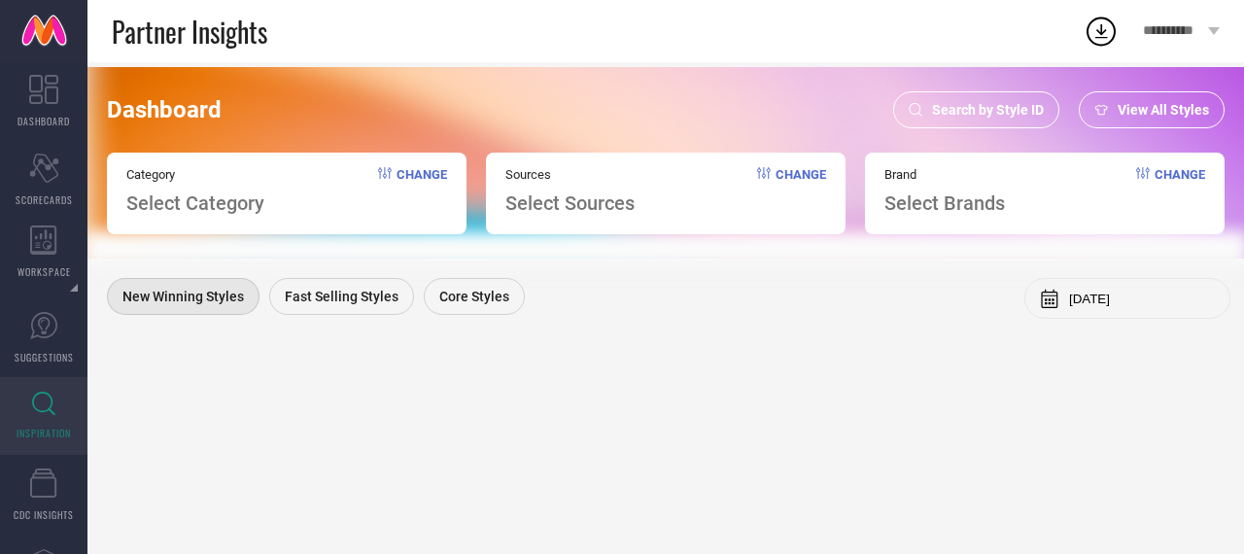
click at [943, 203] on span "Select Brands" at bounding box center [944, 202] width 120 height 23
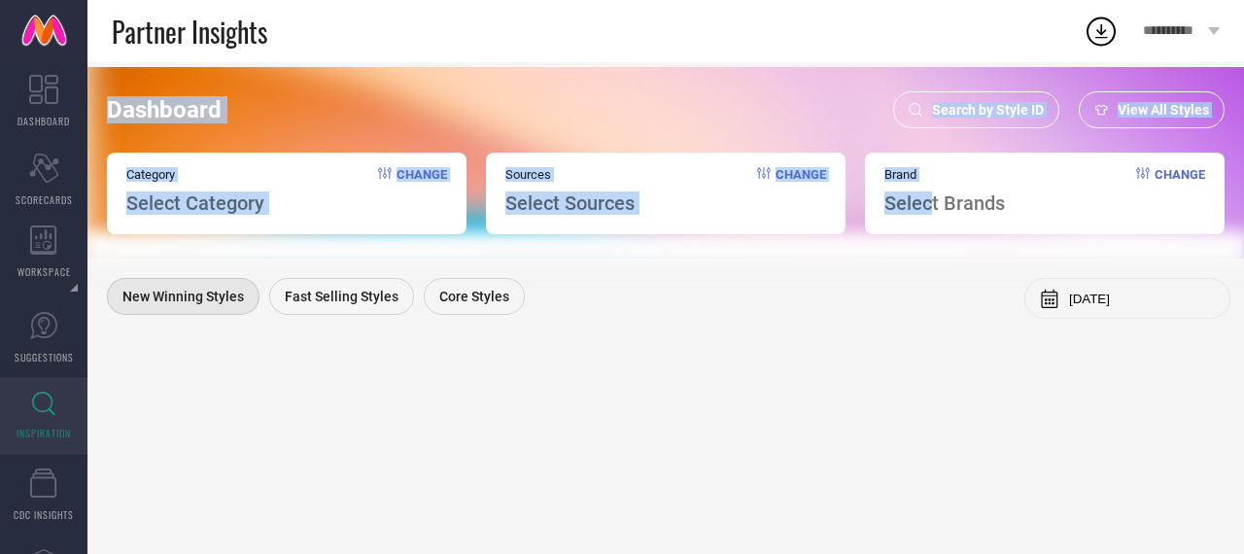
drag, startPoint x: 927, startPoint y: 189, endPoint x: 935, endPoint y: 234, distance: 45.4
click at [935, 234] on div "Dashboard Search by Style ID View All Styles Category Select Category Change So…" at bounding box center [666, 162] width 1166 height 191
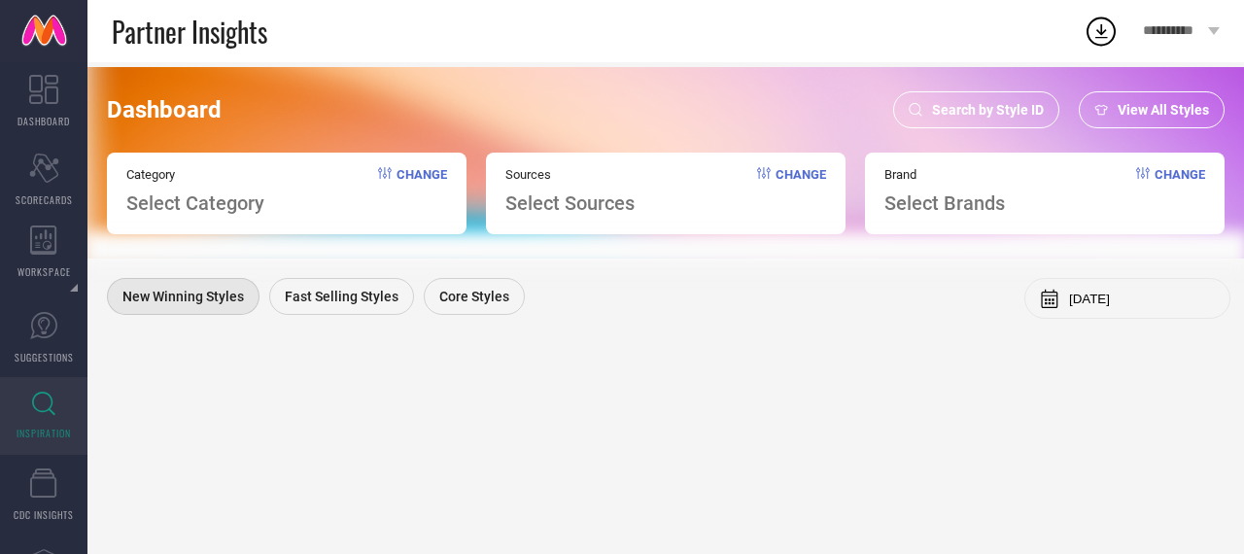
click at [940, 196] on span "Select Brands" at bounding box center [944, 202] width 120 height 23
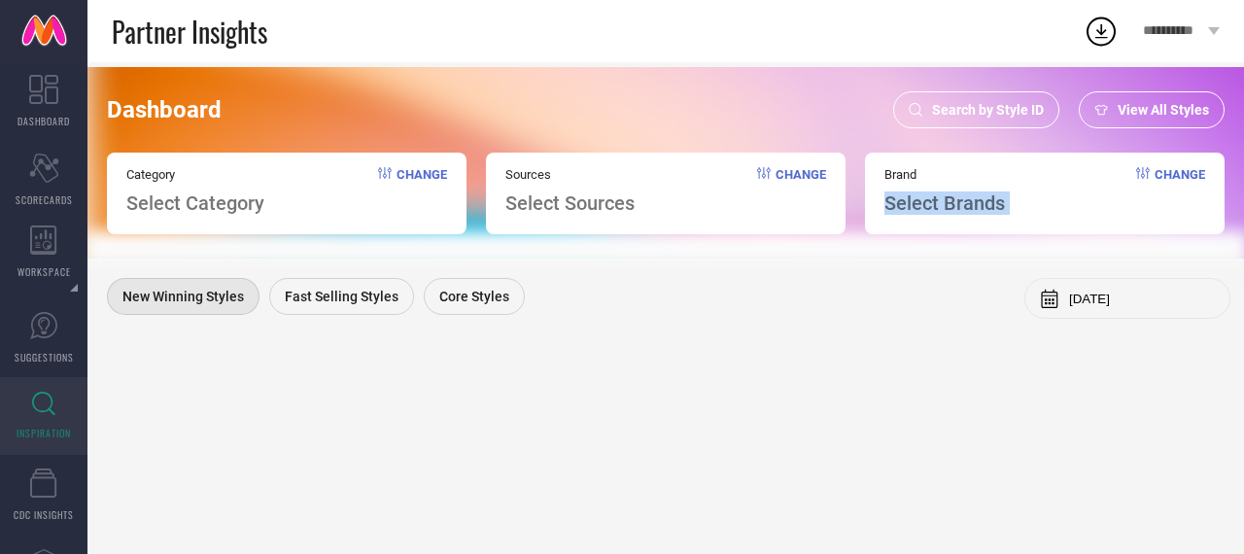
click at [940, 196] on span "Select Brands" at bounding box center [944, 202] width 120 height 23
click at [297, 227] on div "Category Select Category Change" at bounding box center [286, 194] width 359 height 82
click at [217, 196] on span "Select Category" at bounding box center [195, 202] width 138 height 23
click at [435, 166] on div "Category Select Category Change" at bounding box center [286, 194] width 359 height 82
click at [412, 166] on div "Category Select Category Change" at bounding box center [286, 194] width 359 height 82
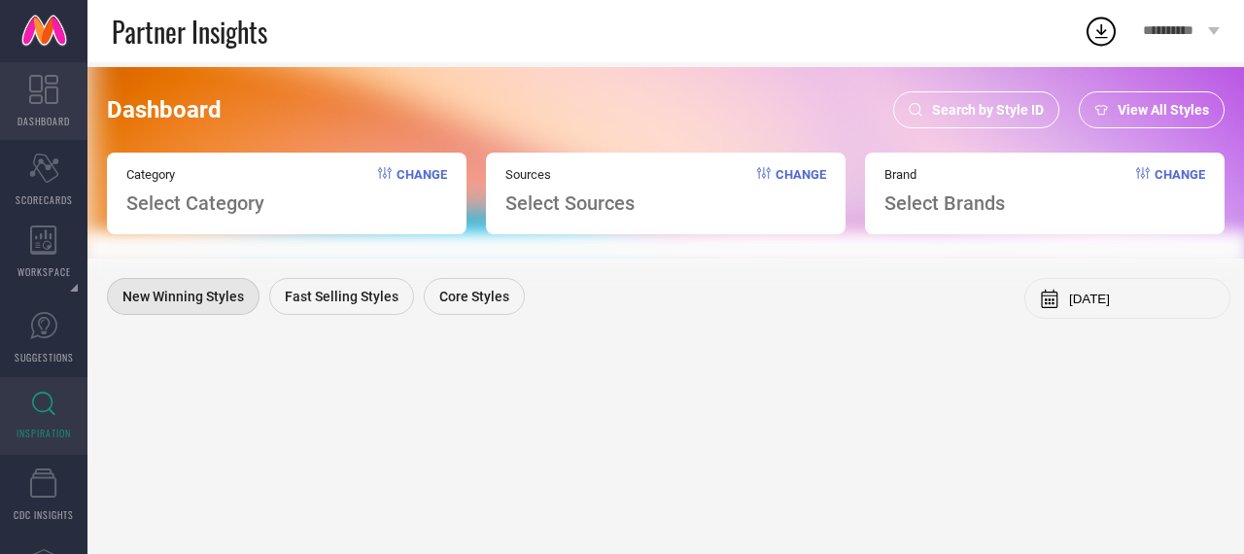
click at [20, 87] on link "DASHBOARD" at bounding box center [43, 101] width 87 height 78
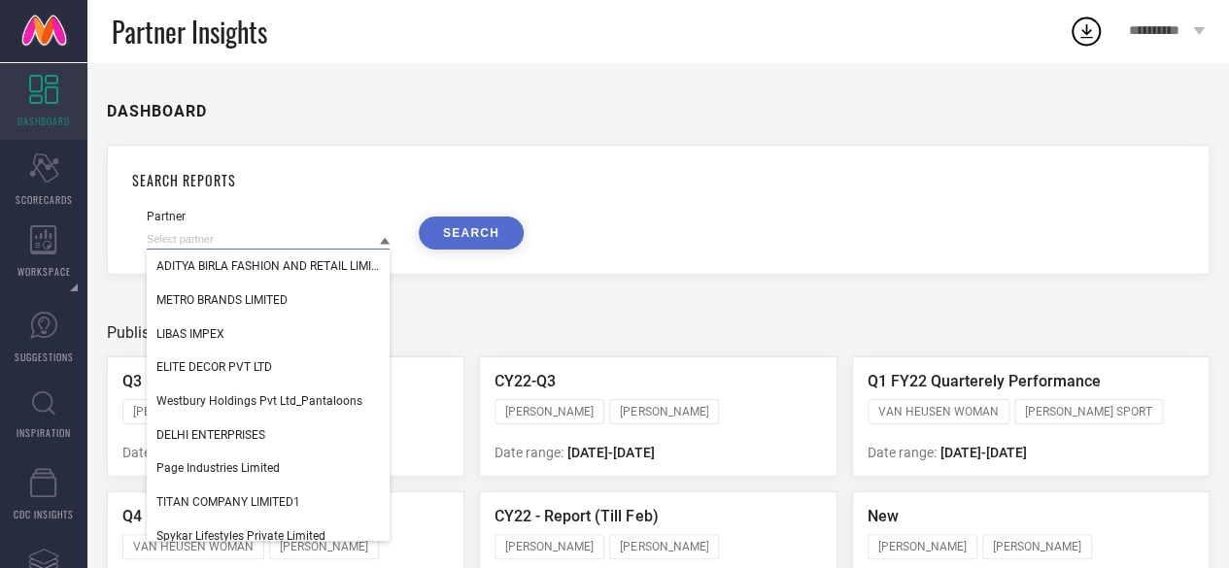
click at [339, 249] on input at bounding box center [268, 239] width 243 height 20
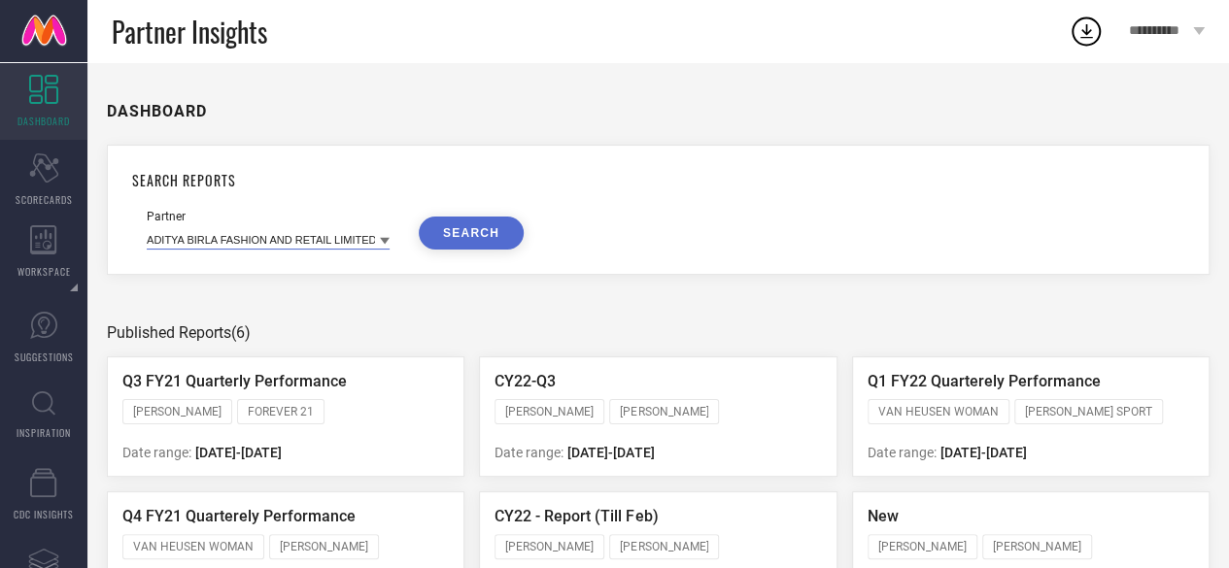
click at [333, 245] on input at bounding box center [268, 239] width 243 height 20
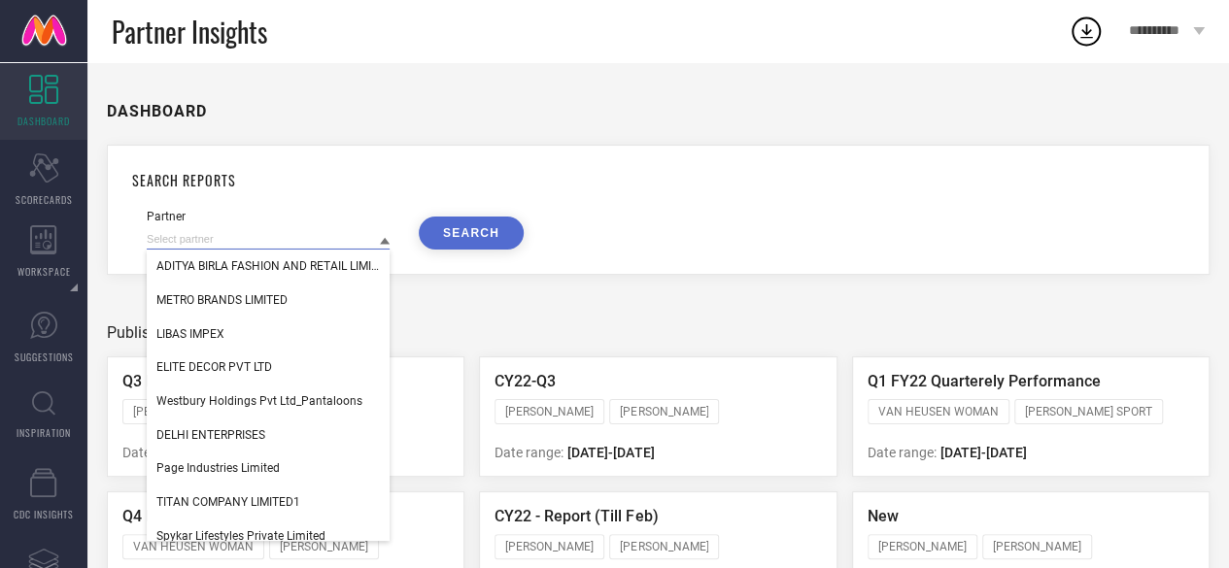
paste input "SUROSKIE"
type input "SUROSKIE"
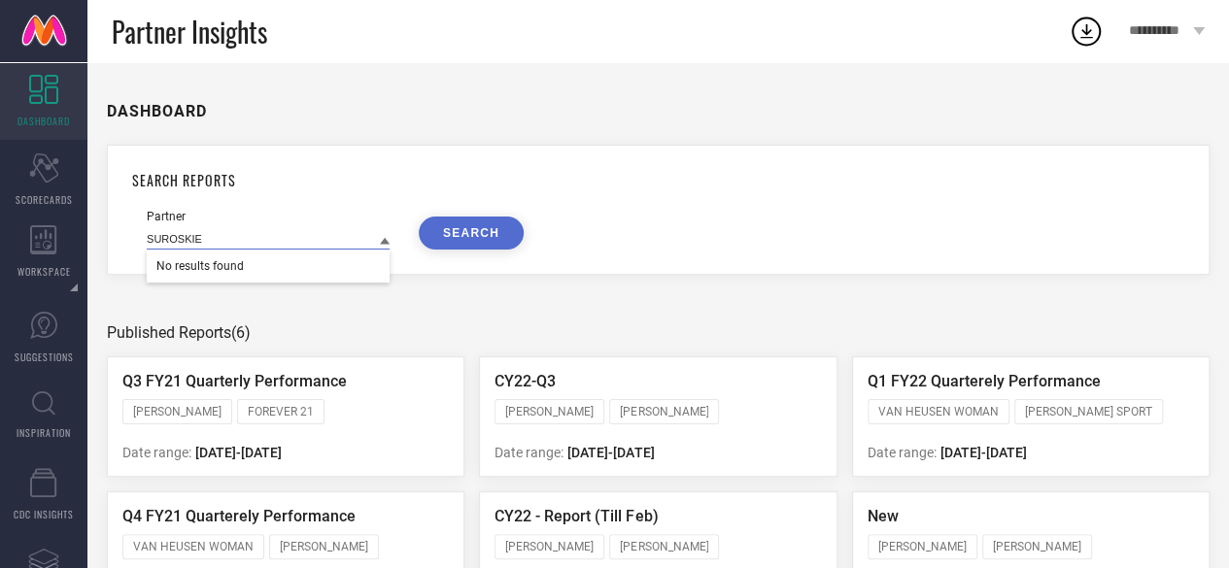
drag, startPoint x: 317, startPoint y: 234, endPoint x: 453, endPoint y: 240, distance: 136.1
click at [453, 240] on div "Partner SUROSKIE No results found SEARCH" at bounding box center [658, 230] width 1023 height 40
click at [453, 240] on button "SEARCH" at bounding box center [471, 233] width 105 height 33
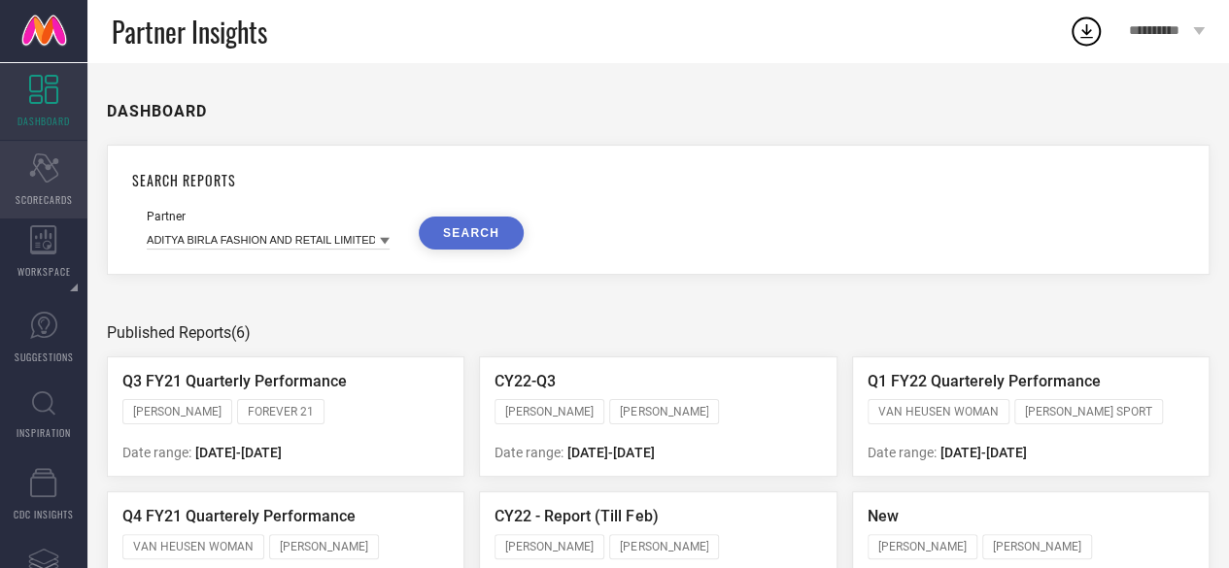
click at [43, 166] on icon "Scorecard" at bounding box center [44, 168] width 30 height 29
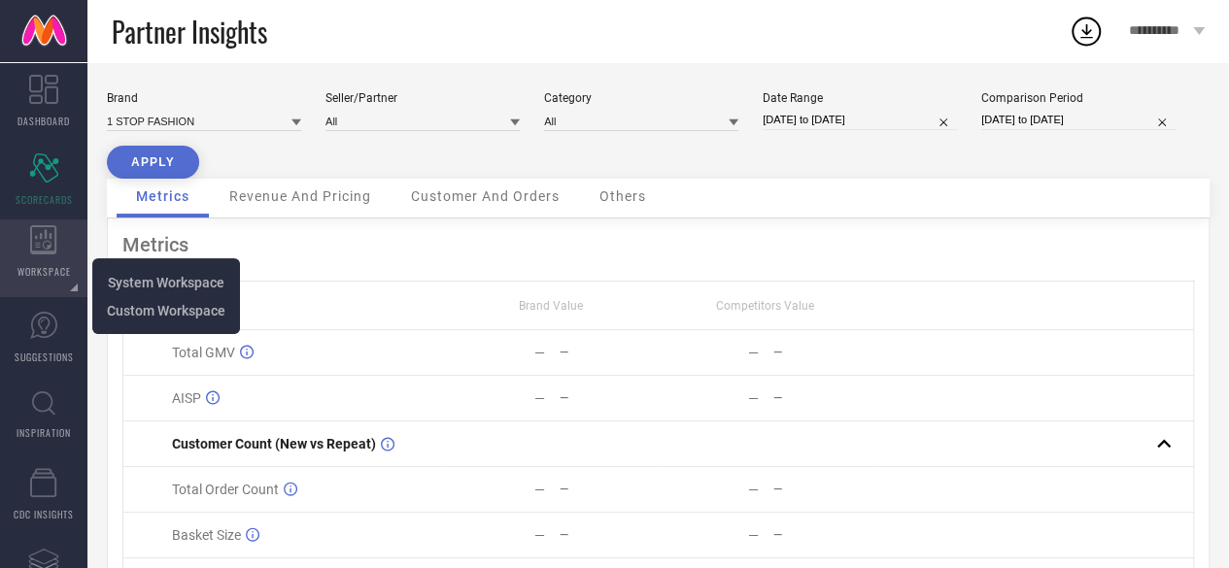
click at [47, 250] on icon at bounding box center [43, 239] width 27 height 29
click at [43, 281] on div "WORKSPACE" at bounding box center [43, 259] width 87 height 78
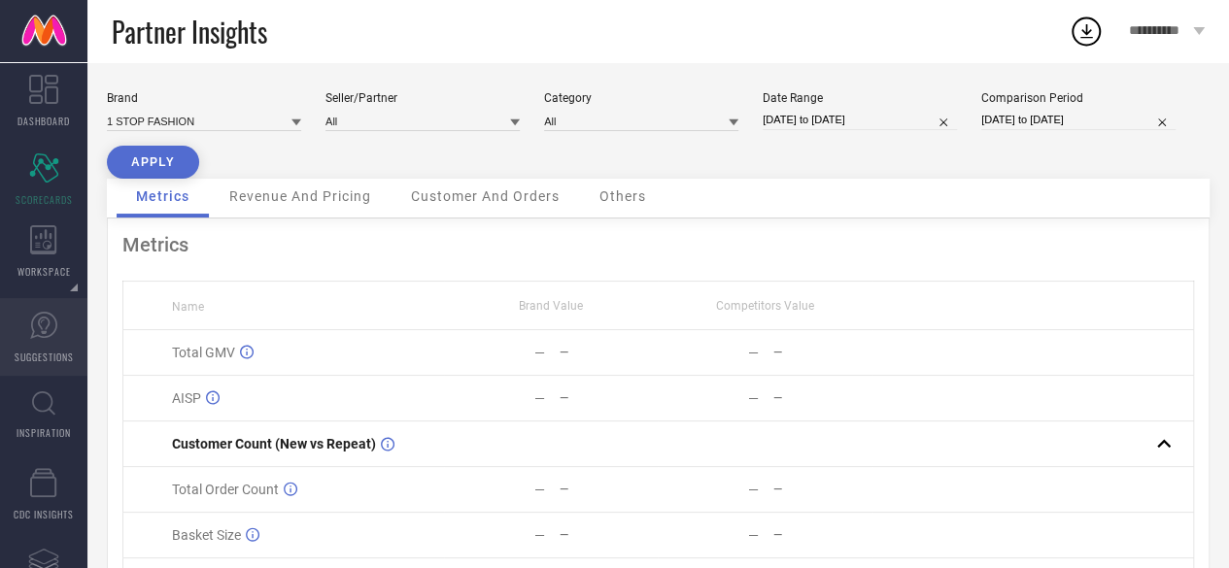
click at [36, 364] on link "SUGGESTIONS" at bounding box center [43, 337] width 87 height 78
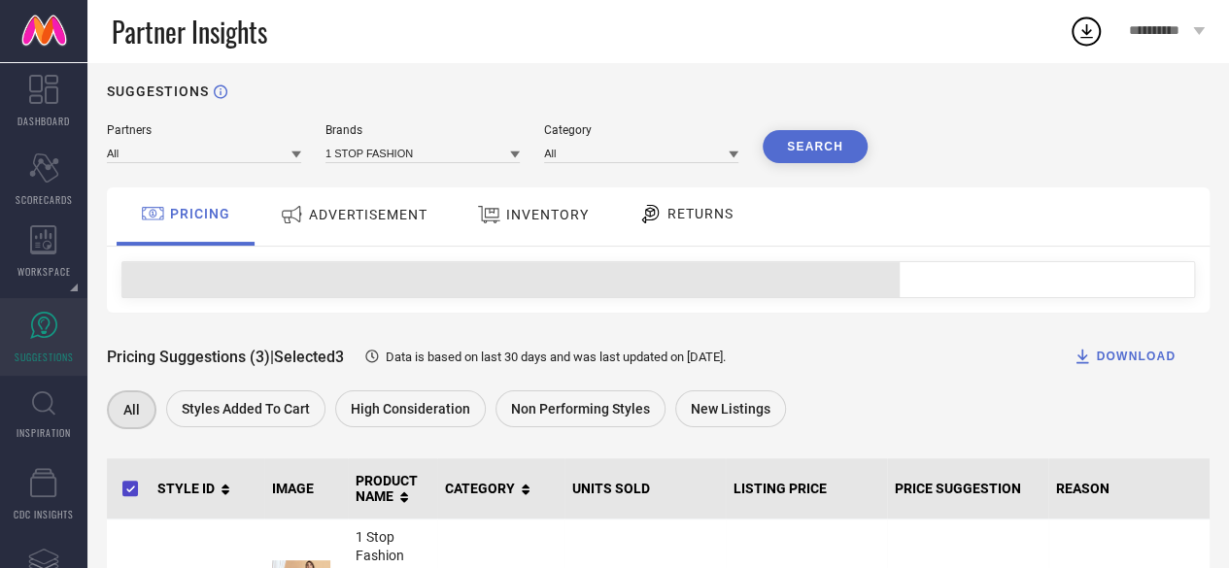
scroll to position [10, 0]
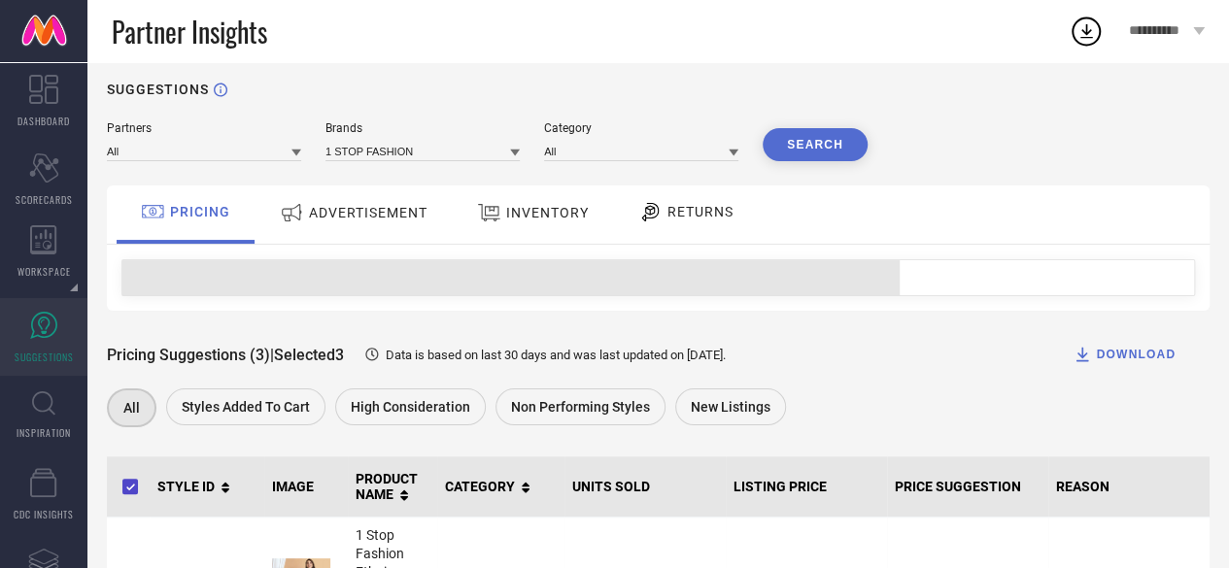
click at [31, 320] on icon at bounding box center [43, 325] width 29 height 29
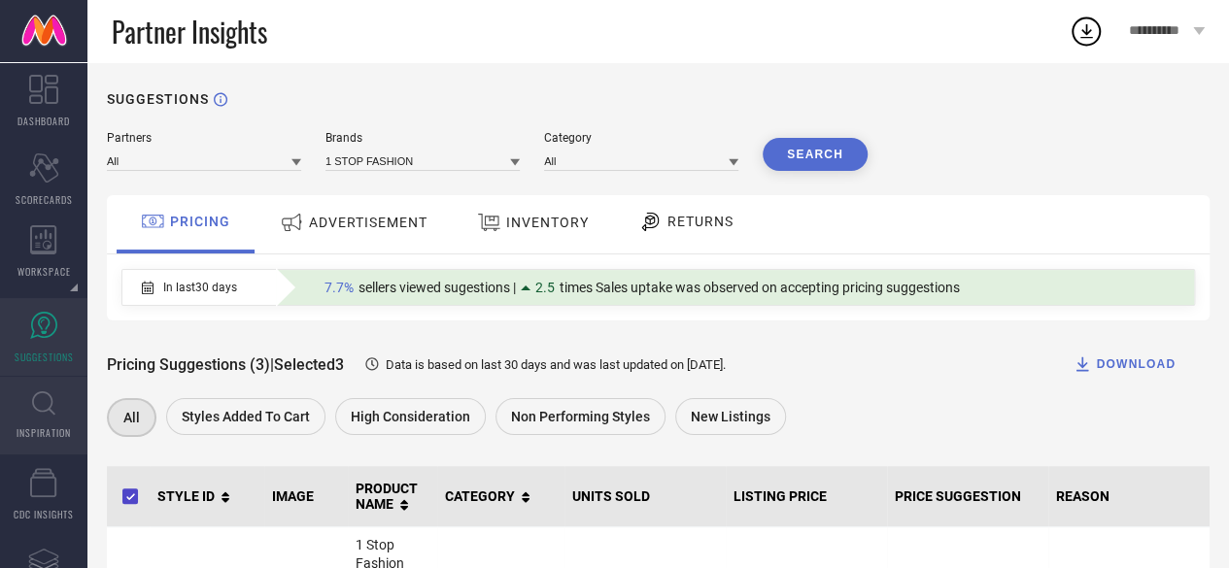
click at [41, 407] on icon at bounding box center [43, 404] width 23 height 24
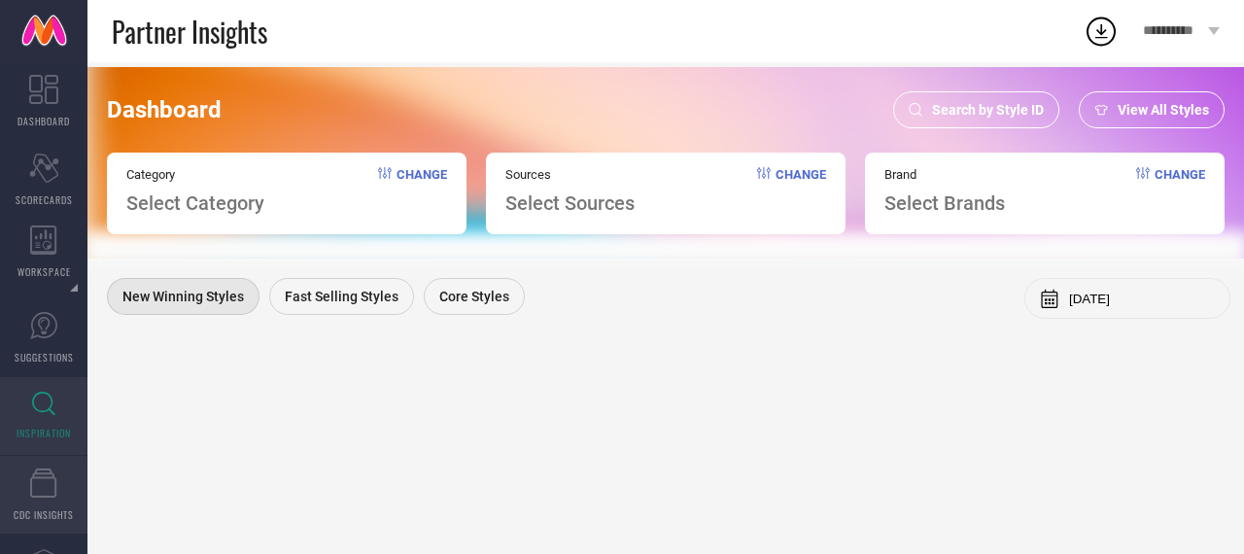
click at [18, 491] on link "CDC INSIGHTS" at bounding box center [43, 495] width 87 height 78
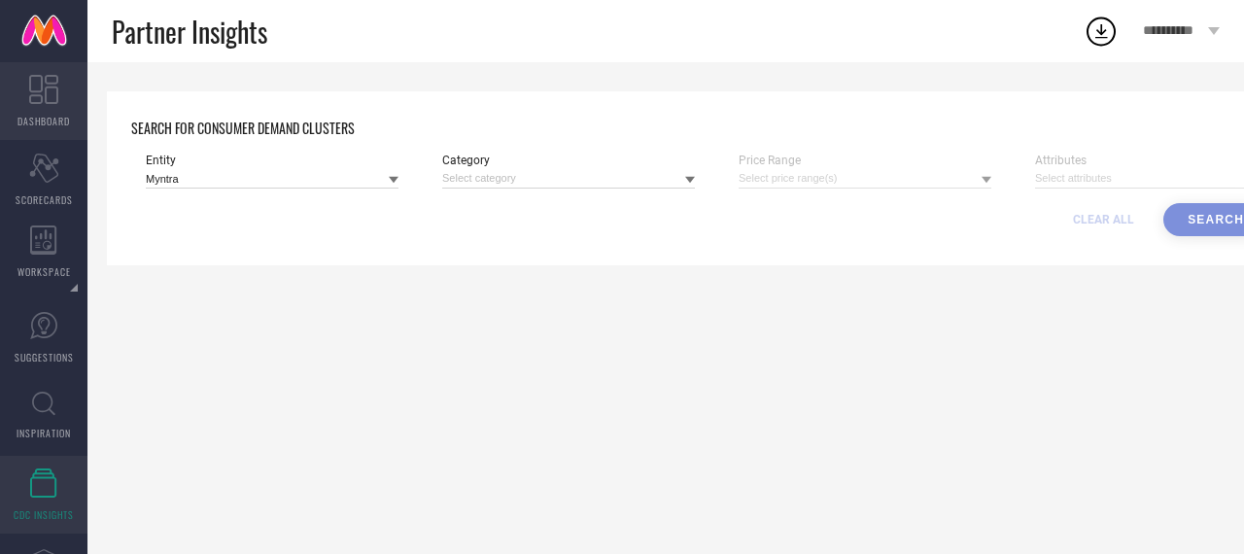
click at [58, 97] on link "DASHBOARD" at bounding box center [43, 101] width 87 height 78
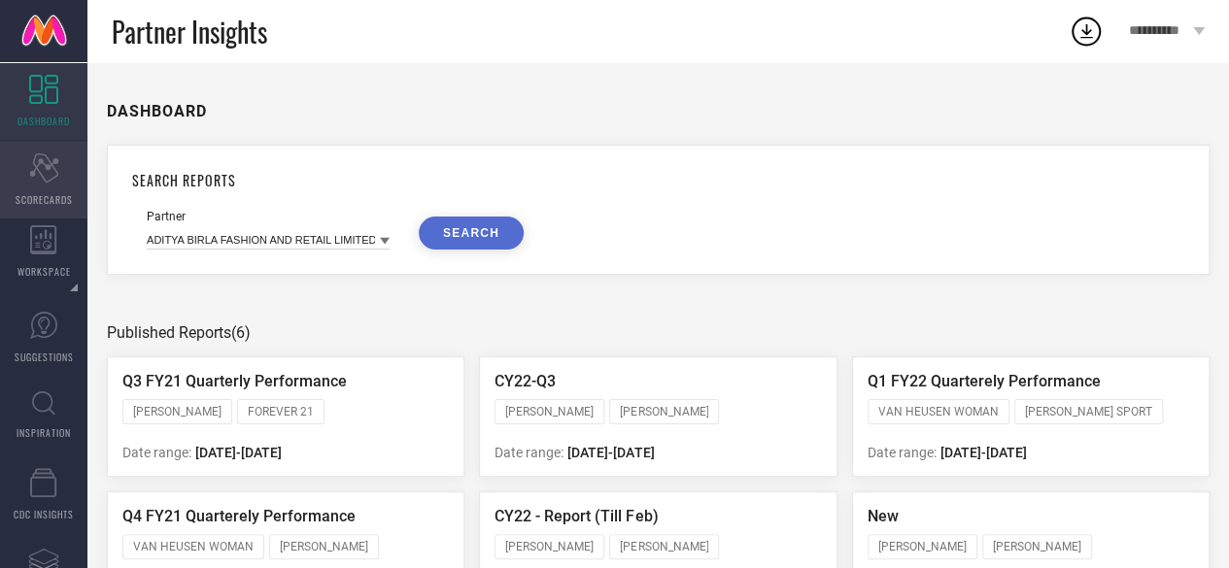
click at [27, 161] on div "Scorecard SCORECARDS" at bounding box center [43, 180] width 87 height 78
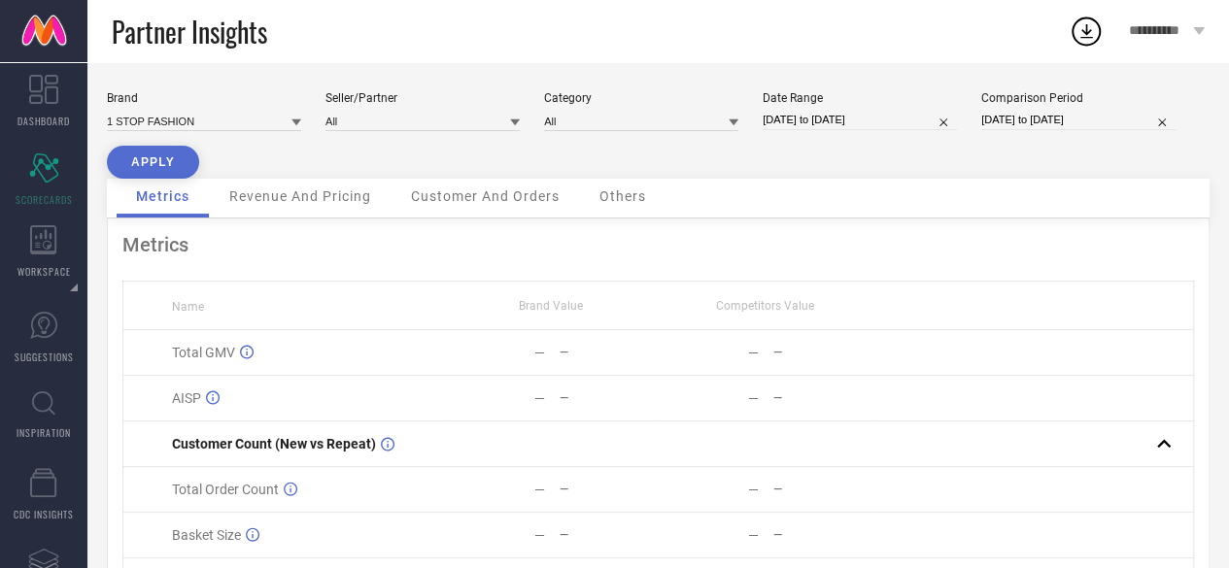
click at [296, 123] on icon at bounding box center [296, 122] width 10 height 7
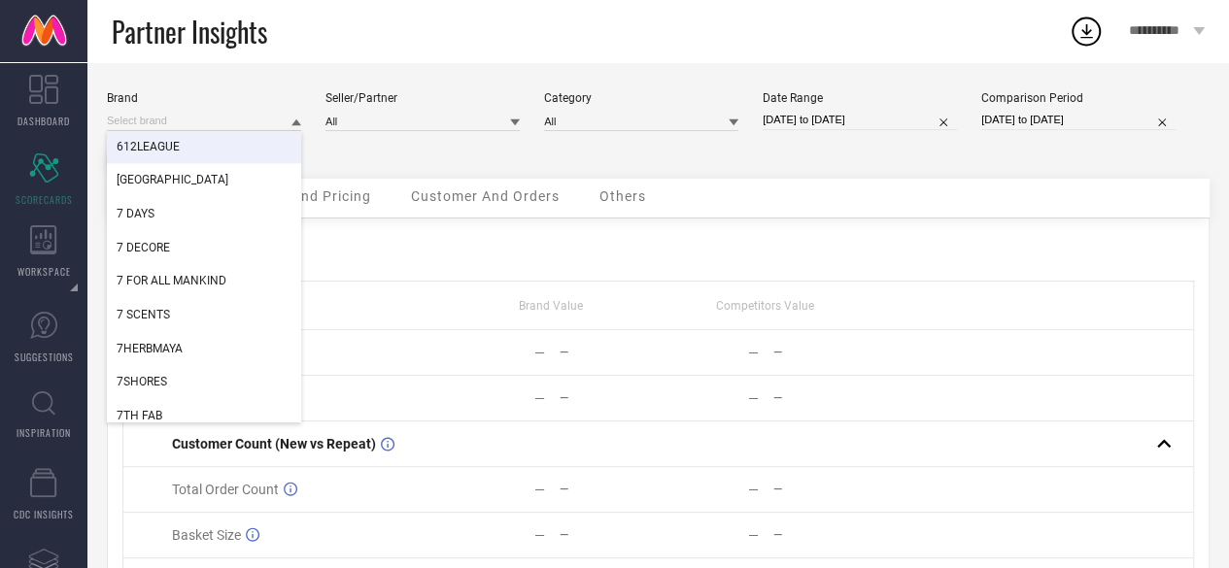
scroll to position [1115, 0]
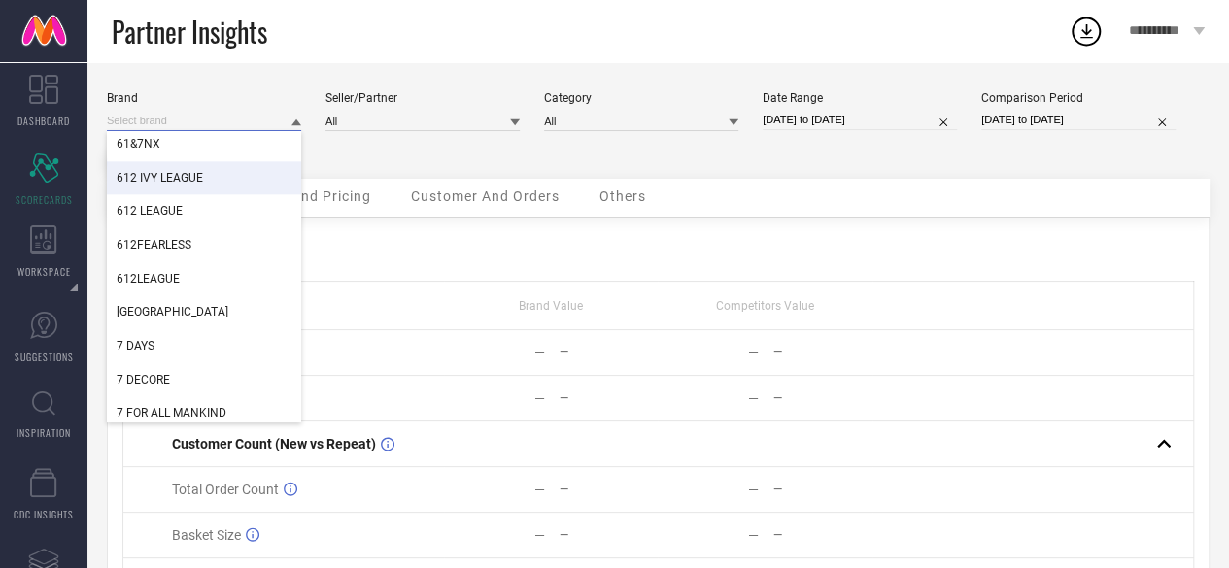
click at [201, 120] on input at bounding box center [204, 121] width 194 height 20
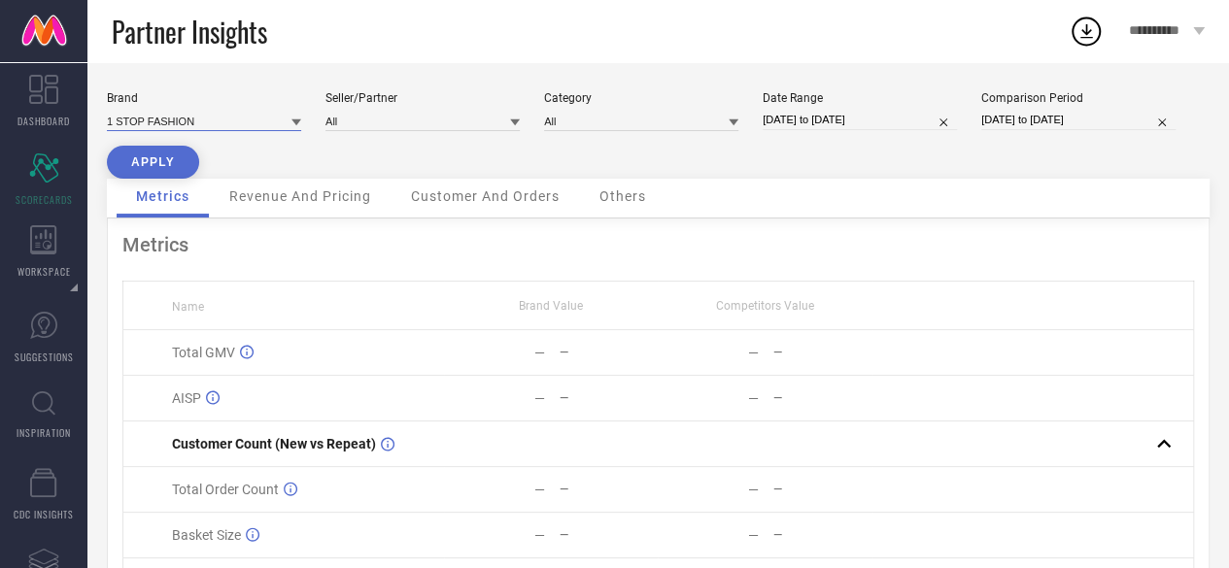
paste input "Alphanso Products Pvt Ltd"
type input "Alphanso Products Pvt Ltd"
click at [444, 121] on input at bounding box center [422, 121] width 194 height 20
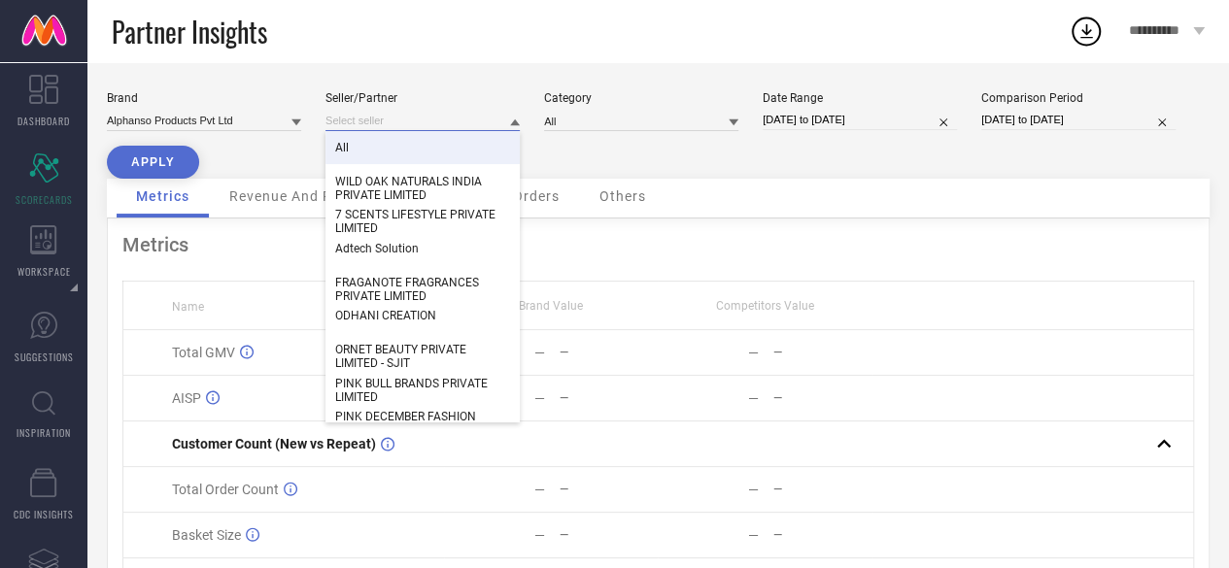
click at [434, 122] on input at bounding box center [422, 121] width 194 height 20
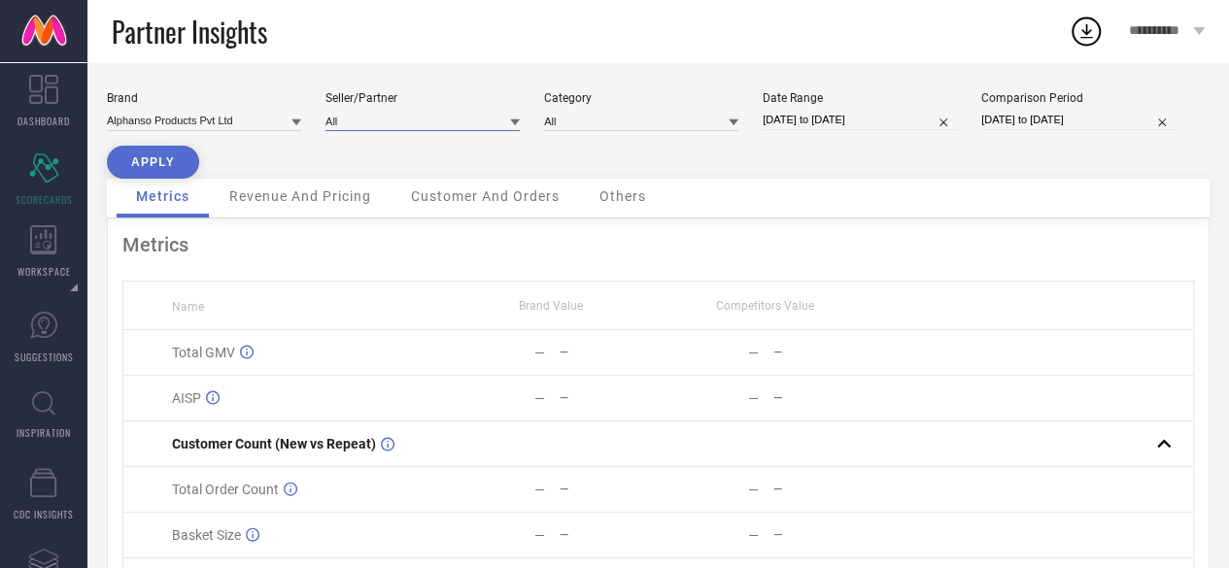
paste input "Alphanso Products Pvt Ltd"
type input "Alphanso Products Pvt Ltd"
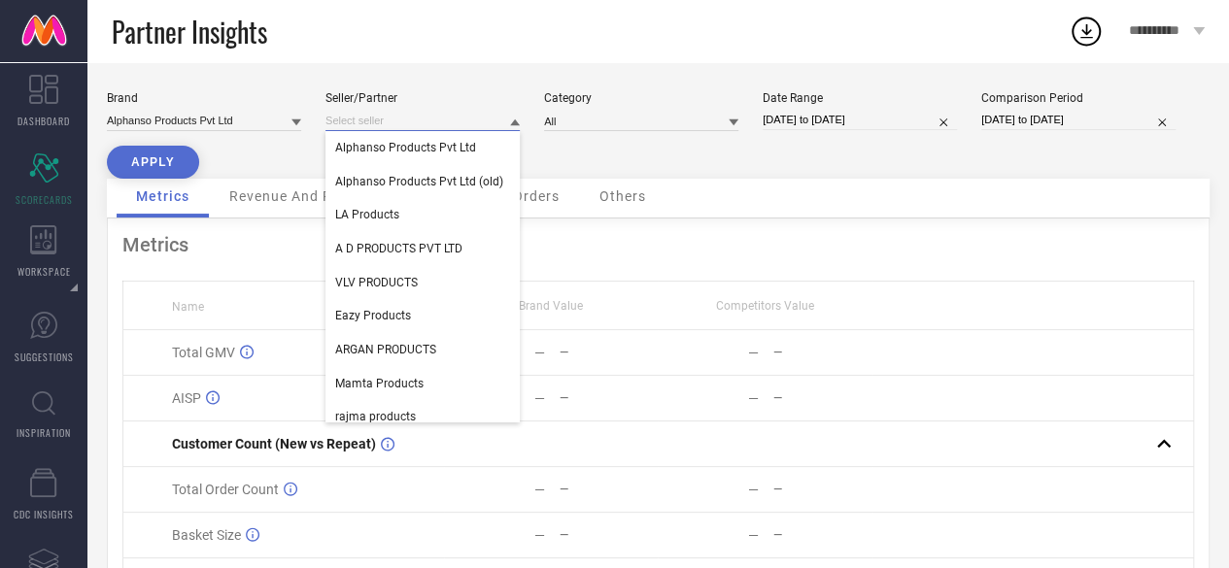
click at [356, 116] on input at bounding box center [422, 121] width 194 height 20
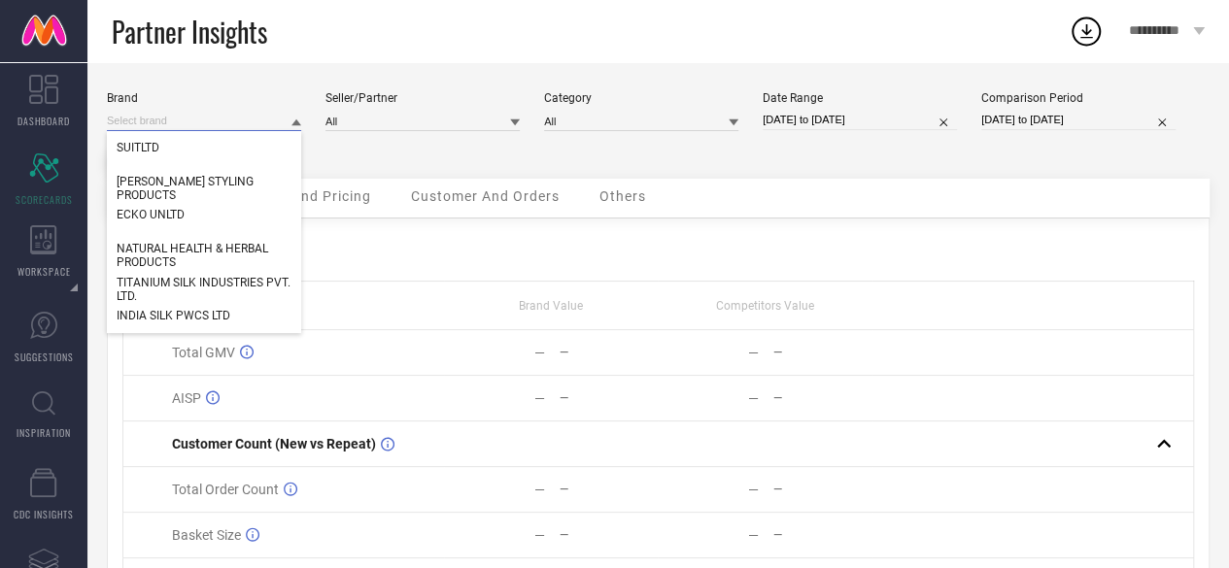
click at [266, 121] on input at bounding box center [204, 121] width 194 height 20
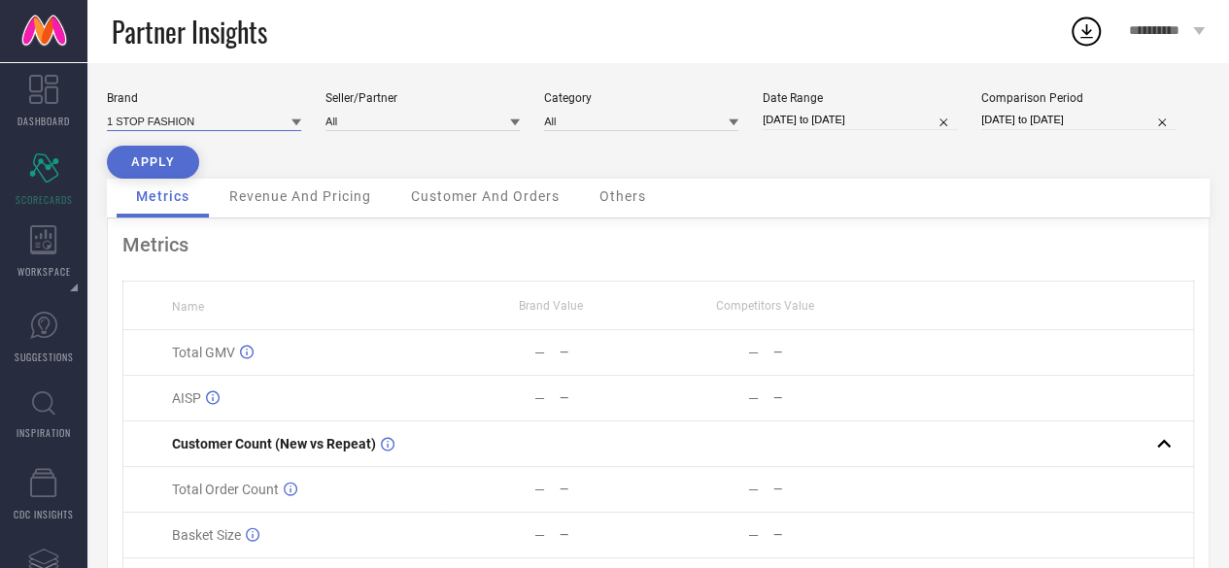
paste input "SOTRUE"
type input "SOTRUE"
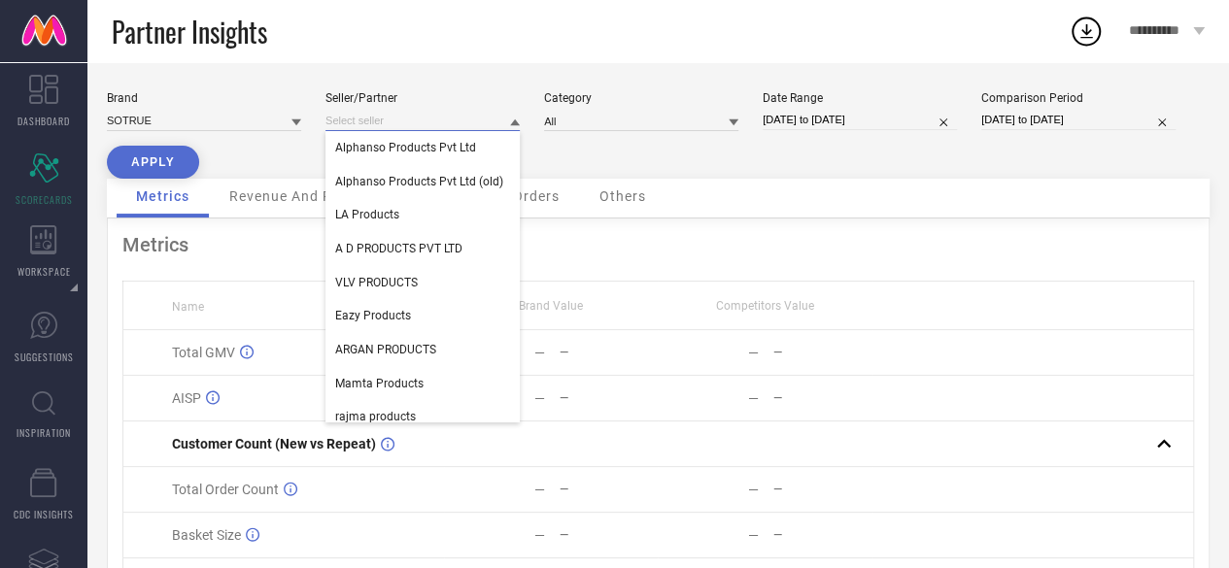
click at [361, 126] on input at bounding box center [422, 121] width 194 height 20
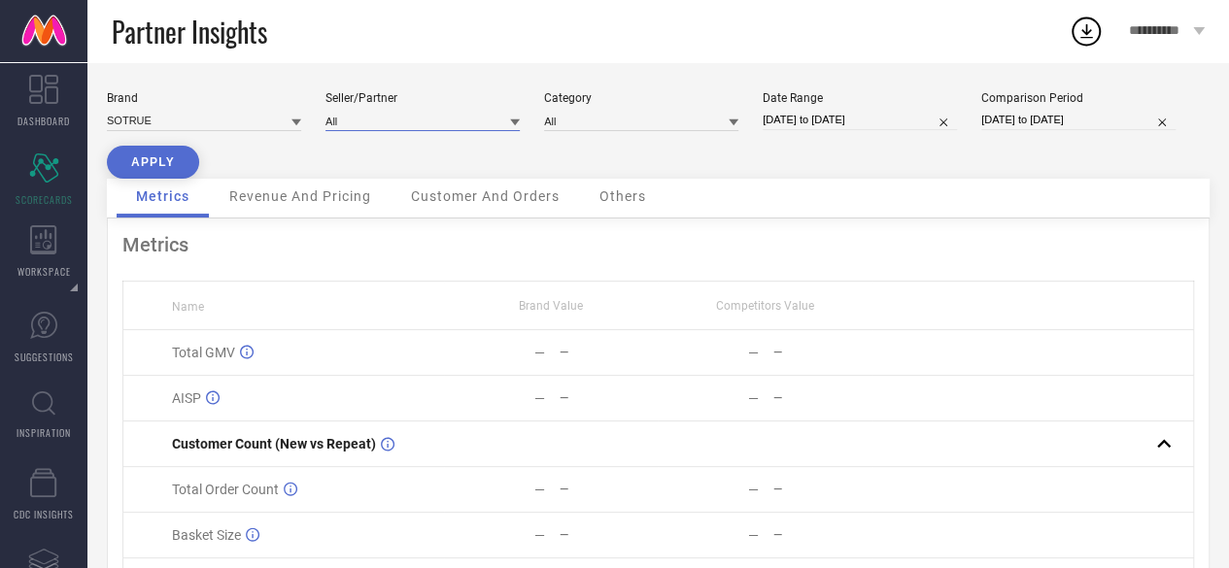
click at [387, 126] on input at bounding box center [422, 121] width 194 height 20
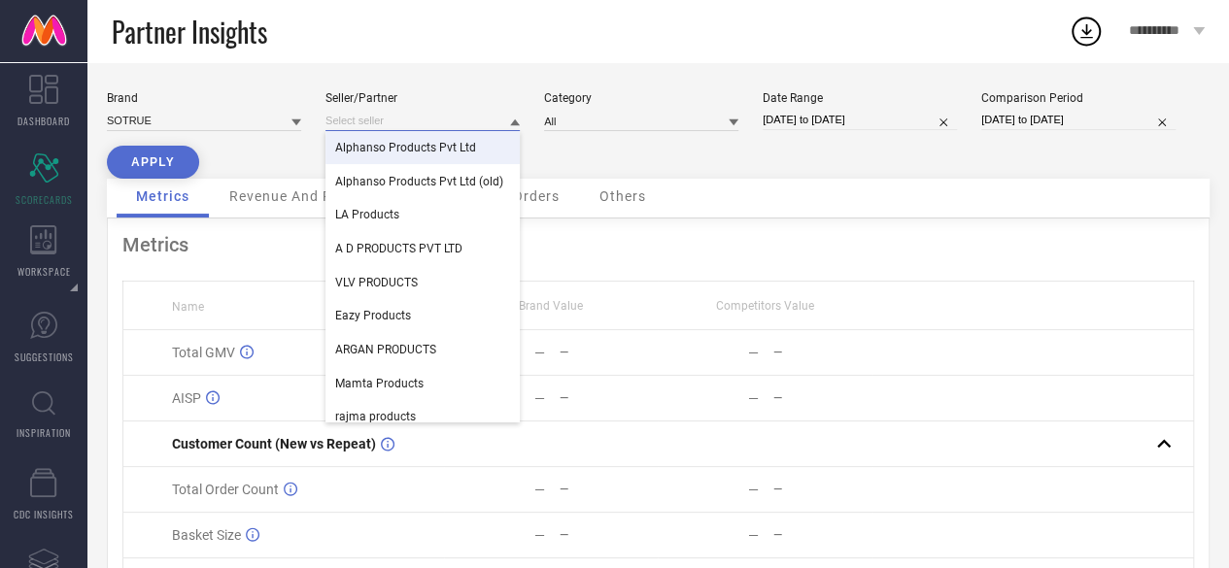
paste input "Alphanso Products Pvt Ltd"
type input "Alphanso Products Pvt Ltd"
click at [372, 149] on span "Alphanso Products Pvt Ltd" at bounding box center [405, 148] width 141 height 14
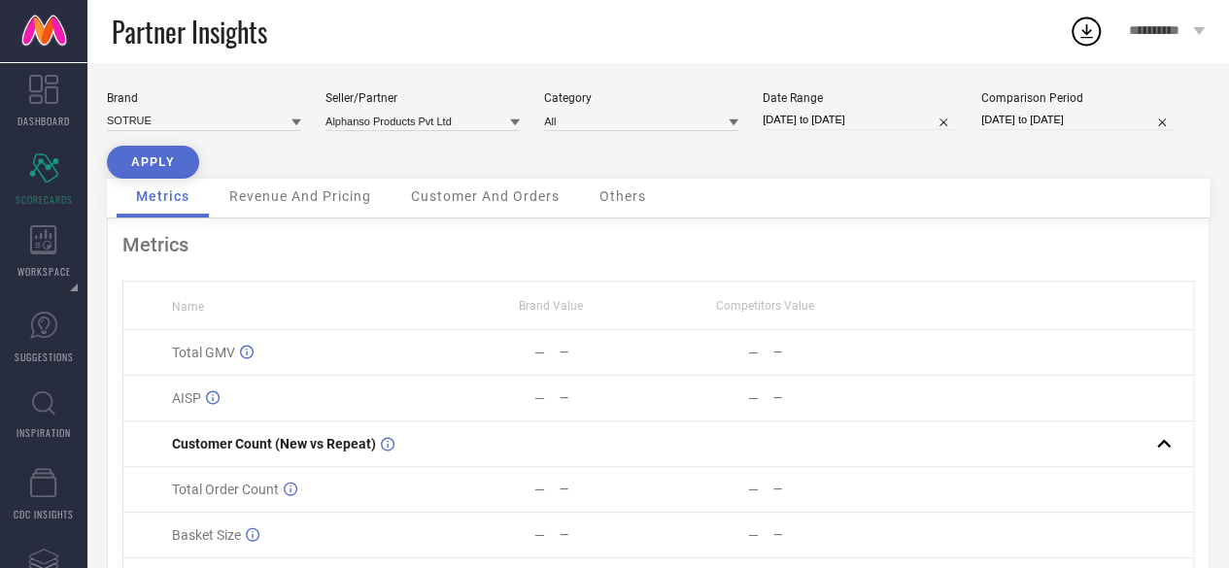
click at [157, 176] on button "APPLY" at bounding box center [153, 162] width 92 height 33
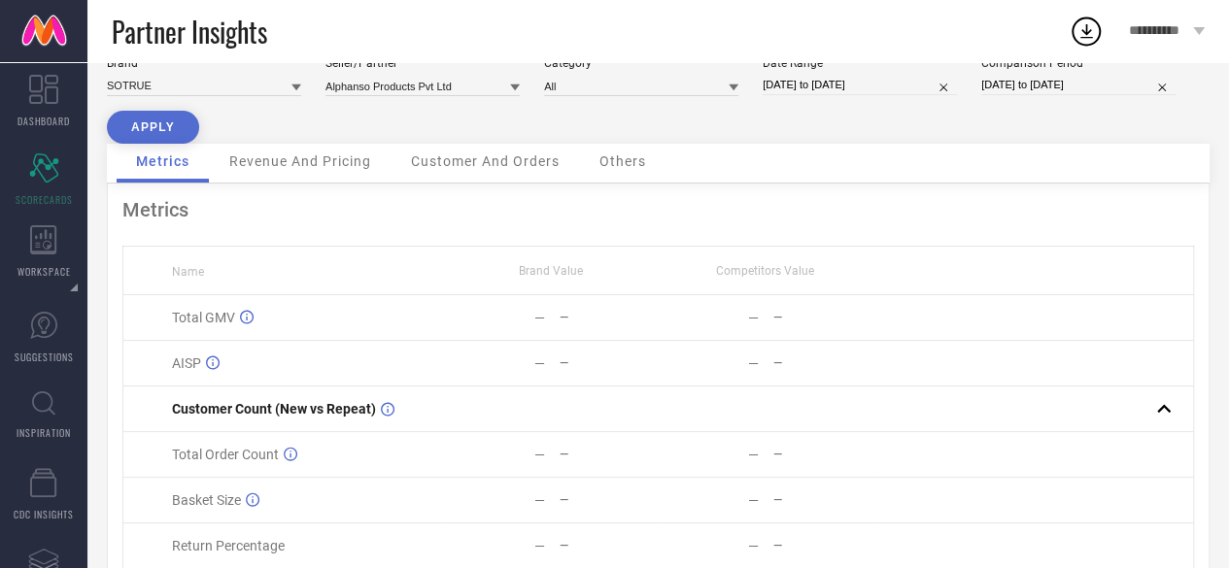
scroll to position [0, 0]
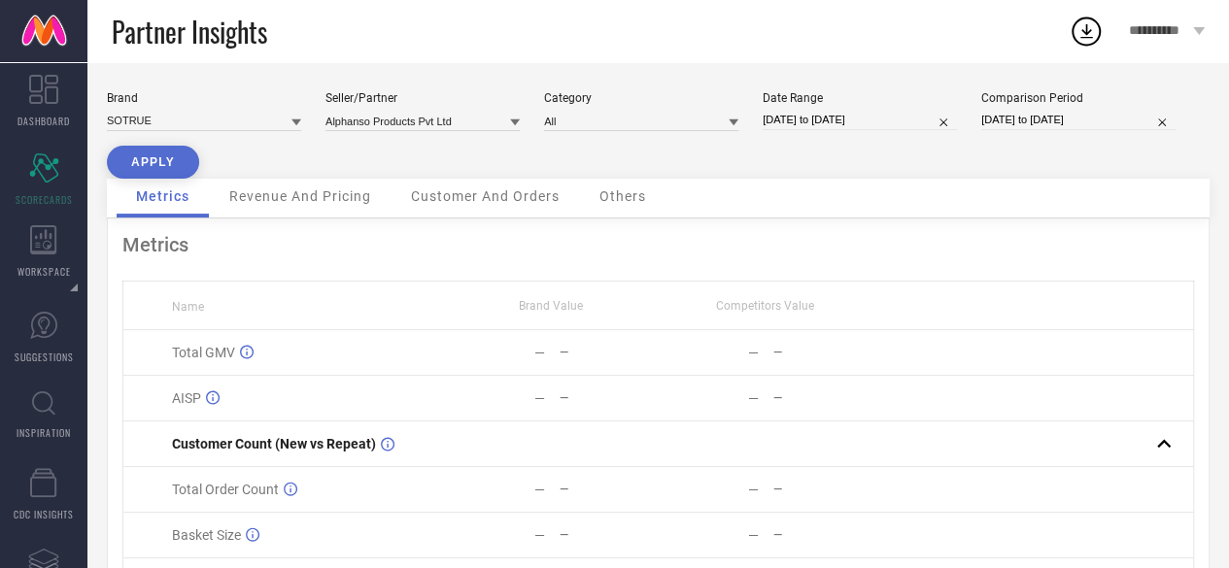
click at [737, 125] on icon at bounding box center [734, 123] width 10 height 10
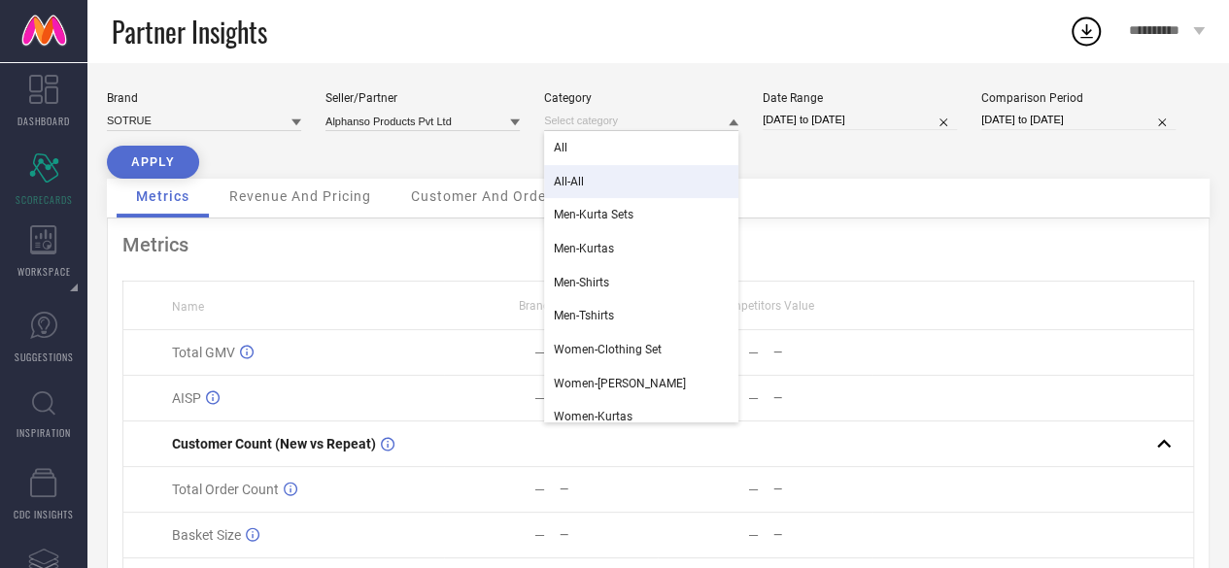
click at [587, 176] on div "All-All" at bounding box center [641, 181] width 194 height 33
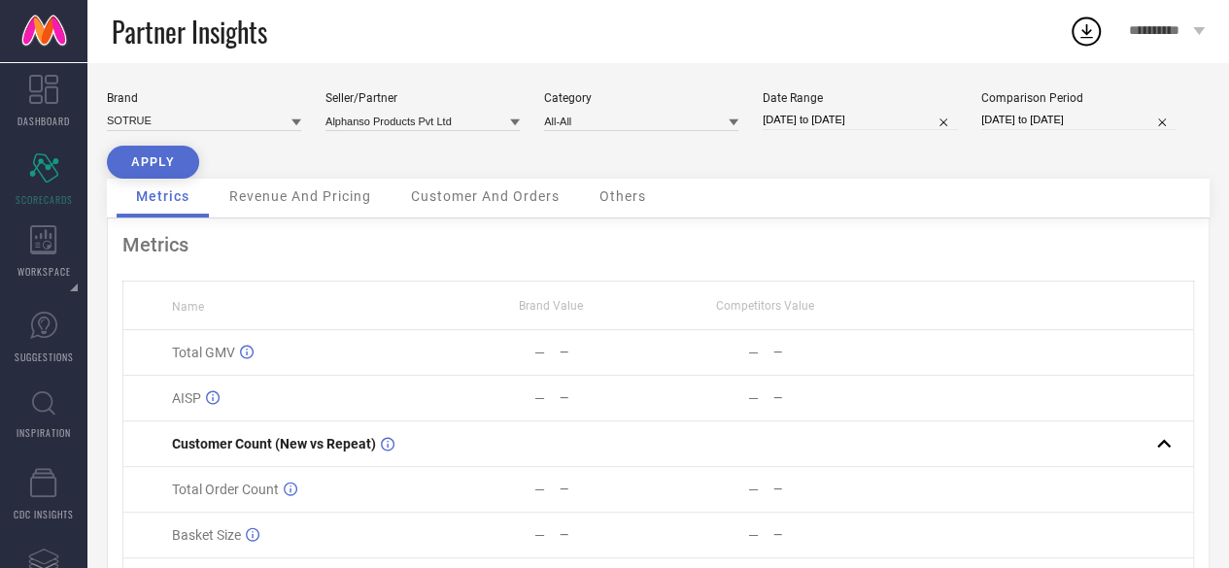
click at [157, 176] on button "APPLY" at bounding box center [153, 162] width 92 height 33
select select "7"
select select "2025"
select select "8"
select select "2025"
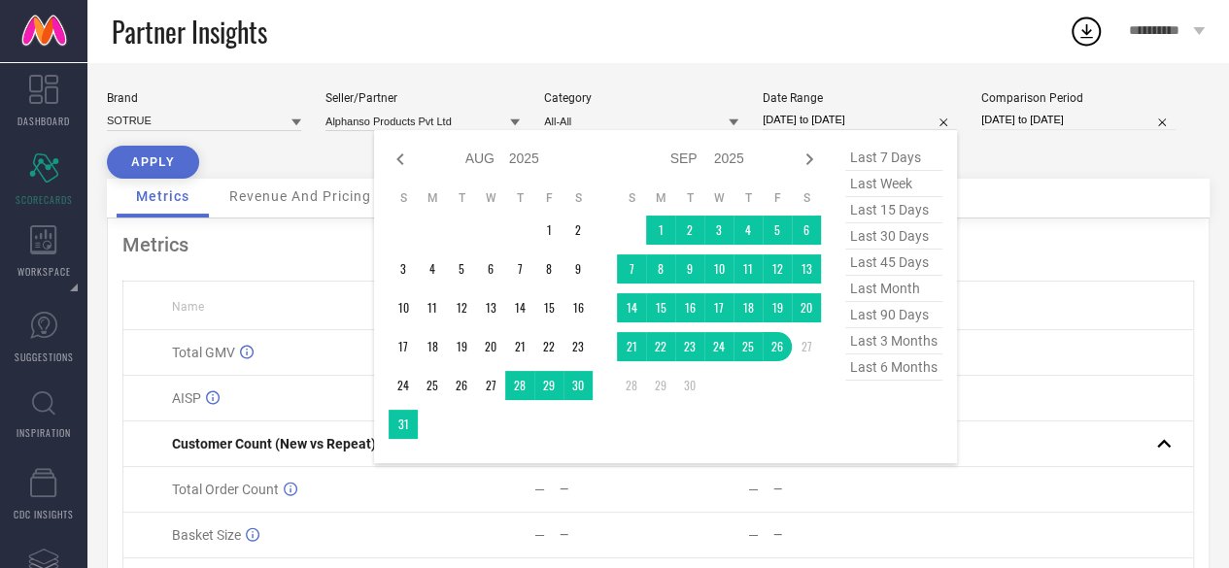
click at [896, 114] on input "[DATE] to [DATE]" at bounding box center [860, 120] width 194 height 20
click at [872, 158] on span "last 7 days" at bounding box center [893, 158] width 97 height 26
type input "[DATE] to [DATE]"
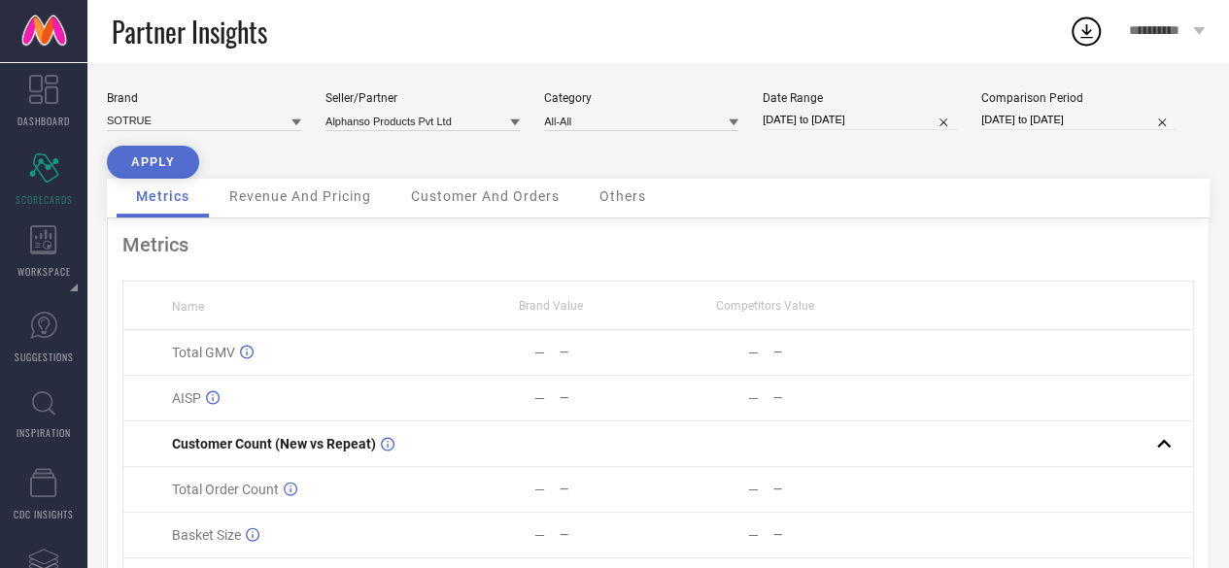
select select "7"
select select "2024"
select select "8"
select select "2024"
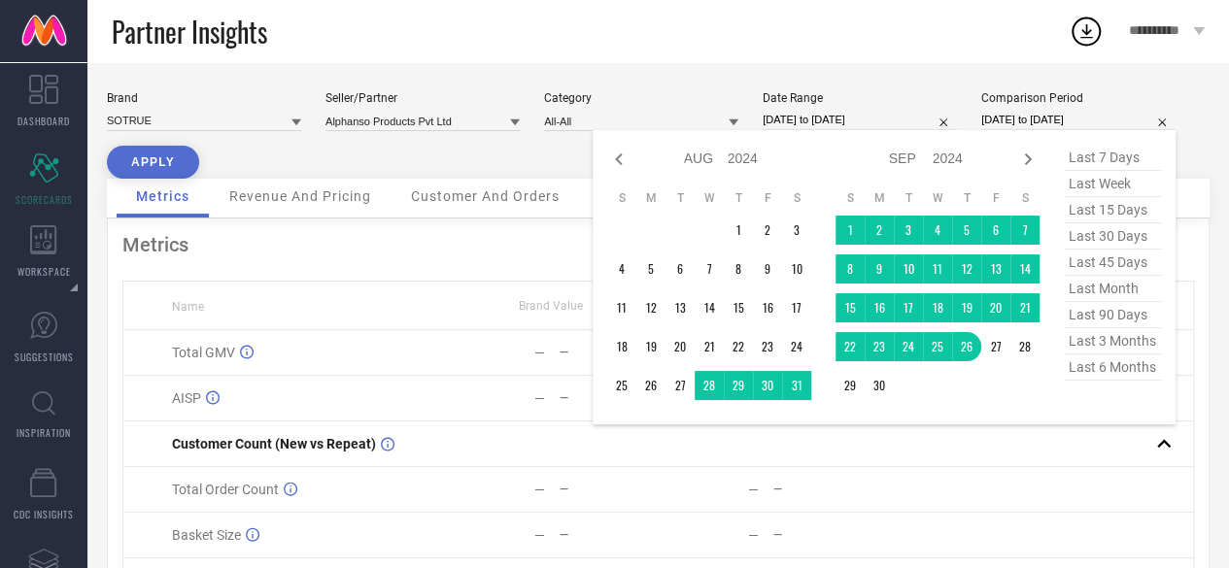
click at [1027, 119] on input "[DATE] to [DATE]" at bounding box center [1078, 120] width 194 height 20
click at [719, 164] on select "Jan Feb Mar Apr May Jun [DATE] Aug Sep Oct Nov Dec" at bounding box center [706, 159] width 44 height 28
select select "8"
select select "2024"
select select "9"
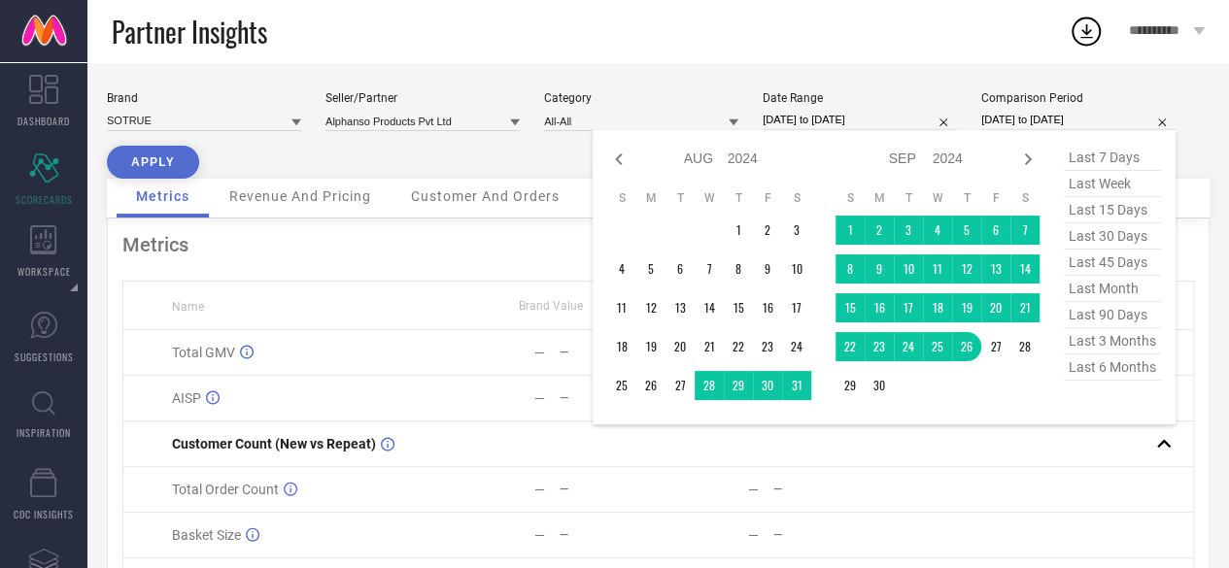
select select "2024"
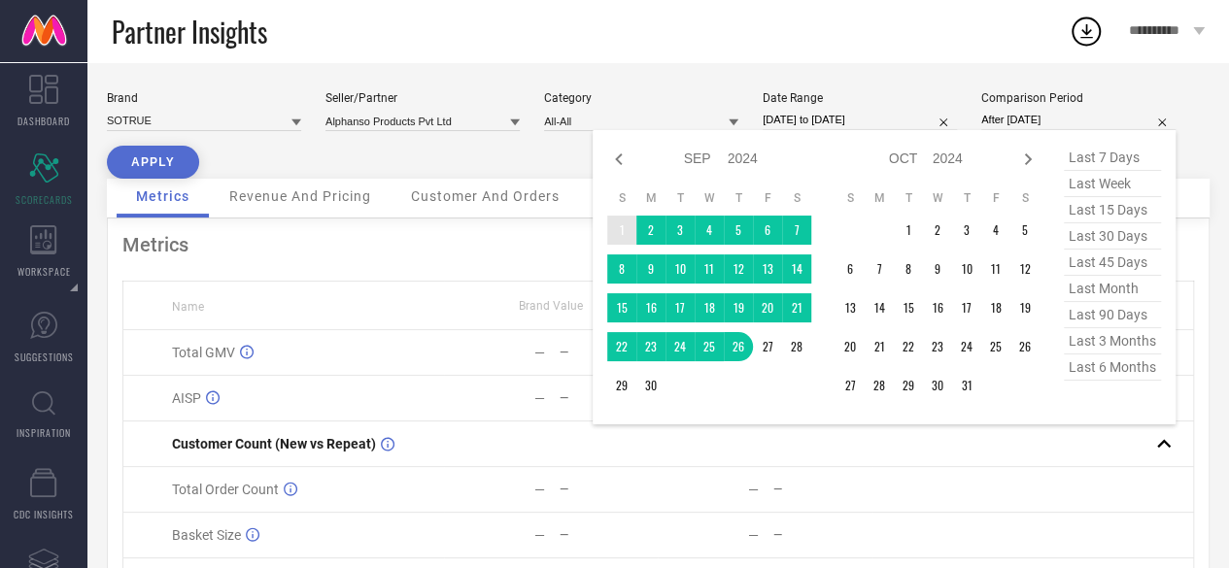
click at [626, 238] on td "1" at bounding box center [621, 230] width 29 height 29
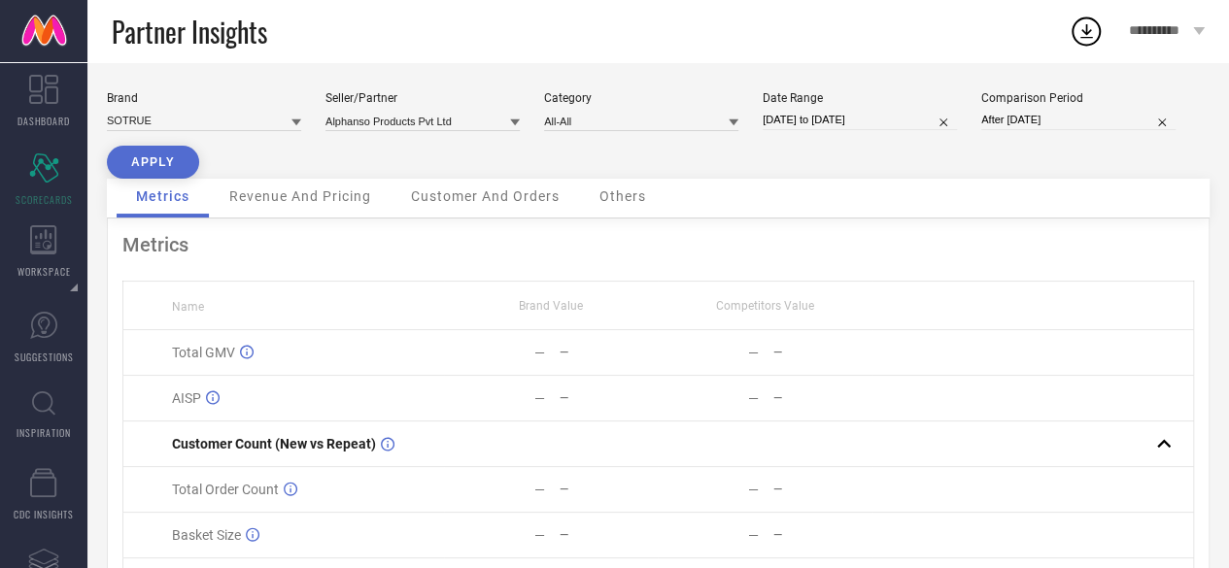
type input "[DATE] to [DATE]"
click at [626, 238] on div "Metrics" at bounding box center [658, 244] width 1072 height 23
click at [142, 173] on button "APPLY" at bounding box center [153, 162] width 92 height 33
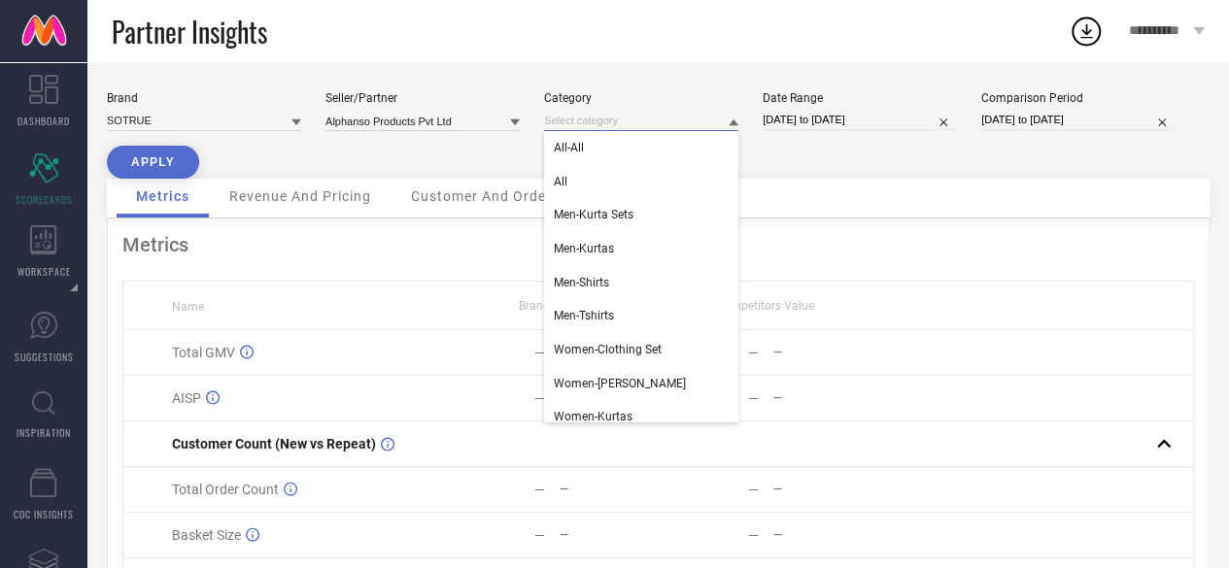
click at [578, 127] on input at bounding box center [641, 121] width 194 height 20
click at [614, 118] on input at bounding box center [641, 121] width 194 height 20
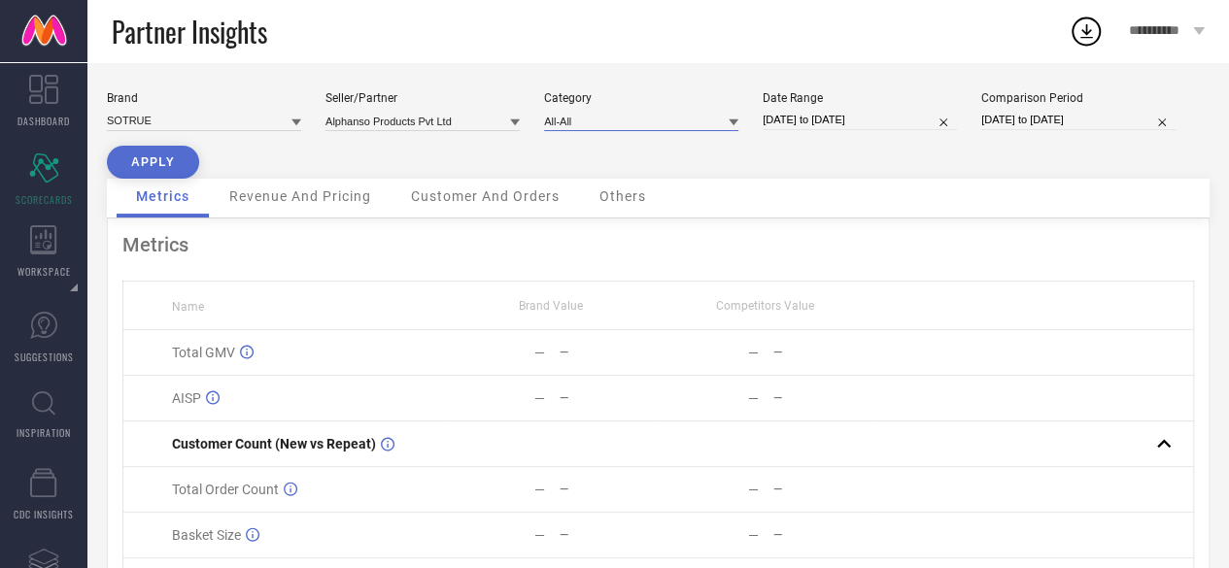
click at [614, 118] on input at bounding box center [641, 121] width 194 height 20
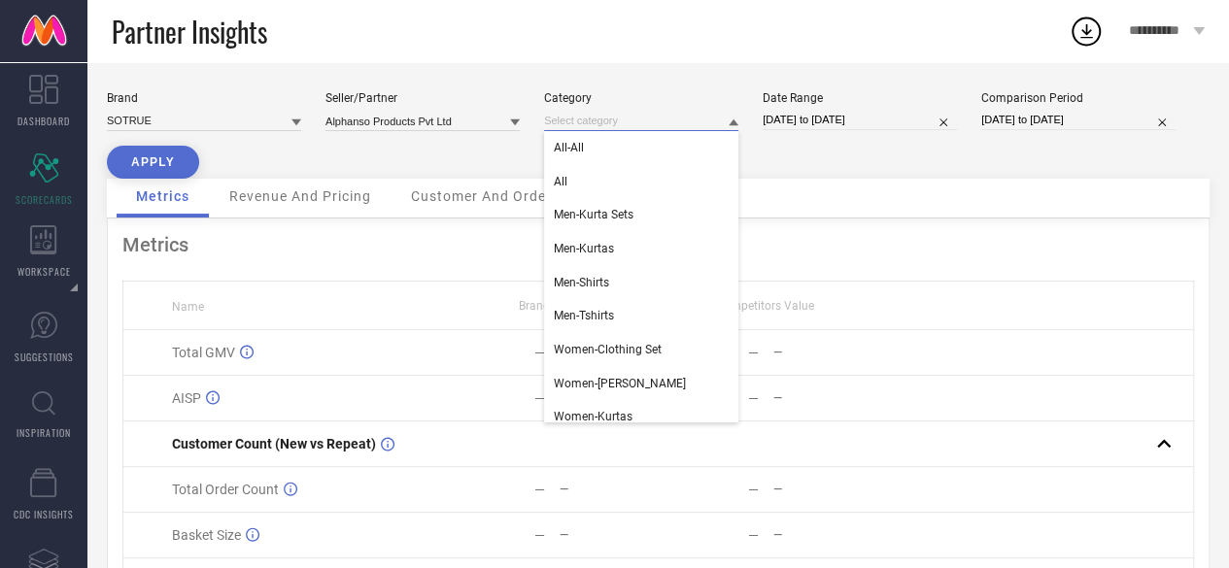
click at [614, 118] on input at bounding box center [641, 121] width 194 height 20
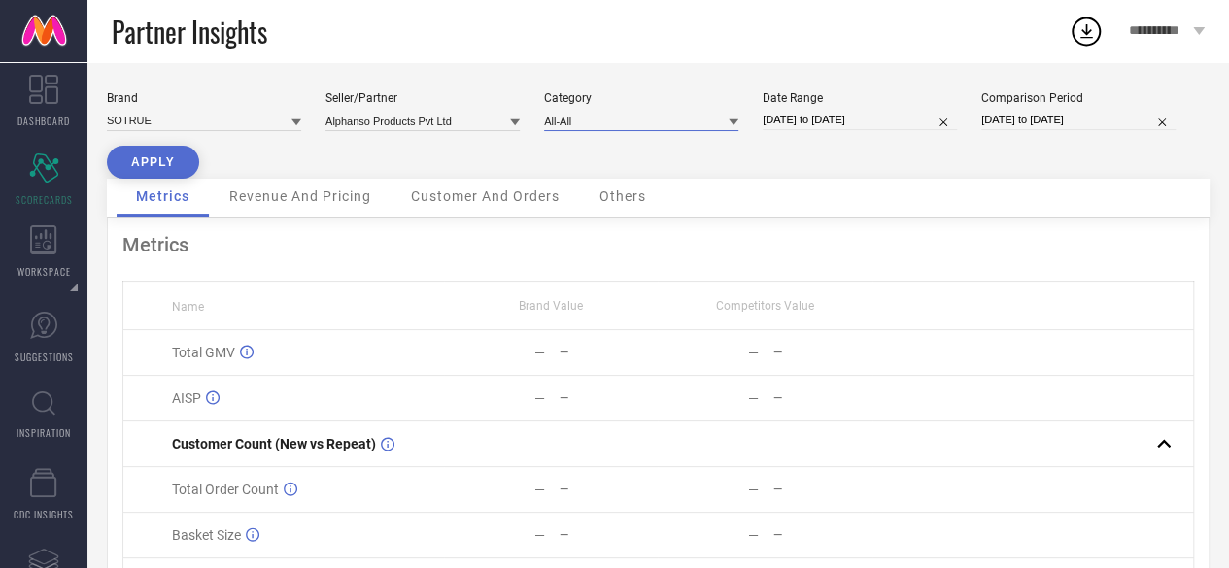
click at [614, 118] on input at bounding box center [641, 121] width 194 height 20
type input "bea"
click at [731, 119] on icon at bounding box center [734, 123] width 10 height 10
click at [655, 124] on input at bounding box center [641, 121] width 194 height 20
type input "B"
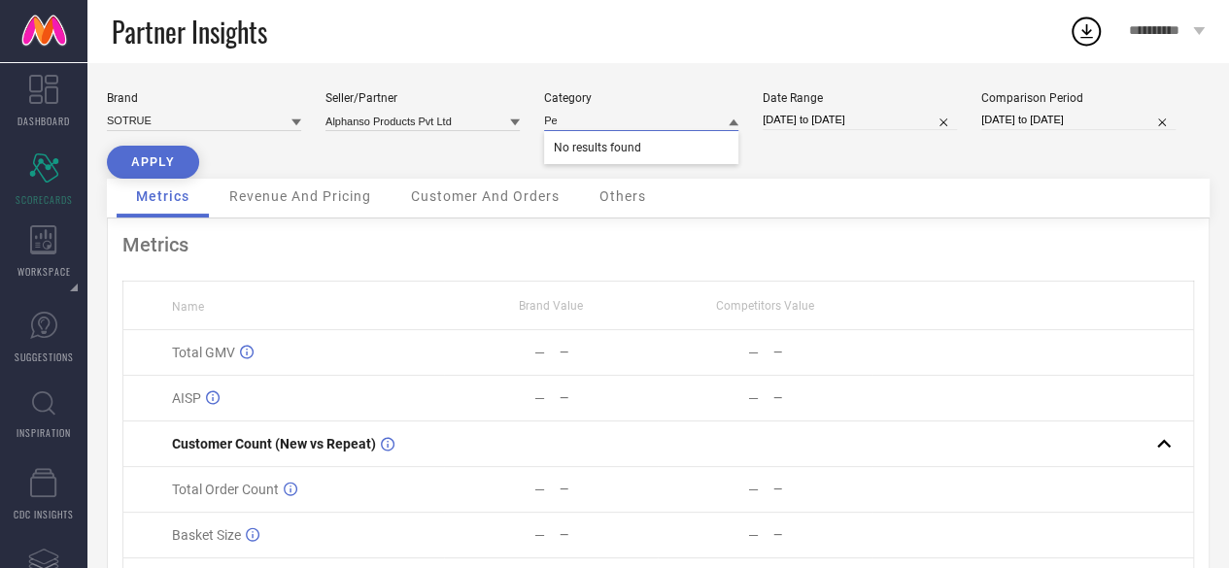
type input "P"
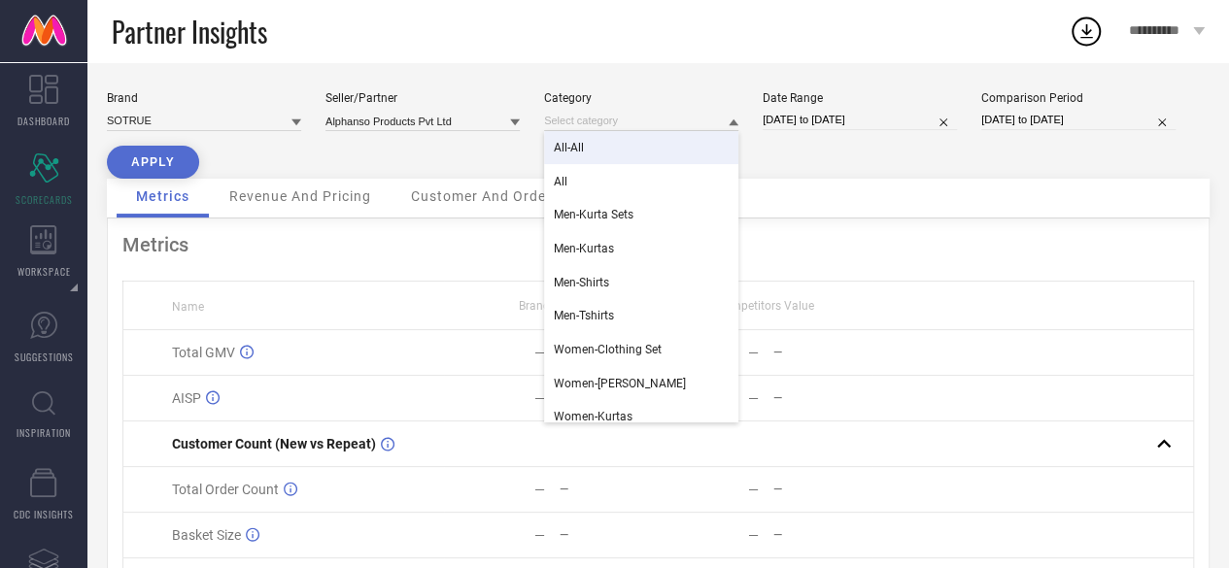
click at [599, 153] on div "All-All" at bounding box center [641, 147] width 194 height 33
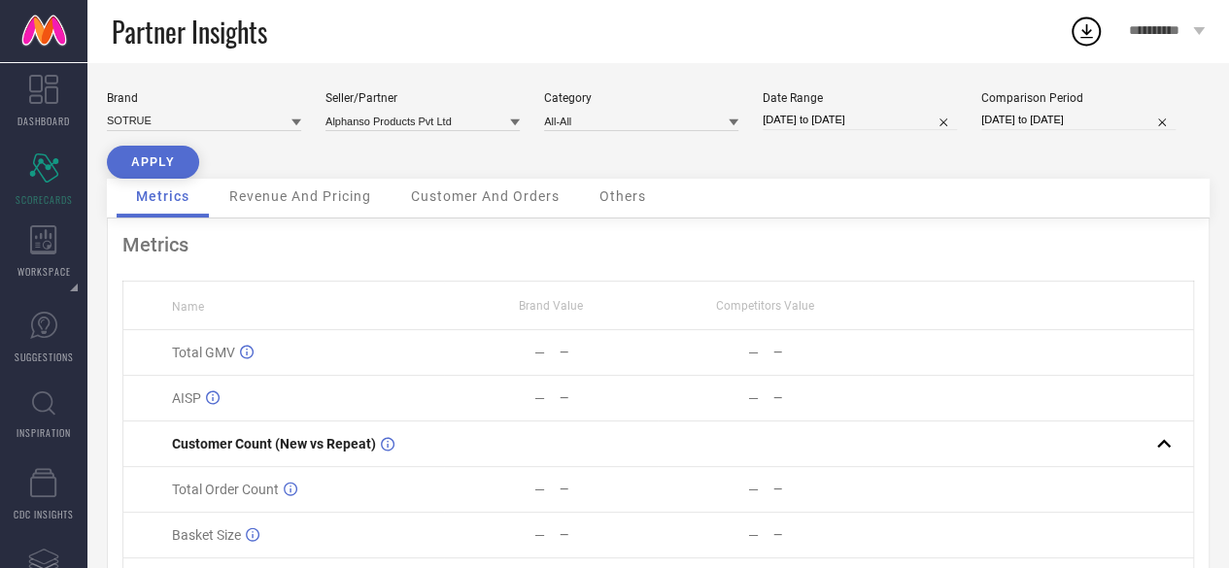
click at [522, 191] on span "Customer And Orders" at bounding box center [485, 196] width 149 height 16
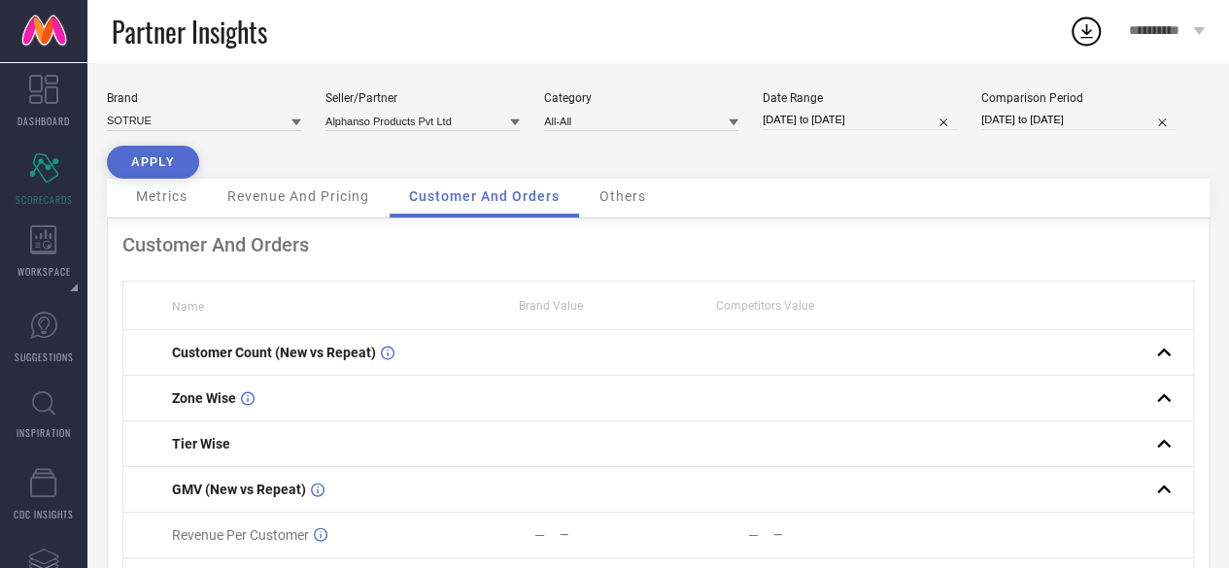
click at [628, 217] on div "Others" at bounding box center [622, 198] width 85 height 39
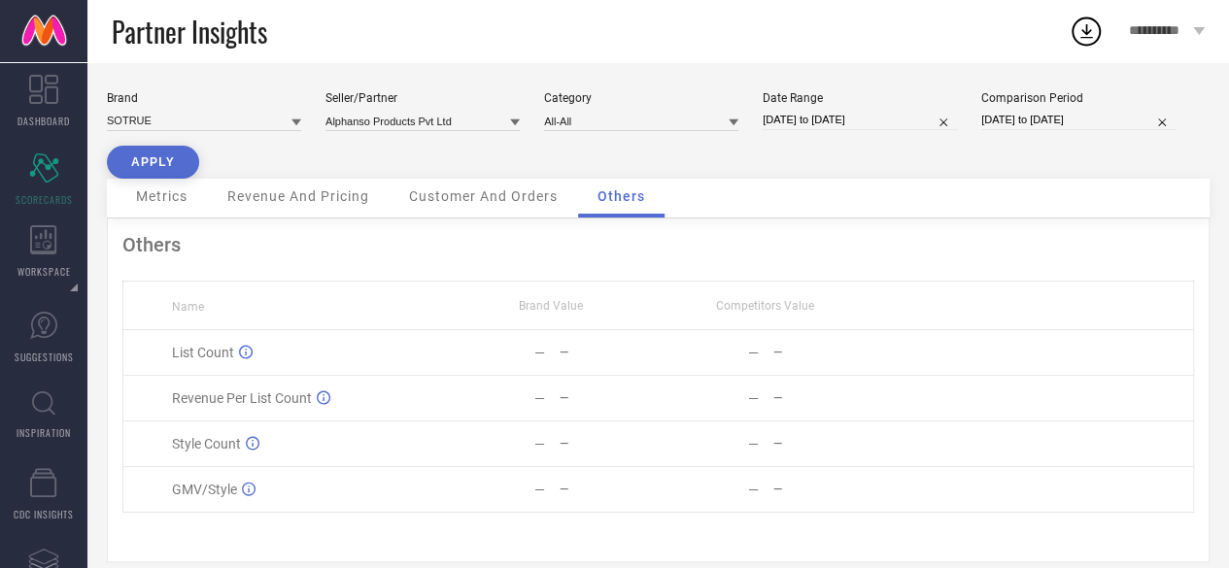
click at [170, 211] on div "Metrics" at bounding box center [162, 198] width 90 height 39
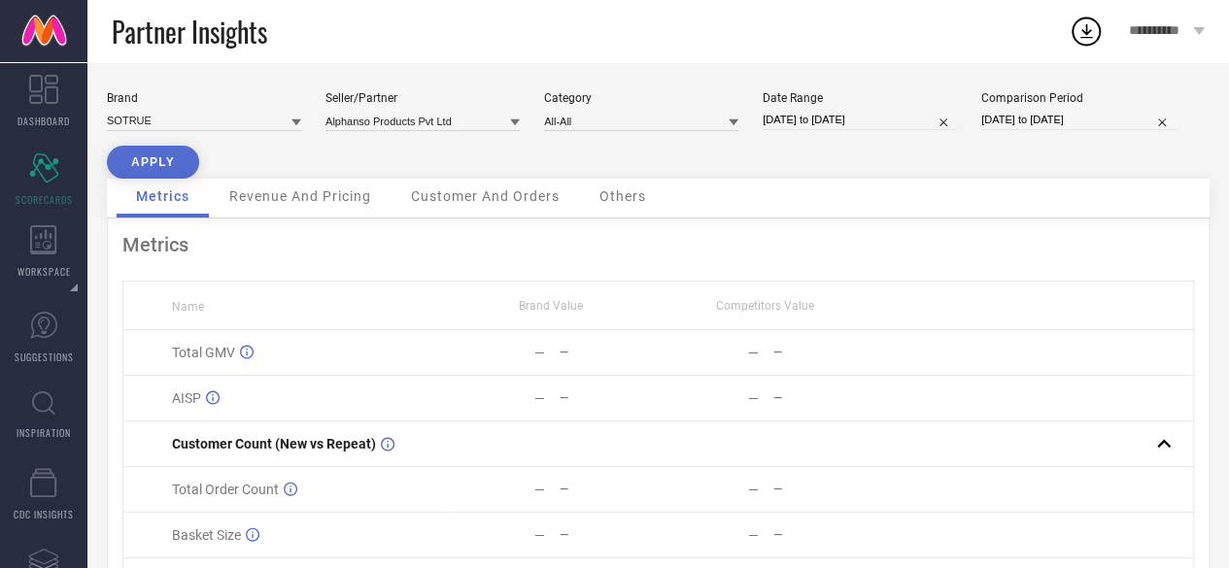
click at [269, 209] on div "Revenue And Pricing" at bounding box center [300, 198] width 181 height 39
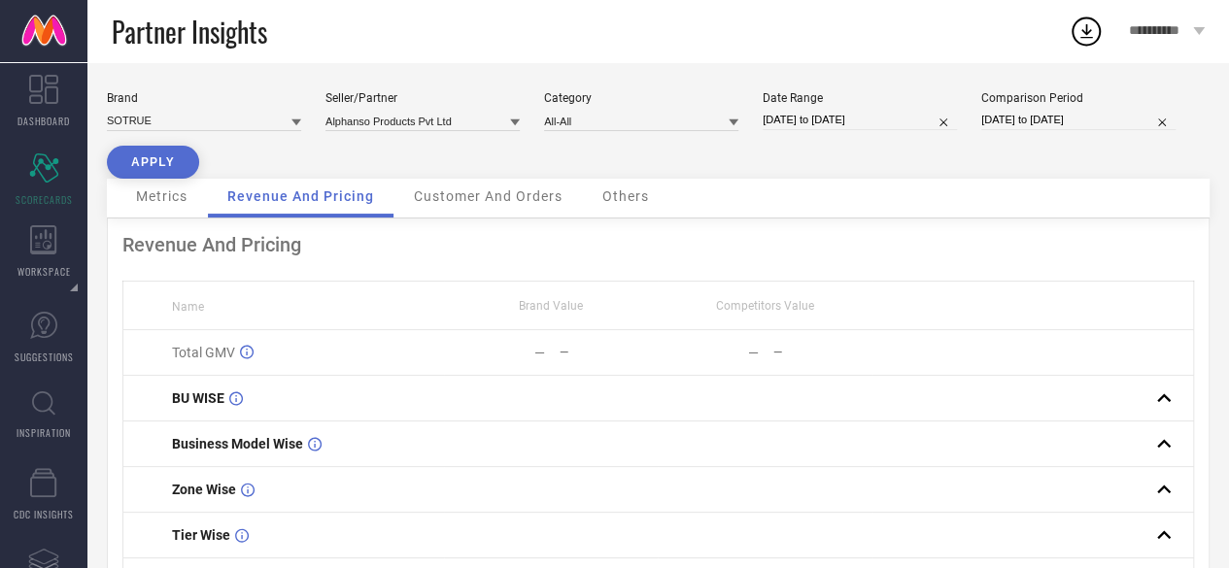
click at [174, 164] on button "APPLY" at bounding box center [153, 162] width 92 height 33
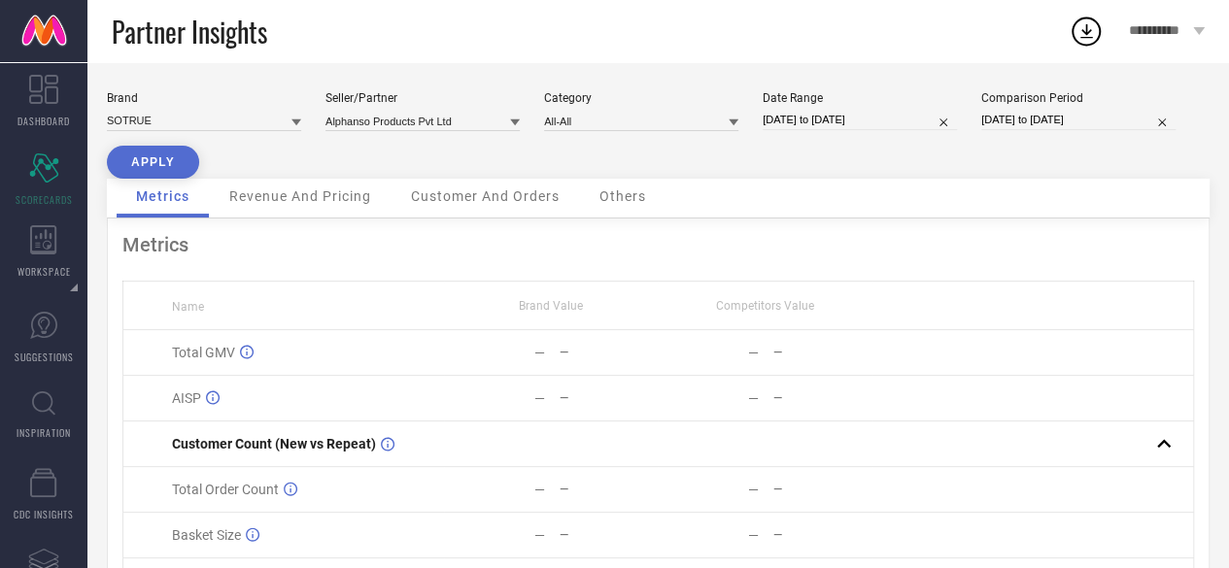
click at [319, 190] on span "Revenue And Pricing" at bounding box center [300, 196] width 142 height 16
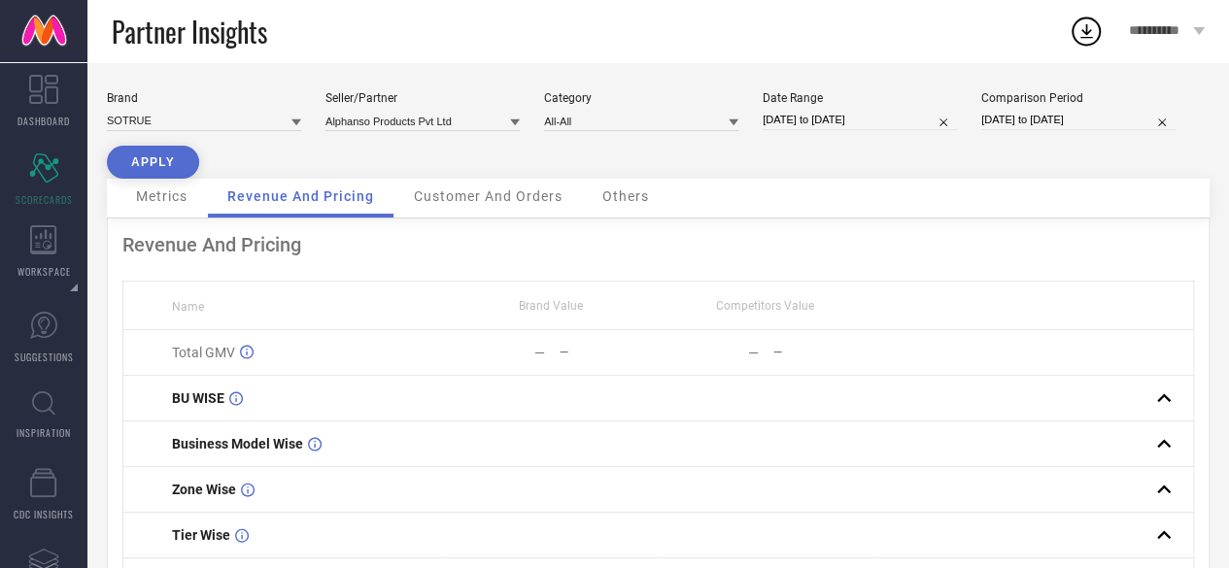
click at [204, 209] on div "Metrics" at bounding box center [162, 198] width 90 height 39
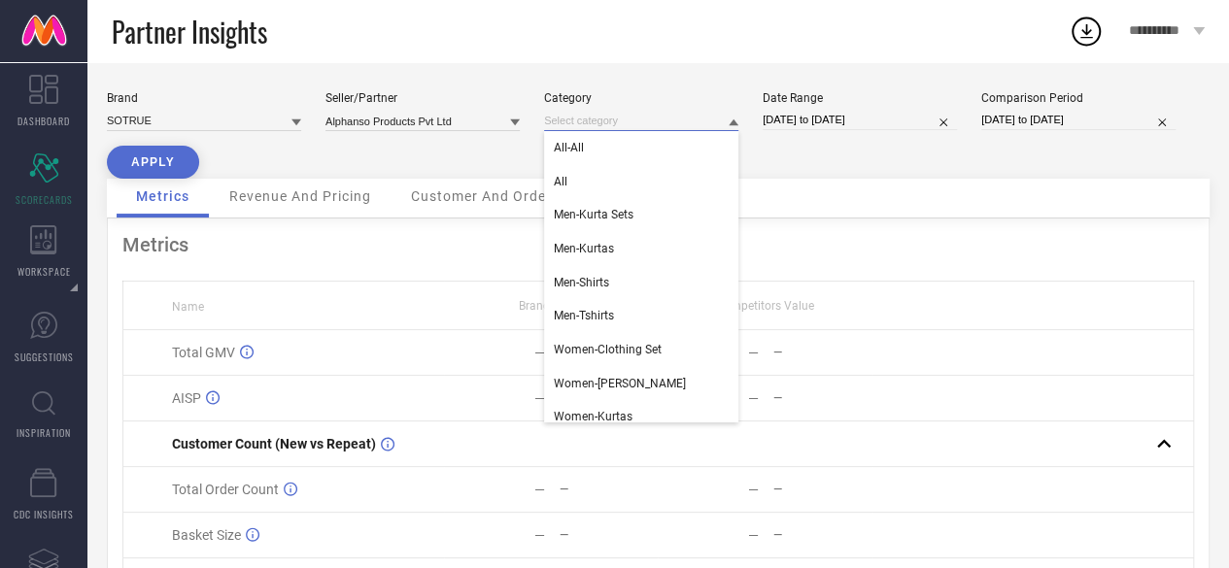
click at [598, 131] on input at bounding box center [641, 121] width 194 height 20
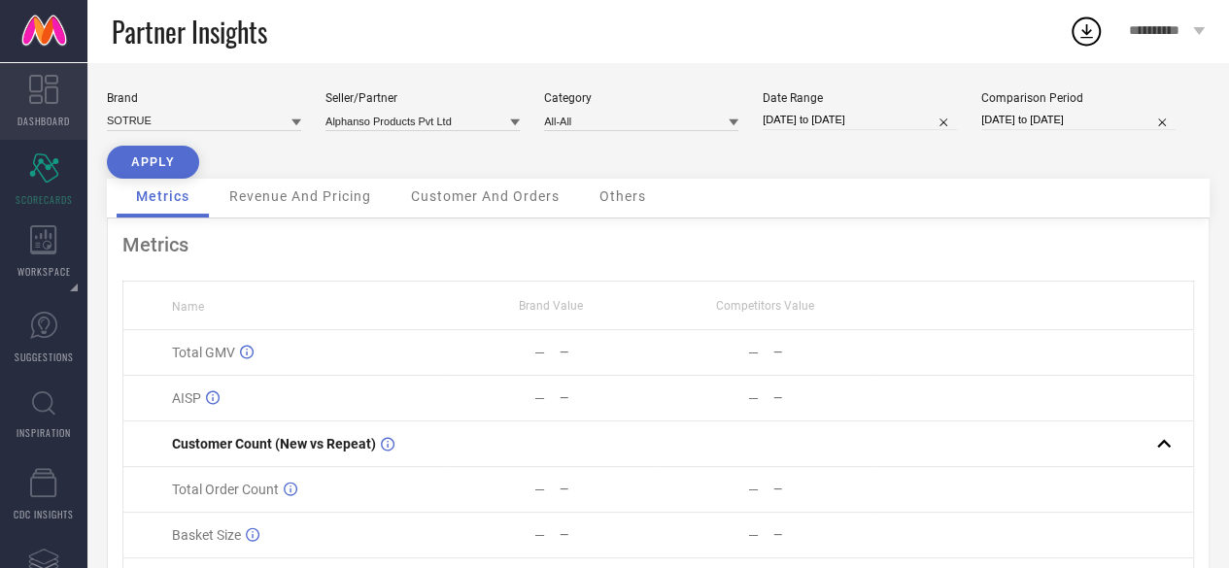
click at [40, 91] on icon at bounding box center [43, 89] width 29 height 29
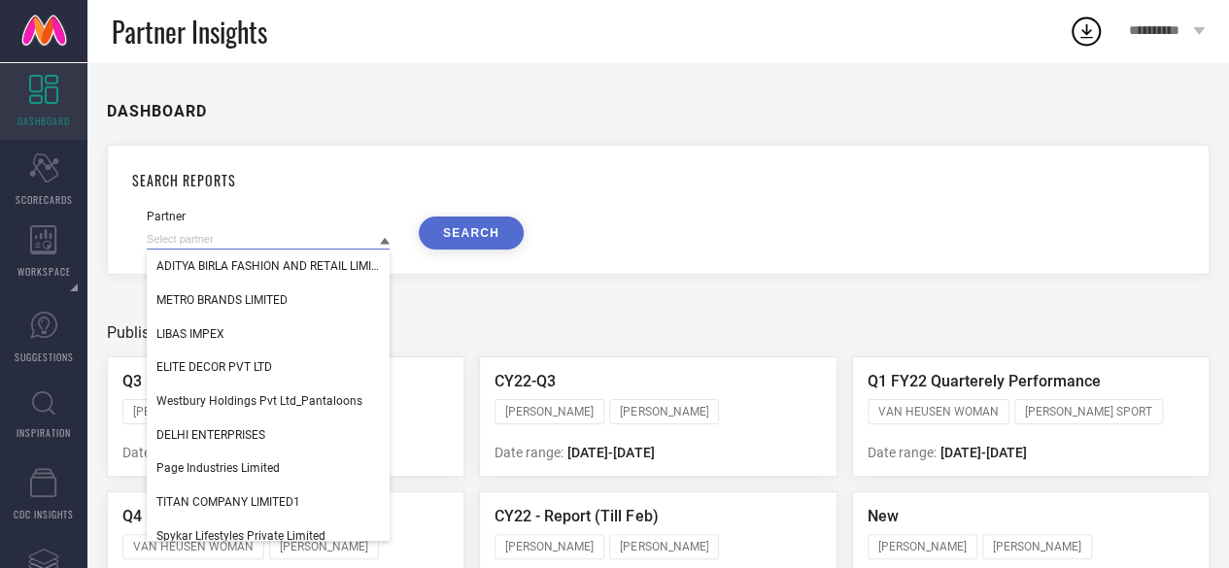
click at [366, 236] on input at bounding box center [268, 239] width 243 height 20
paste input "Alphanso Products Pvt Ltd"
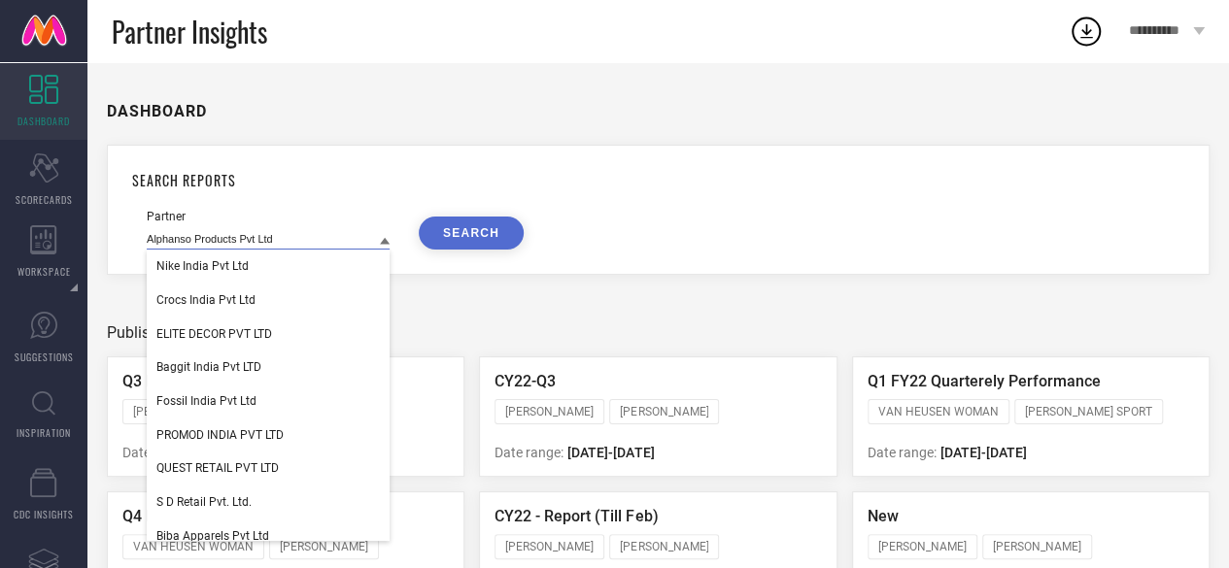
type input "Alphanso Products Pvt Ltd"
click at [499, 236] on button "SEARCH" at bounding box center [471, 233] width 105 height 33
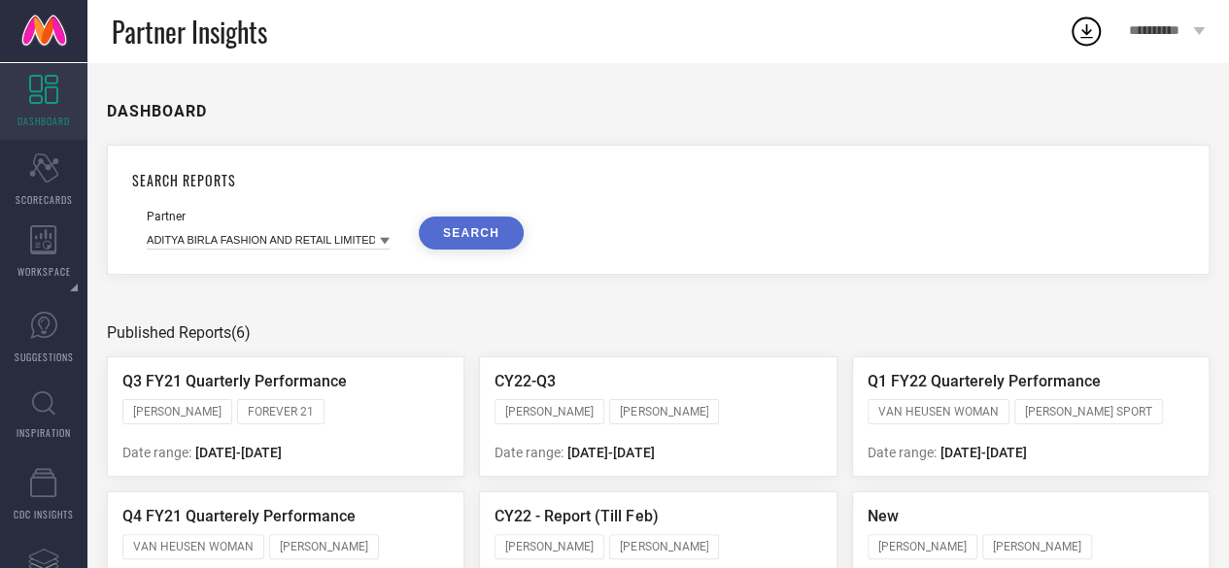
click at [387, 245] on icon at bounding box center [385, 241] width 10 height 10
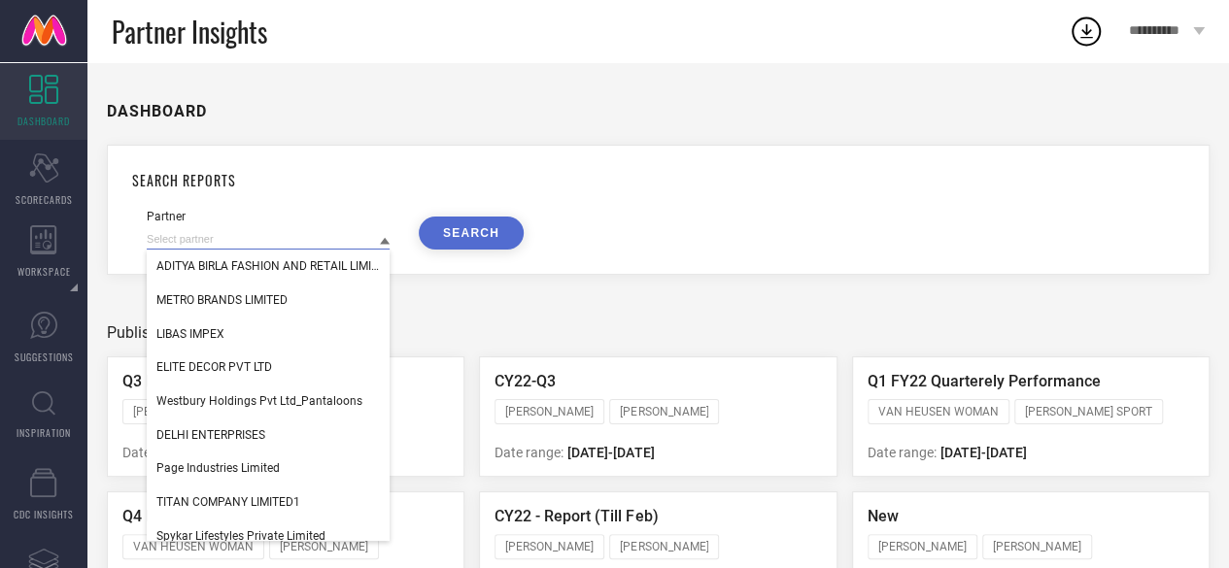
click at [324, 242] on input at bounding box center [268, 239] width 243 height 20
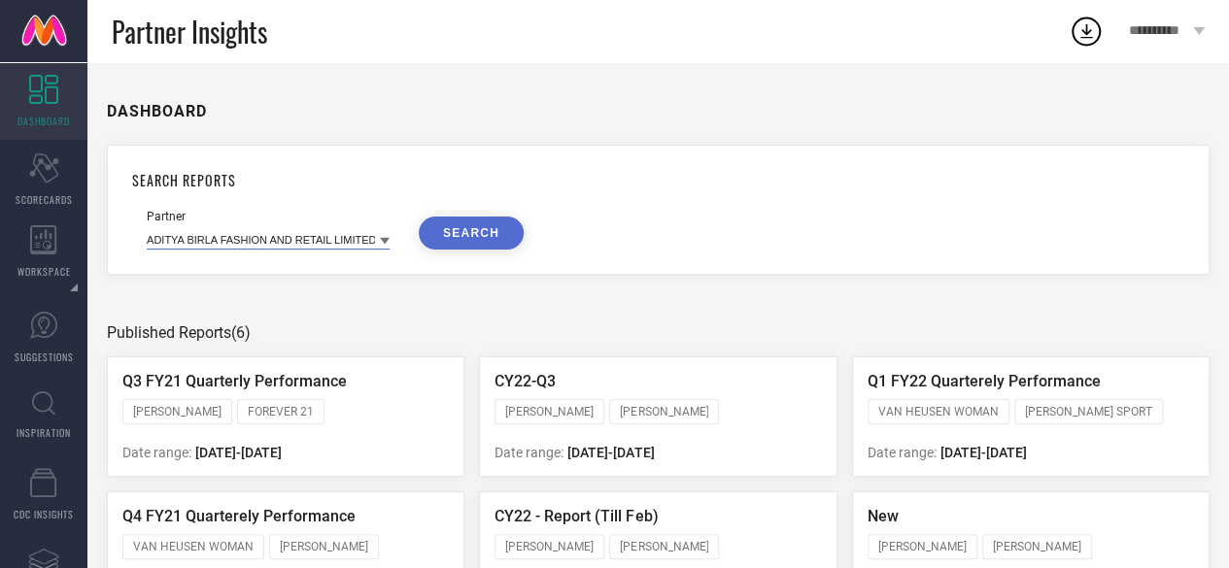
paste input "Alphanso Products Pvt Ltd"
type input "Alphanso Products Pvt Ltd"
click at [324, 242] on input "Alphanso Products Pvt Ltd" at bounding box center [268, 239] width 243 height 20
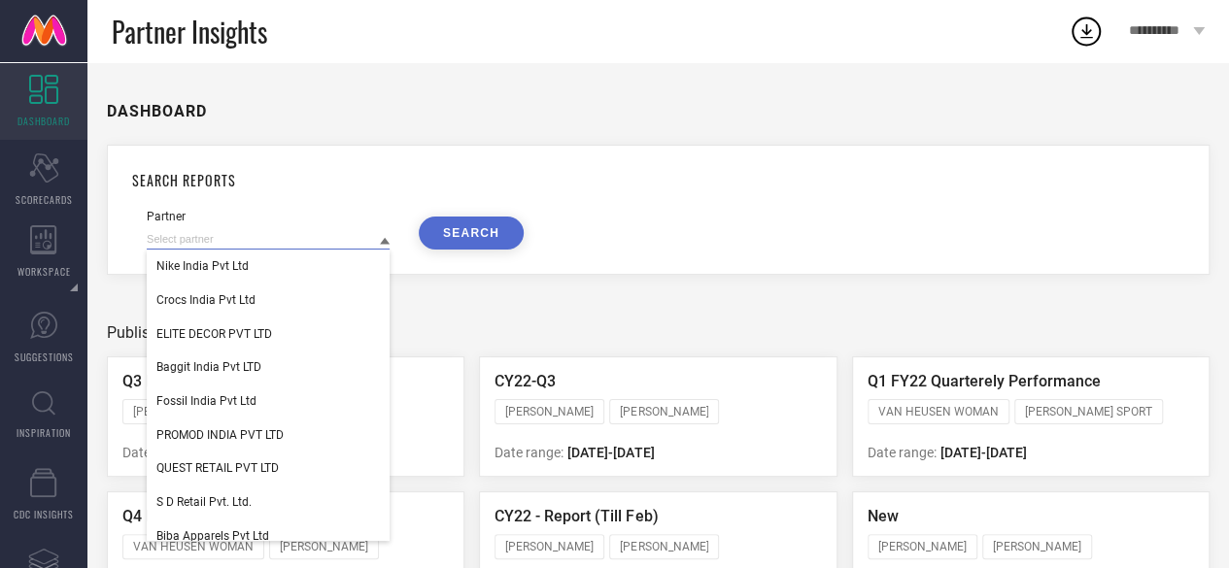
click at [324, 242] on input at bounding box center [268, 239] width 243 height 20
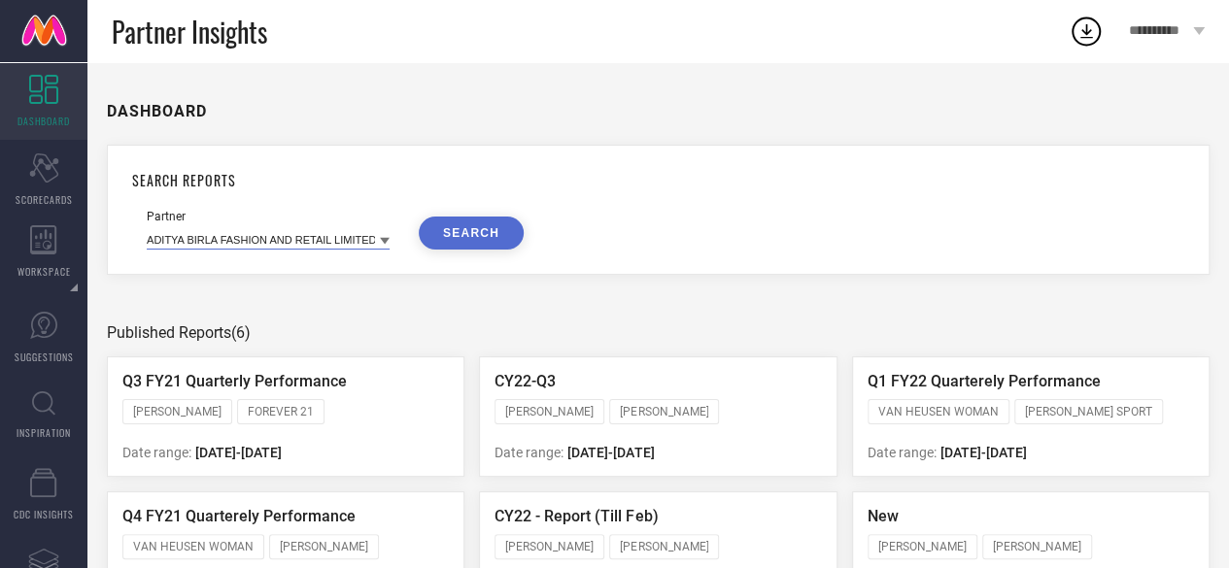
paste input "Alphanso Products Pvt Ltd"
type input "Alphanso Products Pvt Ltd"
click at [468, 230] on button "SEARCH" at bounding box center [471, 233] width 105 height 33
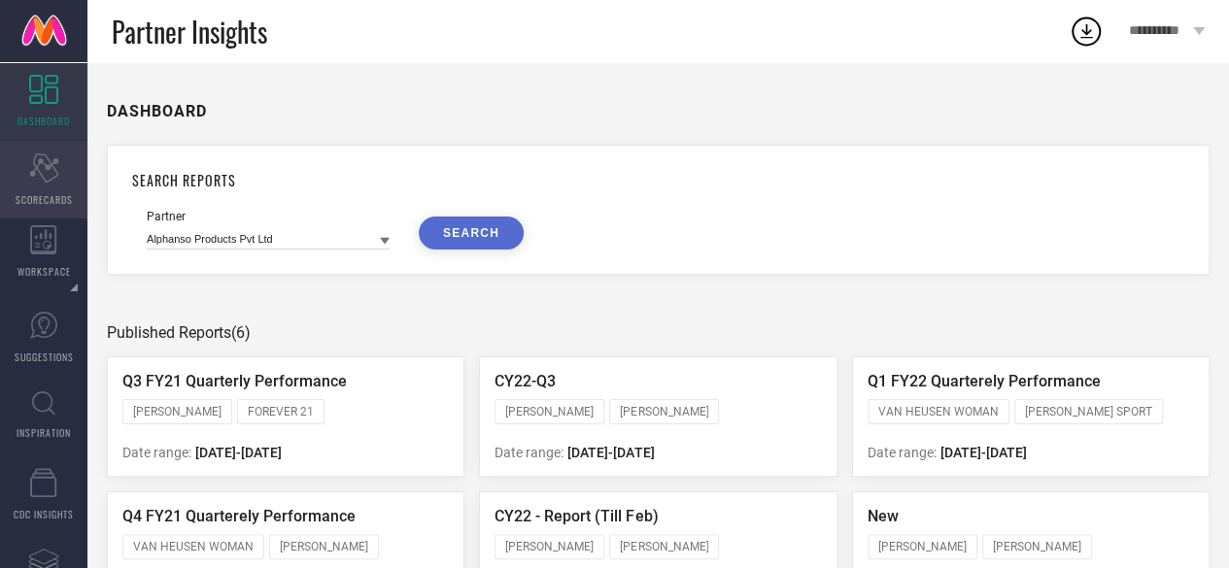
click at [18, 172] on div "Scorecard SCORECARDS" at bounding box center [43, 180] width 87 height 78
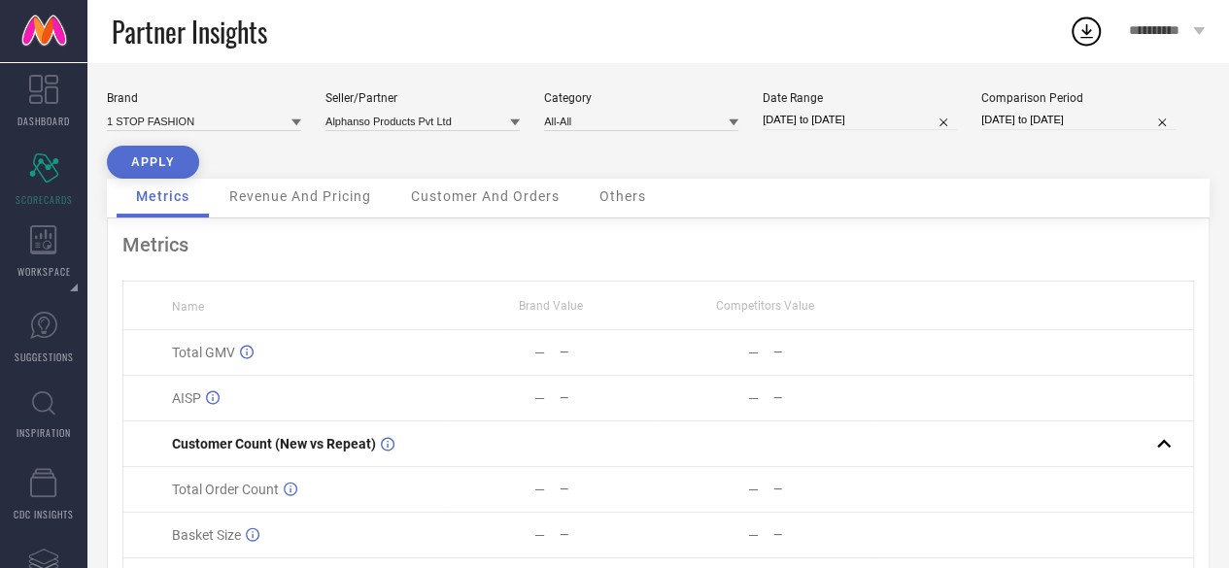
click at [167, 166] on button "APPLY" at bounding box center [153, 162] width 92 height 33
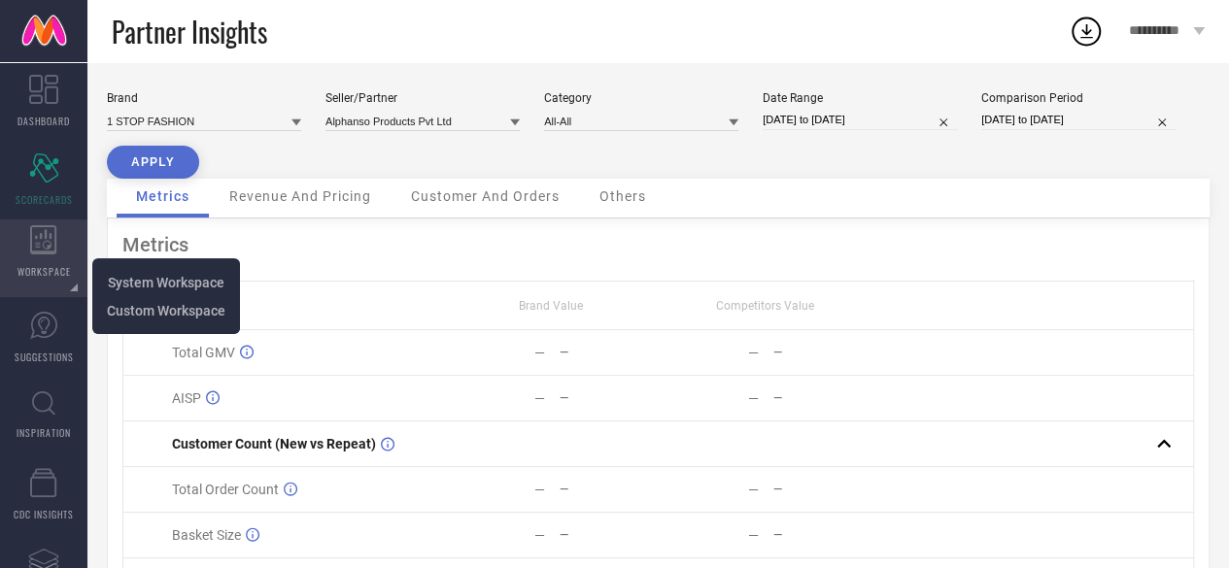
click at [33, 257] on div "WORKSPACE" at bounding box center [43, 259] width 87 height 78
click at [109, 273] on link "System Workspace" at bounding box center [166, 282] width 117 height 18
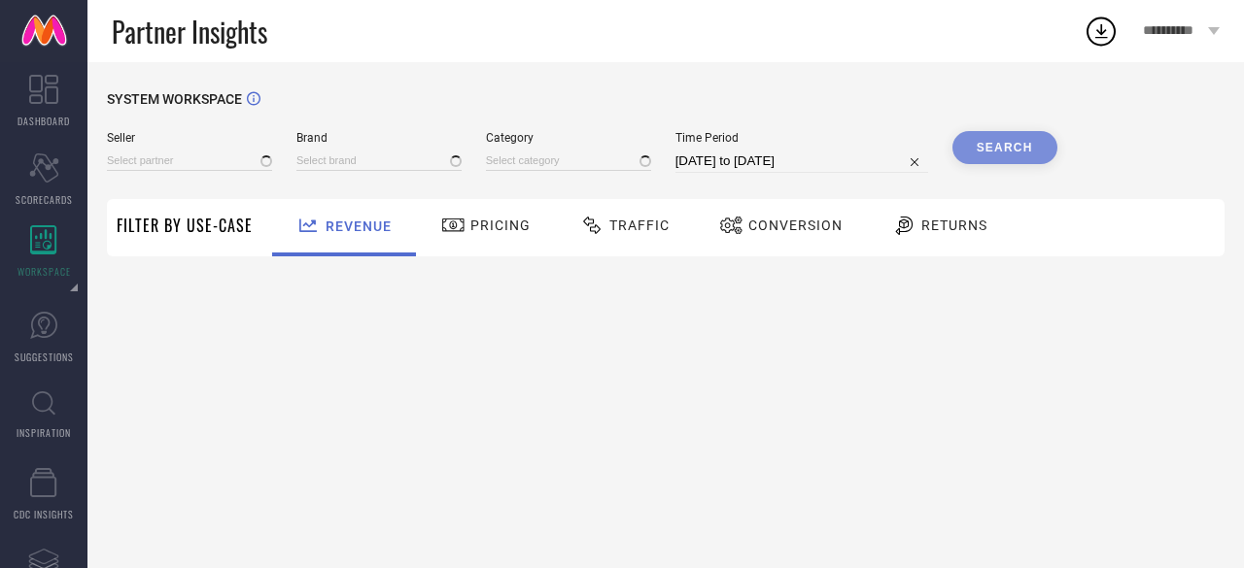
type input "All"
type input "1 STOP FASHION"
type input "All"
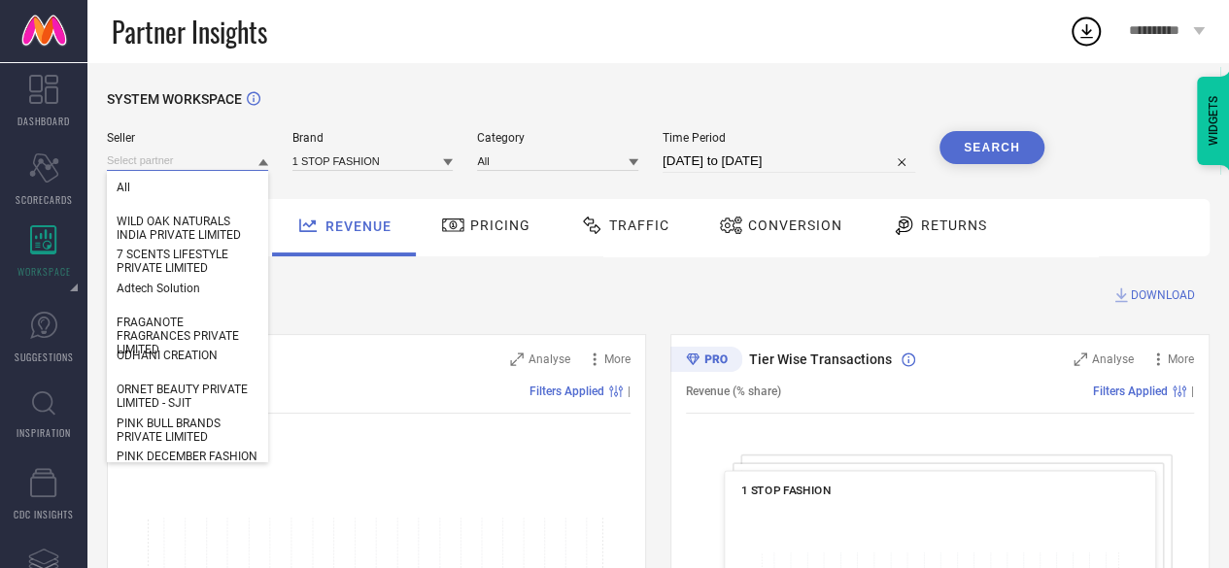
click at [218, 165] on input at bounding box center [187, 161] width 161 height 20
click at [204, 154] on input at bounding box center [187, 161] width 161 height 20
paste input "SOTRUE"
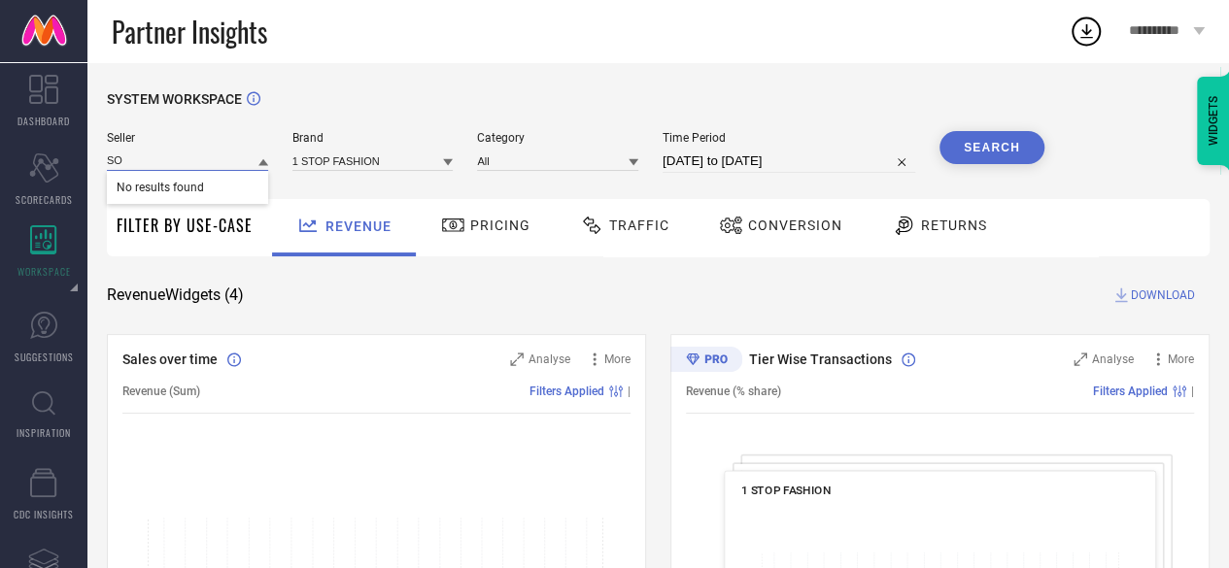
type input "S"
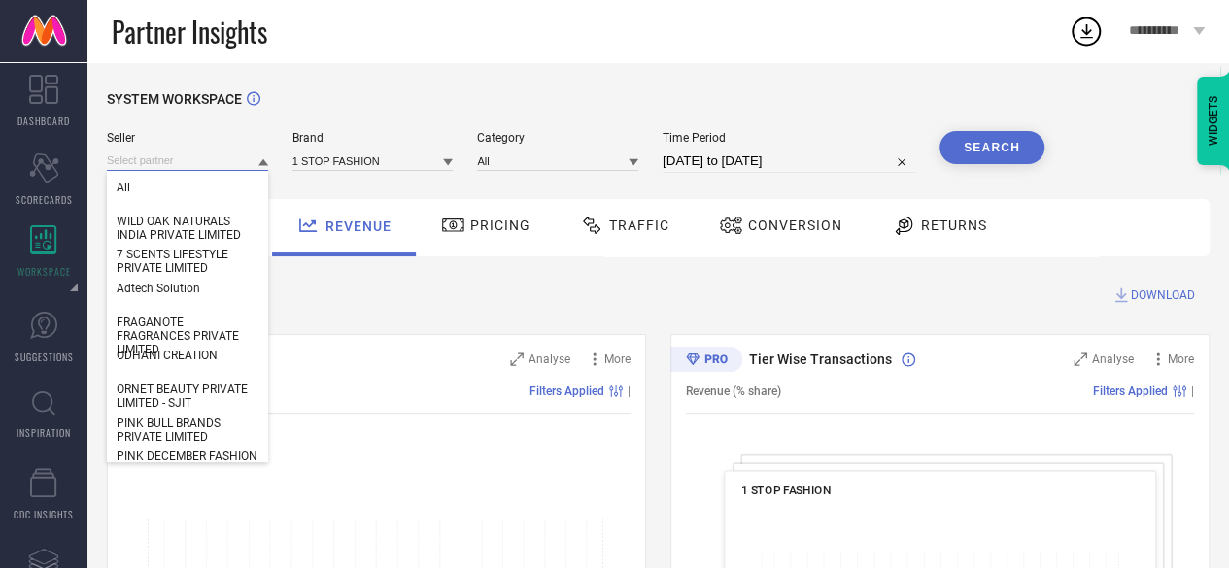
paste input "Alphanso Products Pvt Ltd"
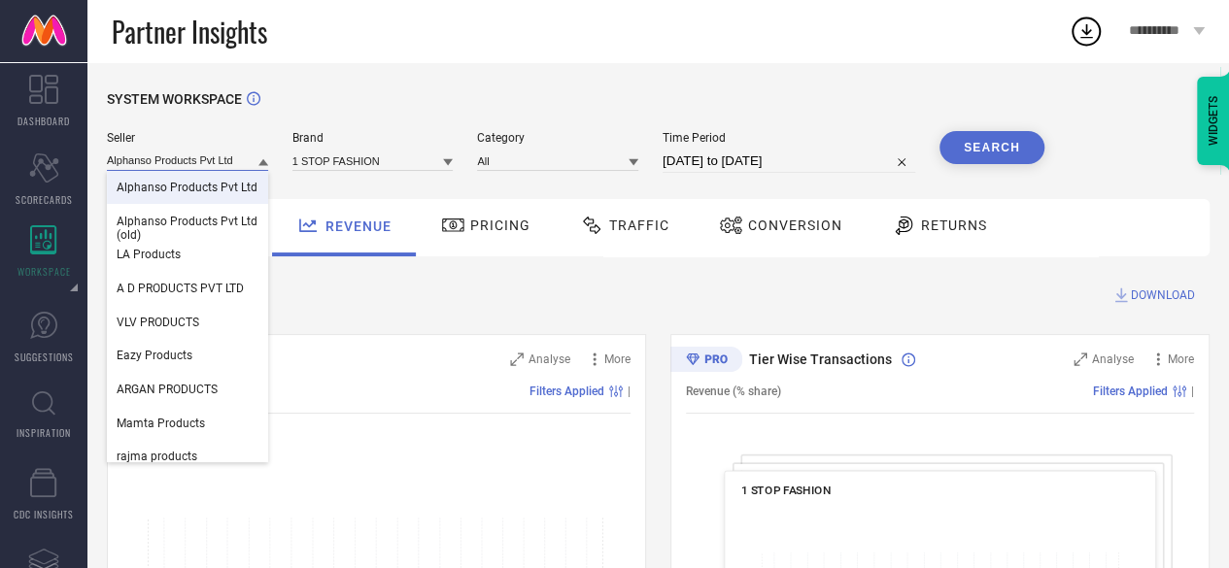
type input "Alphanso Products Pvt Ltd"
click at [200, 190] on span "Alphanso Products Pvt Ltd" at bounding box center [187, 188] width 141 height 14
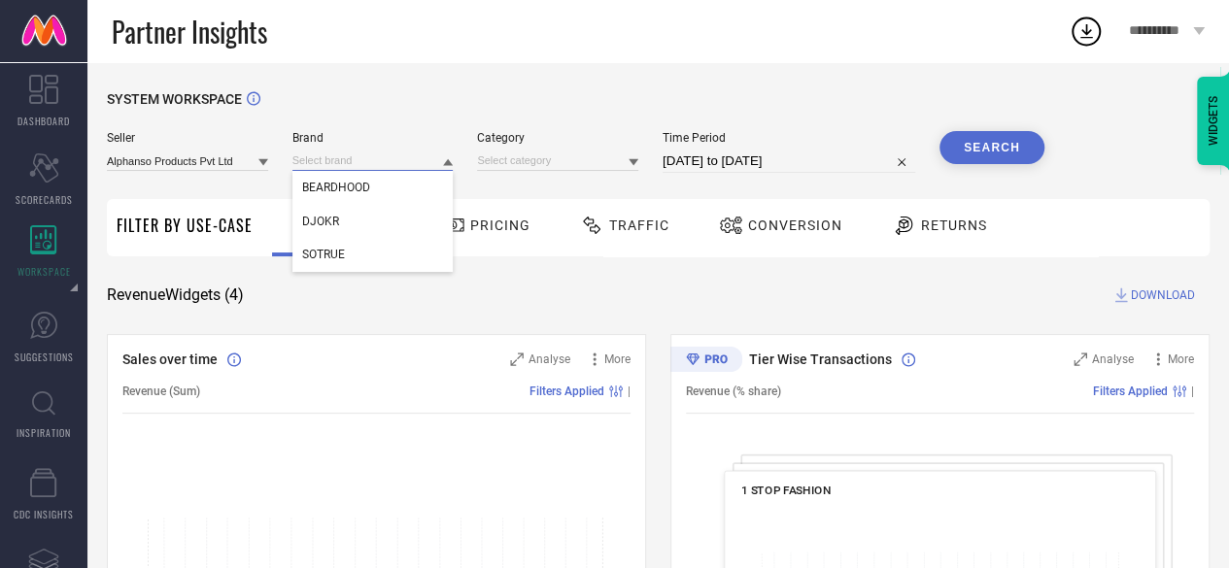
click at [374, 154] on input at bounding box center [372, 161] width 161 height 20
click at [364, 246] on div "SOTRUE" at bounding box center [372, 254] width 161 height 33
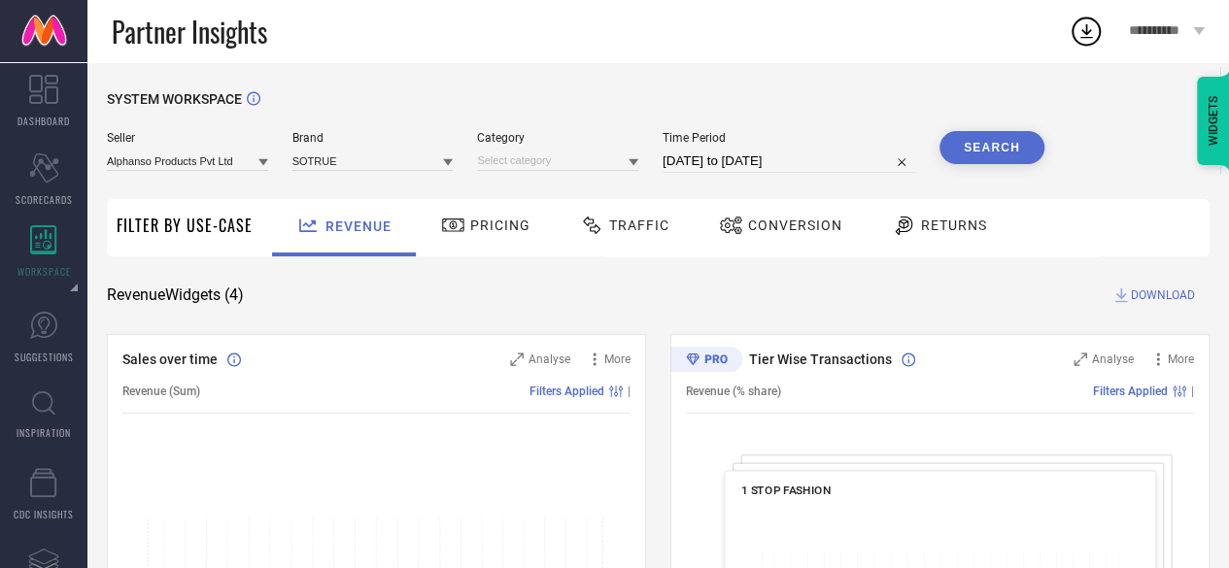
click at [632, 161] on icon at bounding box center [634, 162] width 10 height 7
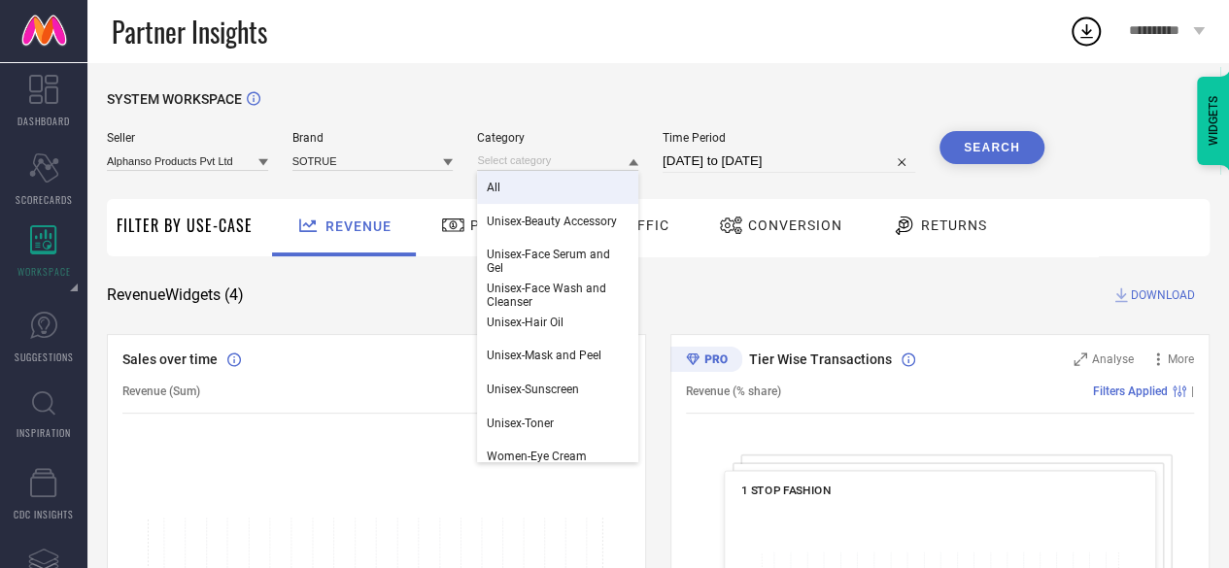
click at [558, 180] on div "All" at bounding box center [557, 187] width 161 height 33
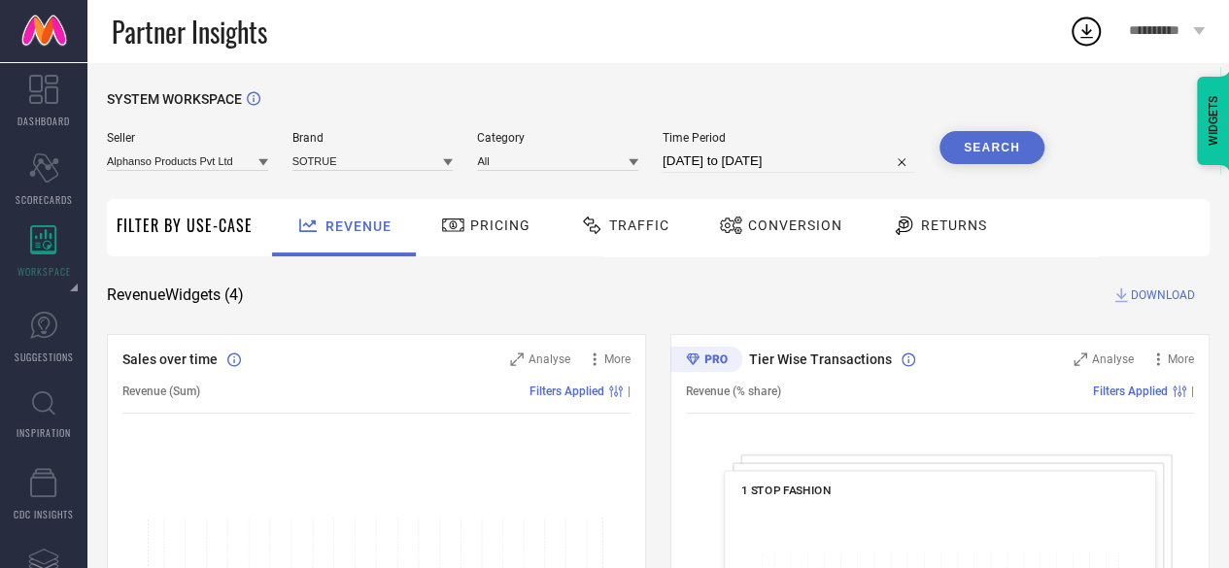
click at [960, 149] on button "Search" at bounding box center [991, 147] width 105 height 33
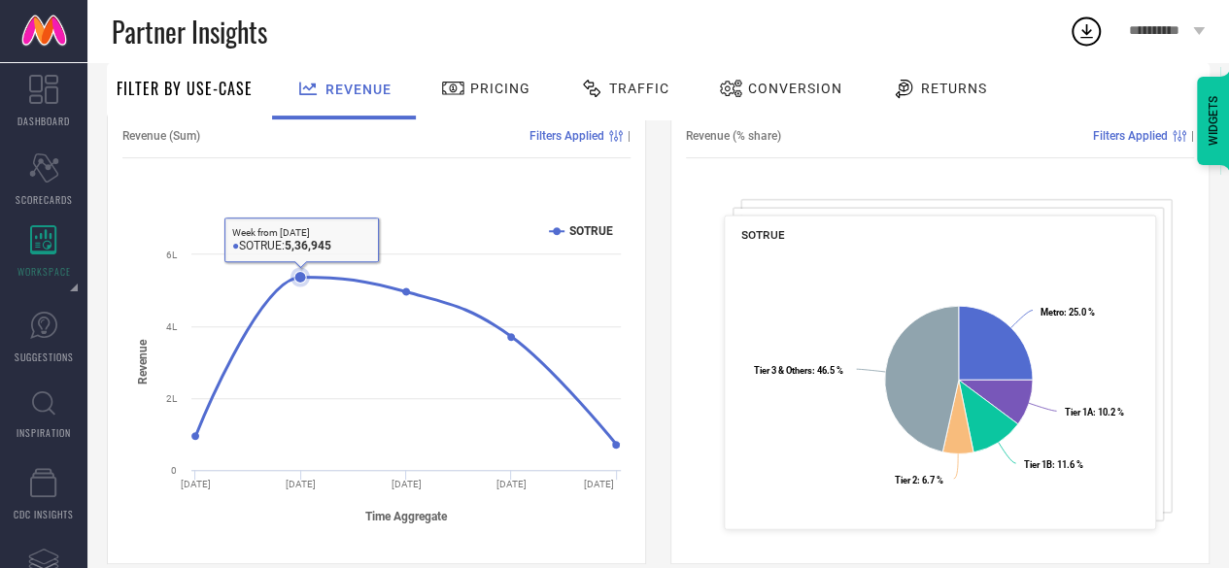
scroll to position [253, 0]
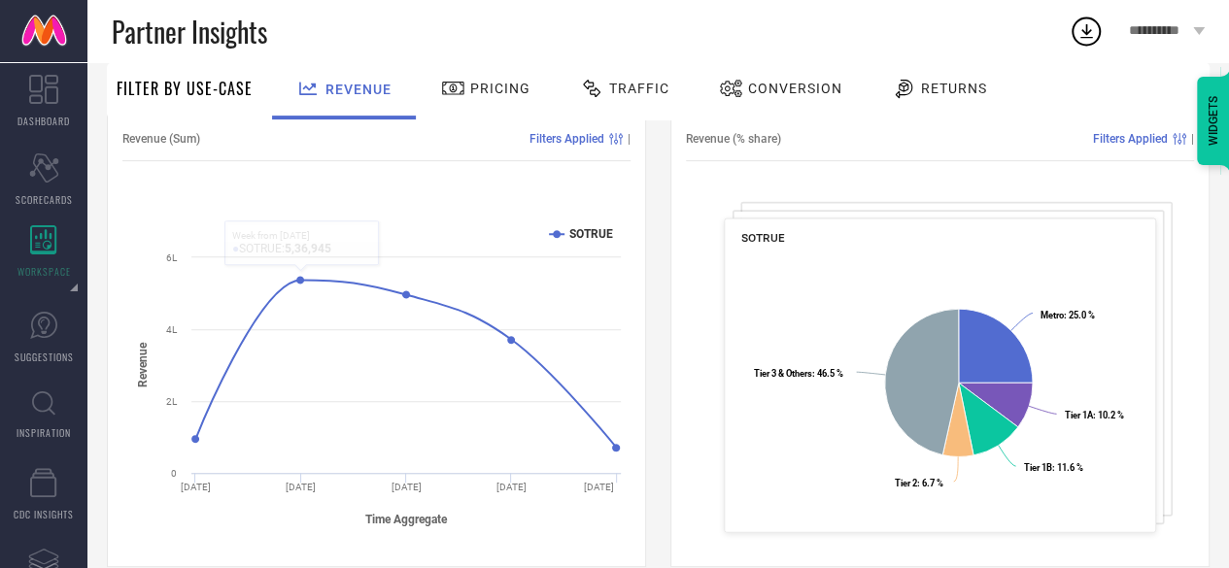
click at [454, 81] on icon at bounding box center [453, 88] width 24 height 23
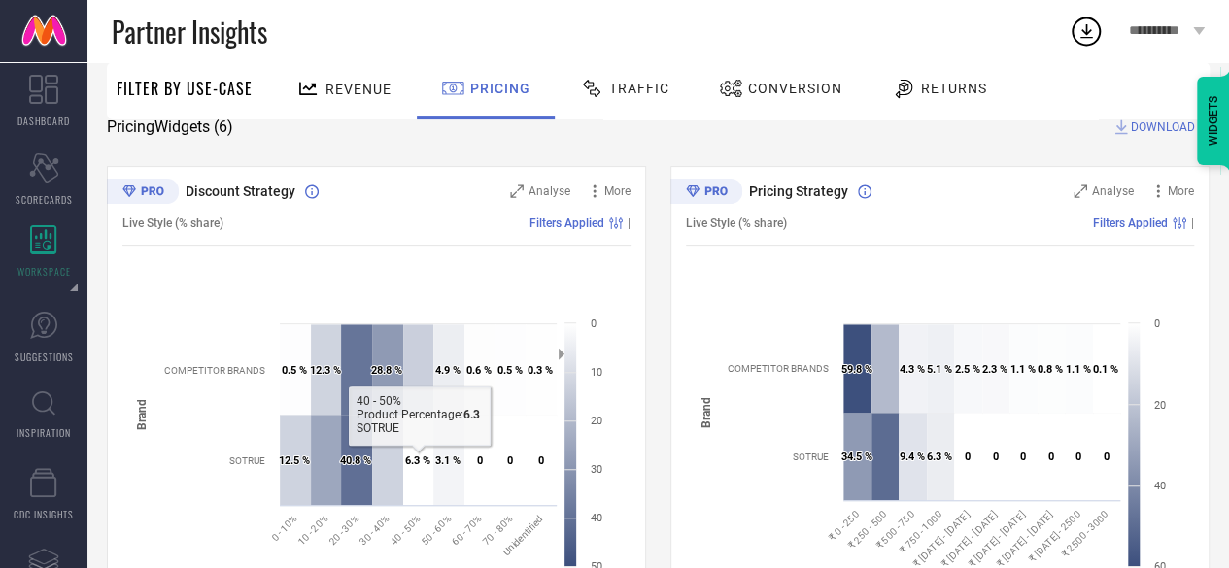
scroll to position [164, 0]
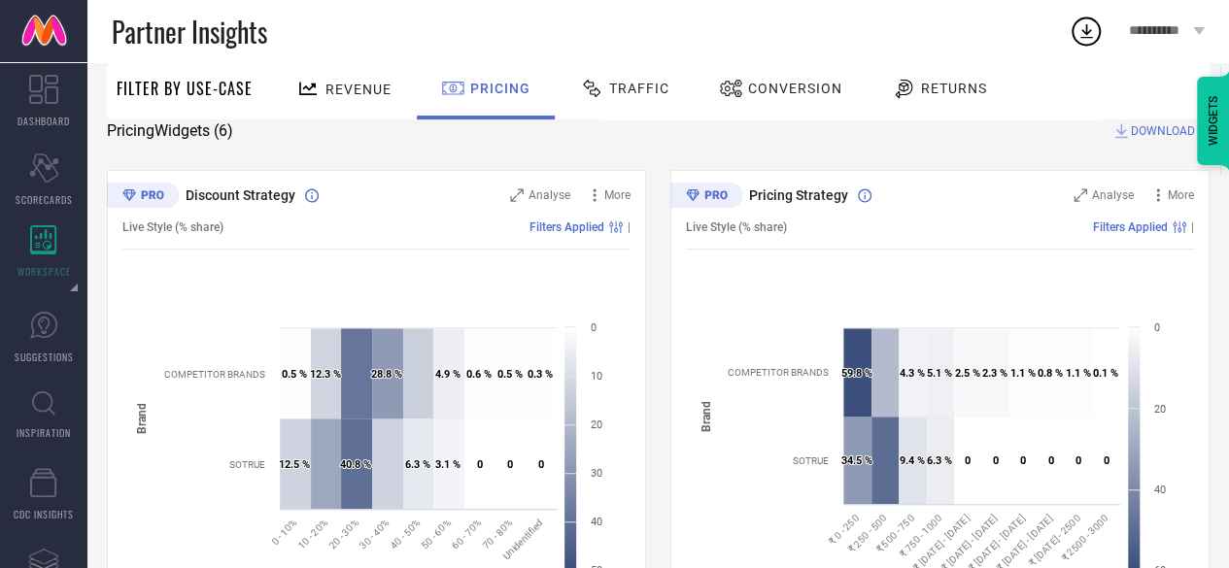
click at [620, 91] on span "Traffic" at bounding box center [639, 89] width 60 height 16
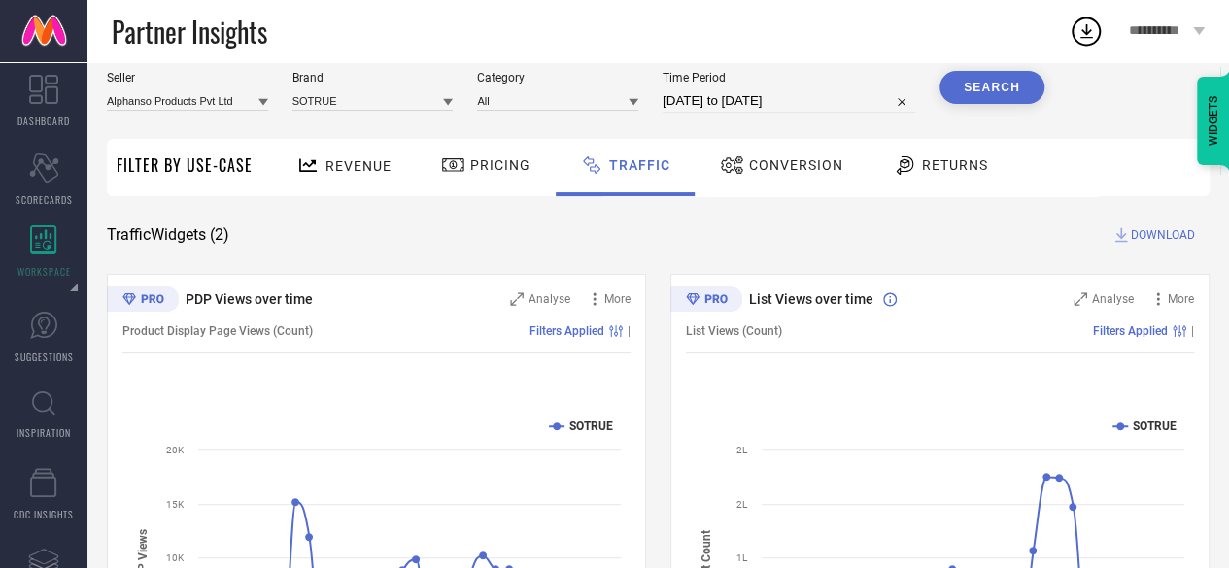
scroll to position [59, 0]
click at [752, 158] on span "Conversion" at bounding box center [796, 166] width 94 height 16
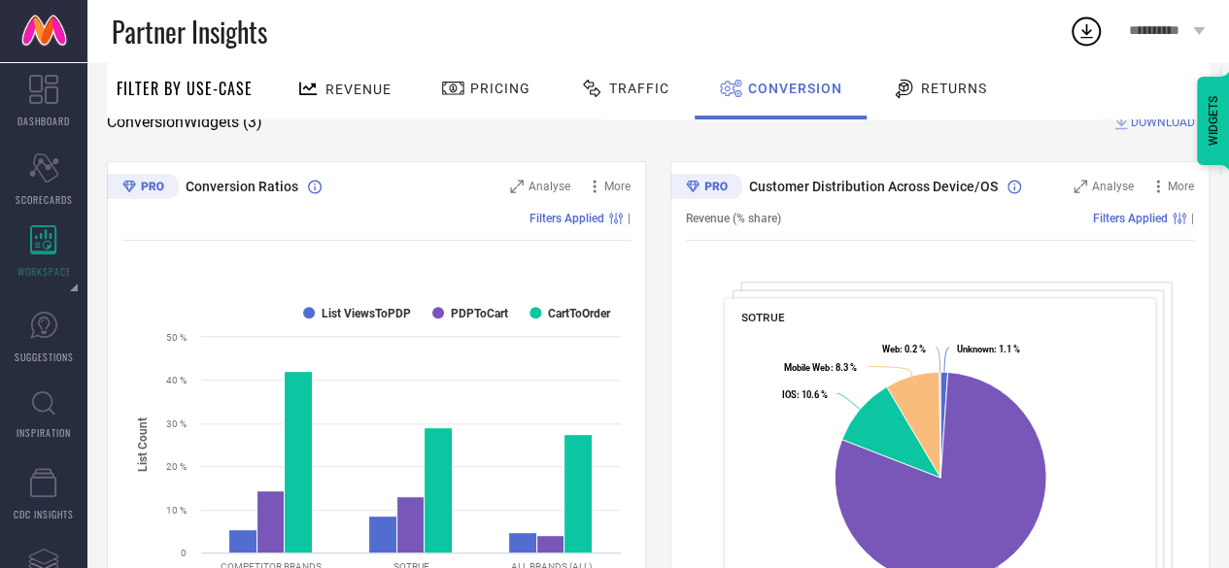
scroll to position [161, 0]
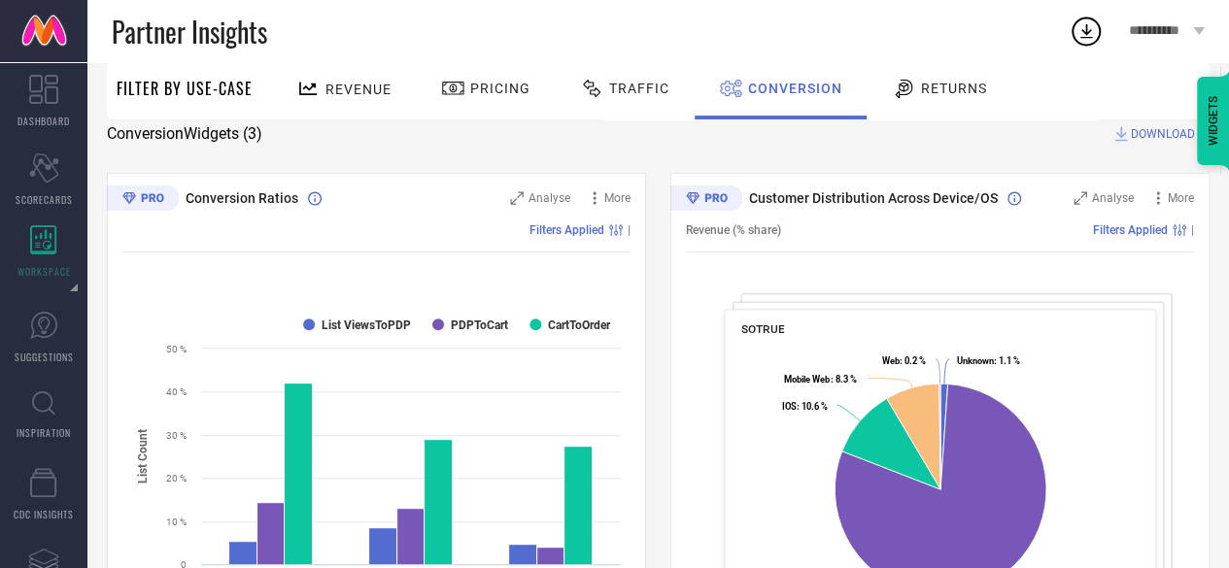
click at [902, 94] on icon at bounding box center [904, 89] width 17 height 18
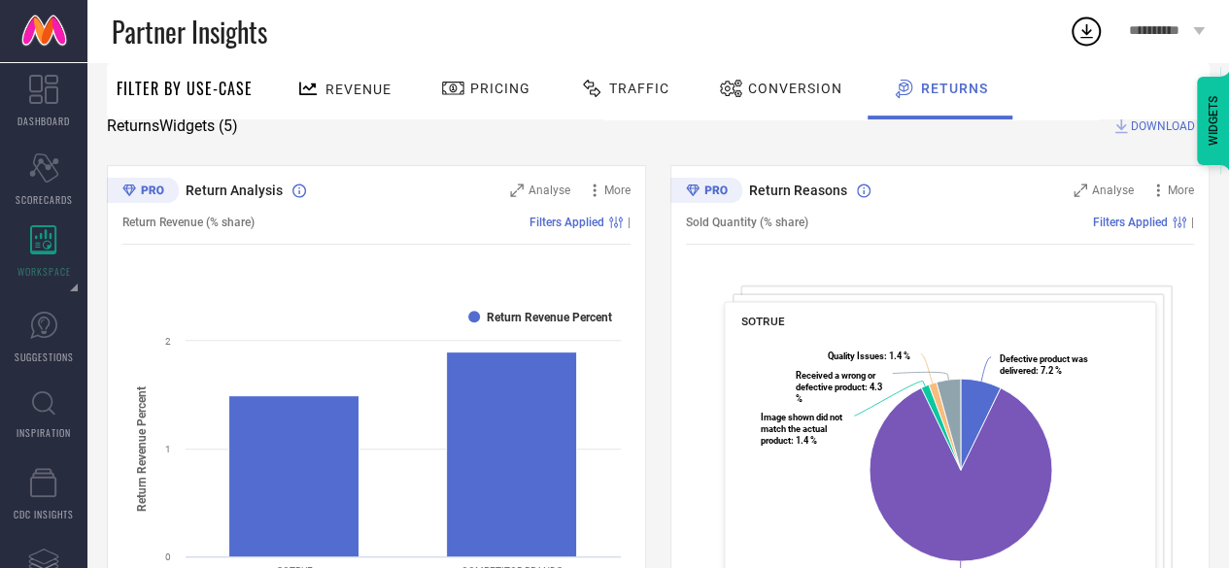
scroll to position [170, 0]
click at [481, 94] on span "Pricing" at bounding box center [500, 89] width 60 height 16
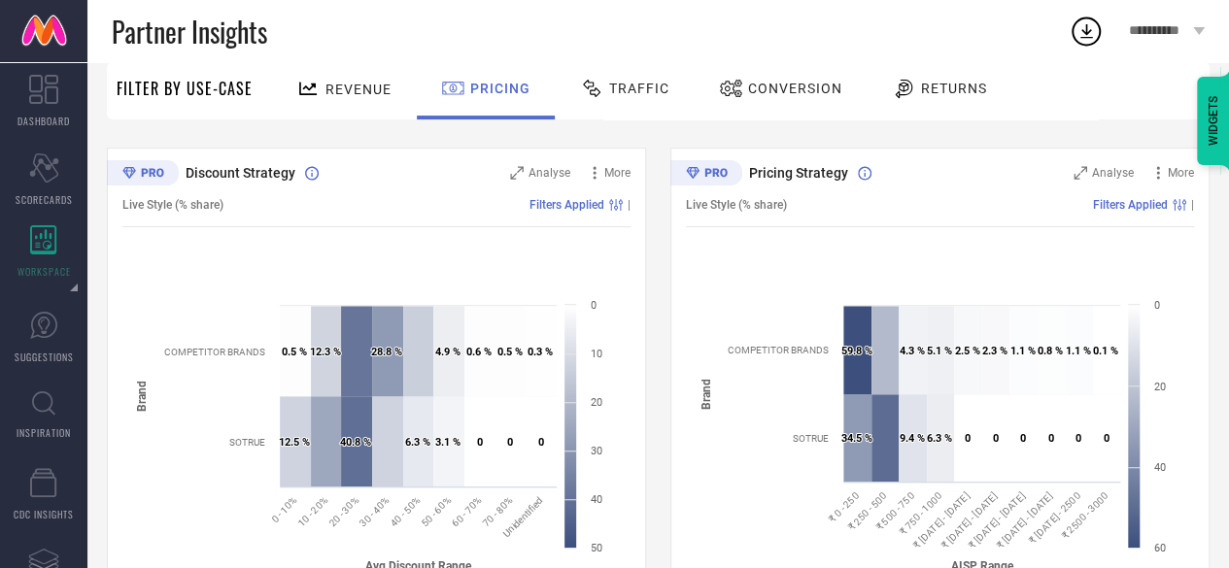
scroll to position [180, 0]
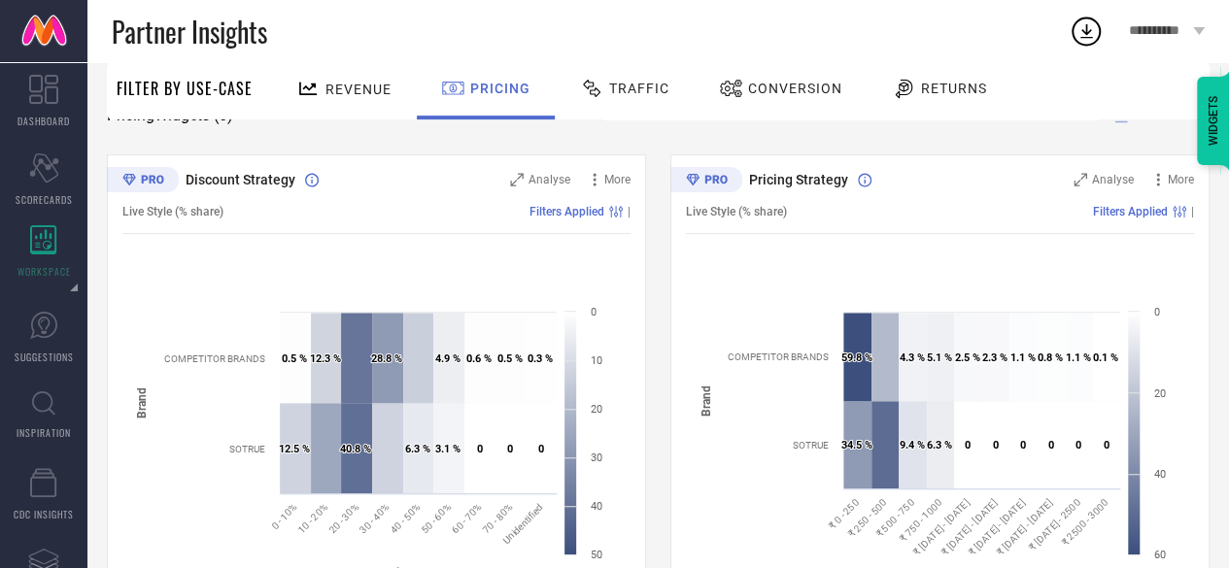
click at [356, 85] on span "Revenue" at bounding box center [358, 90] width 66 height 16
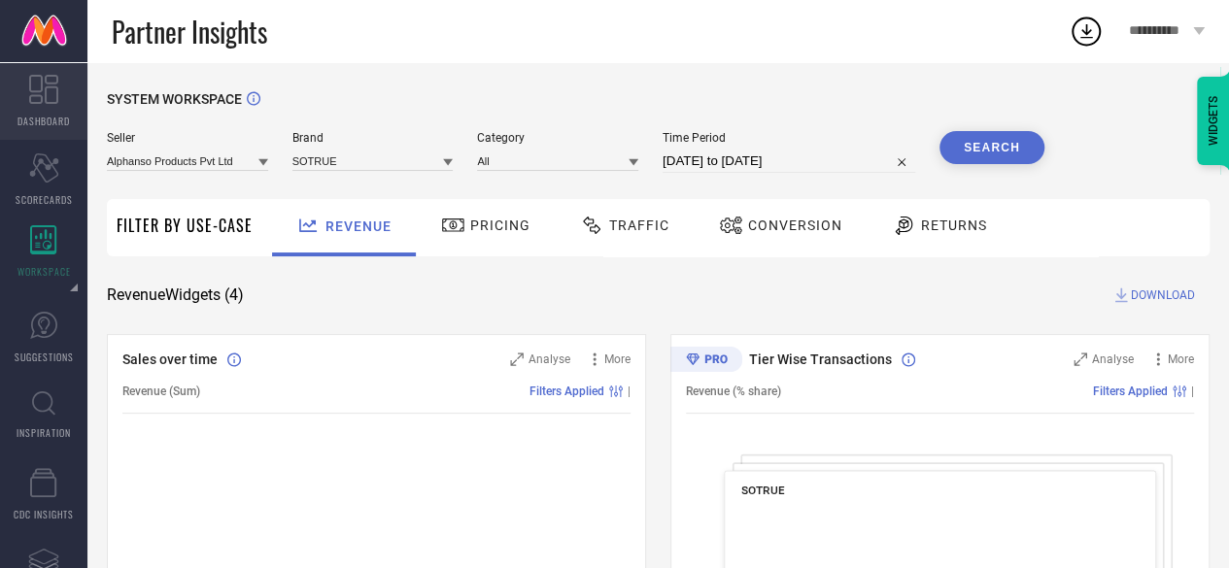
click at [62, 100] on link "DASHBOARD" at bounding box center [43, 101] width 87 height 78
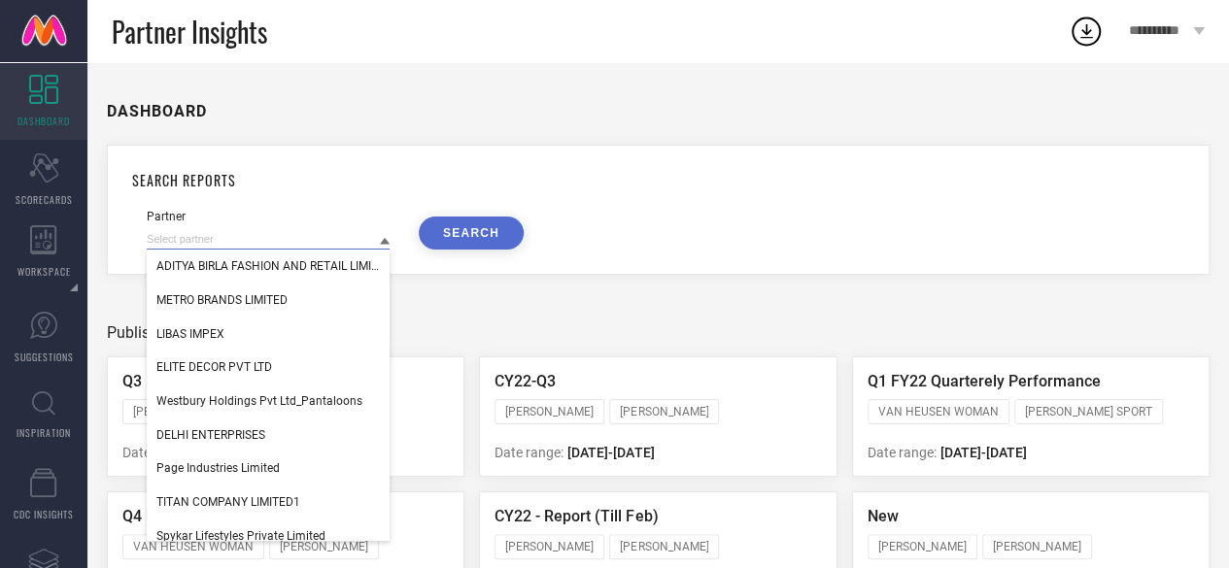
click at [284, 243] on input at bounding box center [268, 239] width 243 height 20
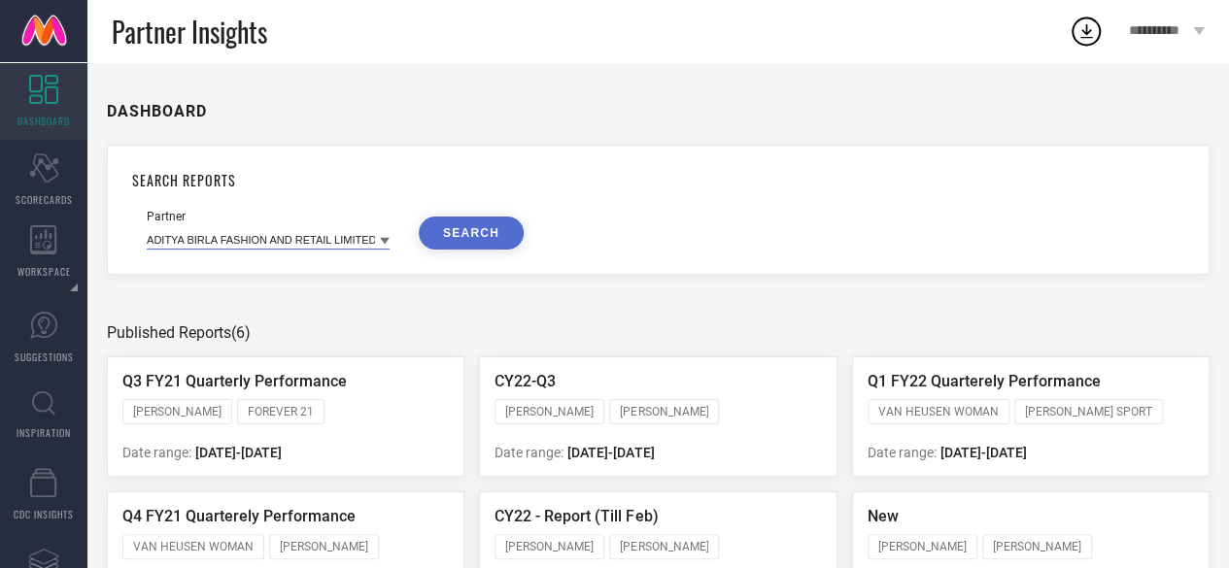
click at [284, 243] on input at bounding box center [268, 239] width 243 height 20
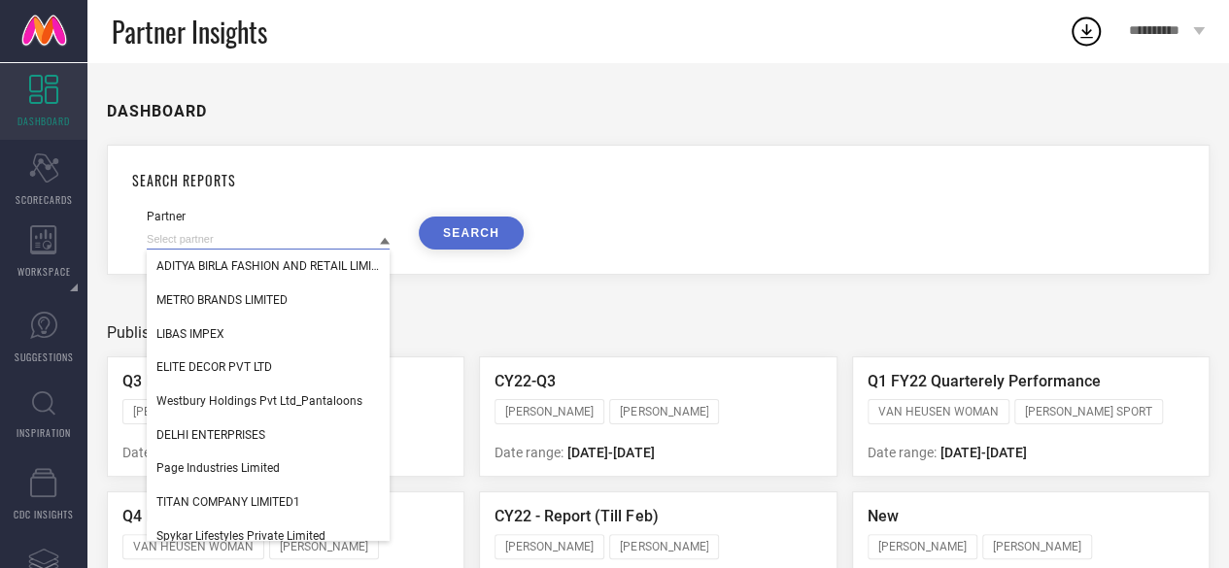
paste input "Alphanso Products Pvt Ltd"
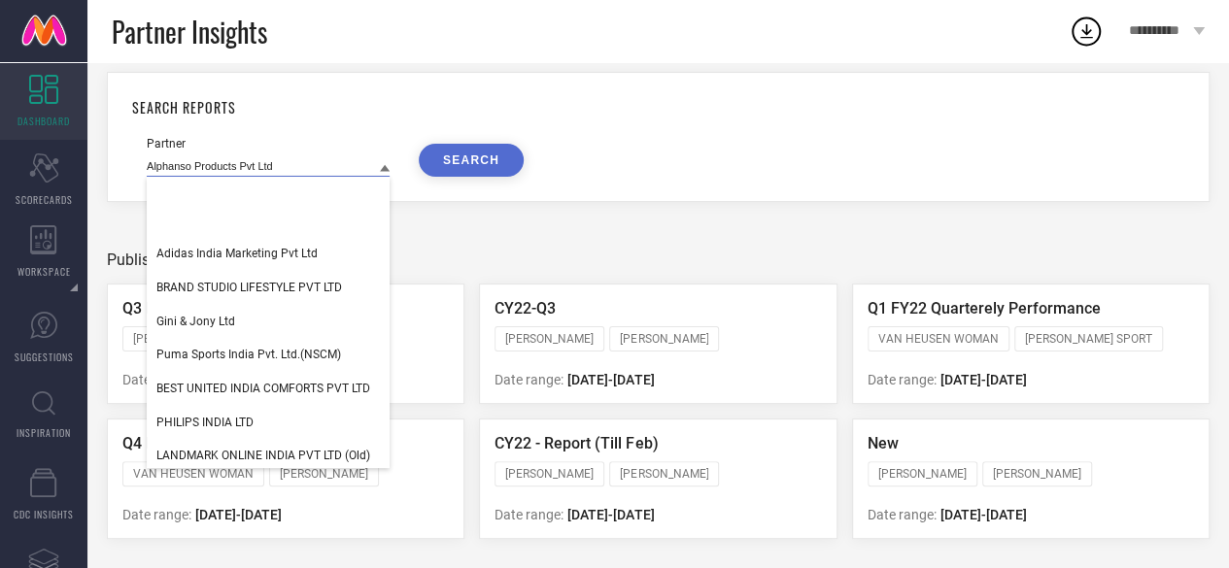
scroll to position [954, 0]
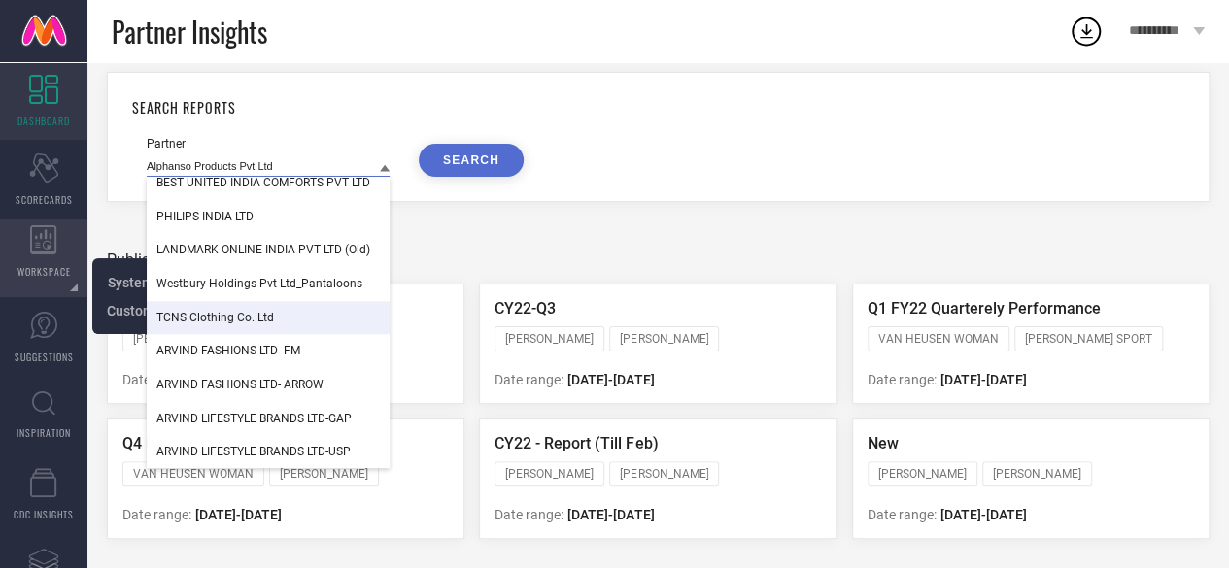
type input "Alphanso Products Pvt Ltd"
click at [38, 250] on icon at bounding box center [43, 239] width 27 height 29
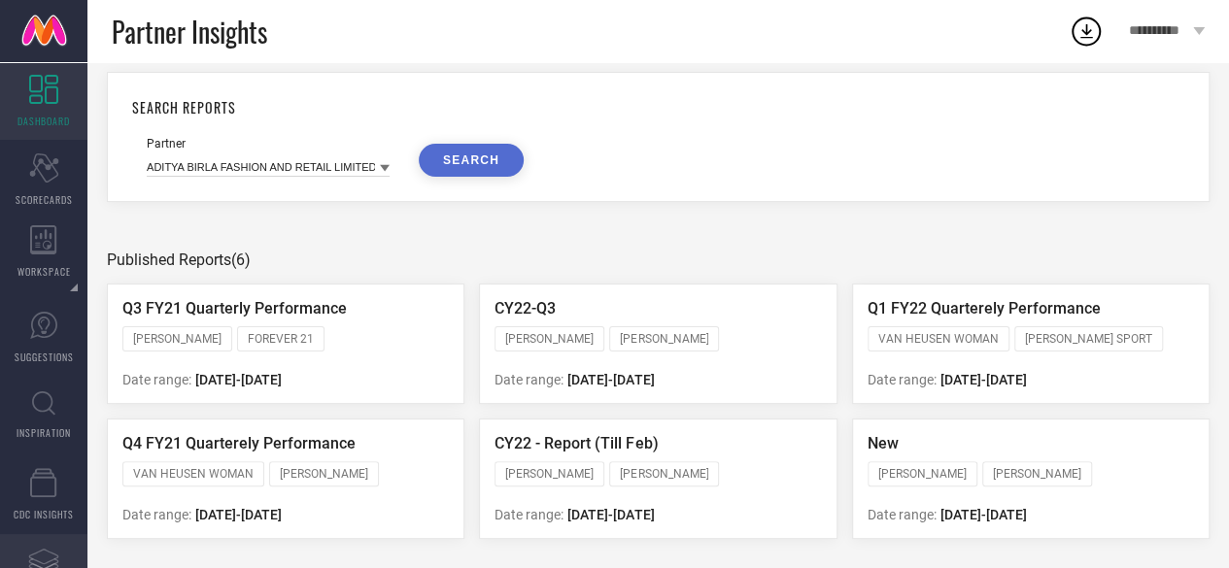
click at [58, 536] on link "Assortments Created with Sketch. COLLECTIONS" at bounding box center [43, 573] width 87 height 78
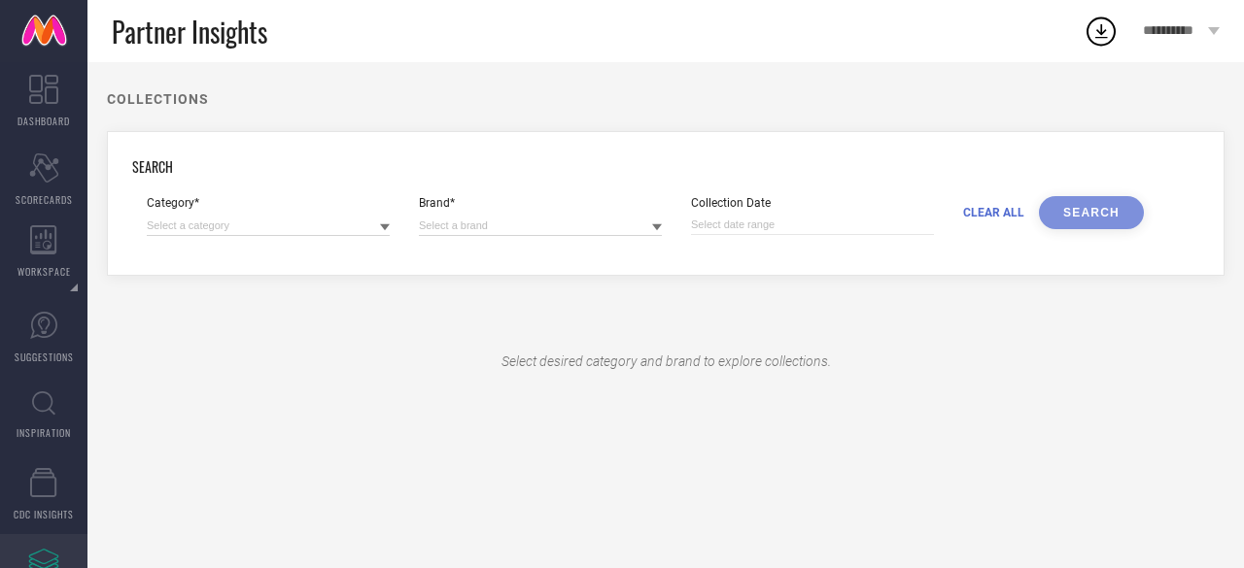
drag, startPoint x: 242, startPoint y: 216, endPoint x: 251, endPoint y: 230, distance: 17.0
click at [251, 230] on div at bounding box center [268, 226] width 243 height 20
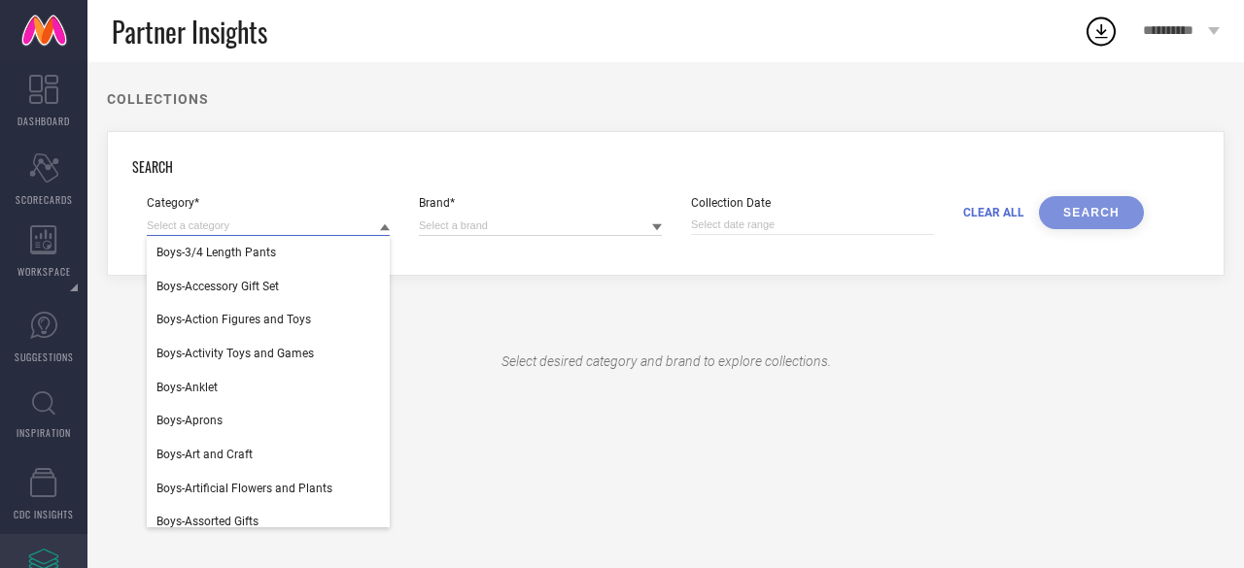
click at [251, 230] on input at bounding box center [268, 226] width 243 height 20
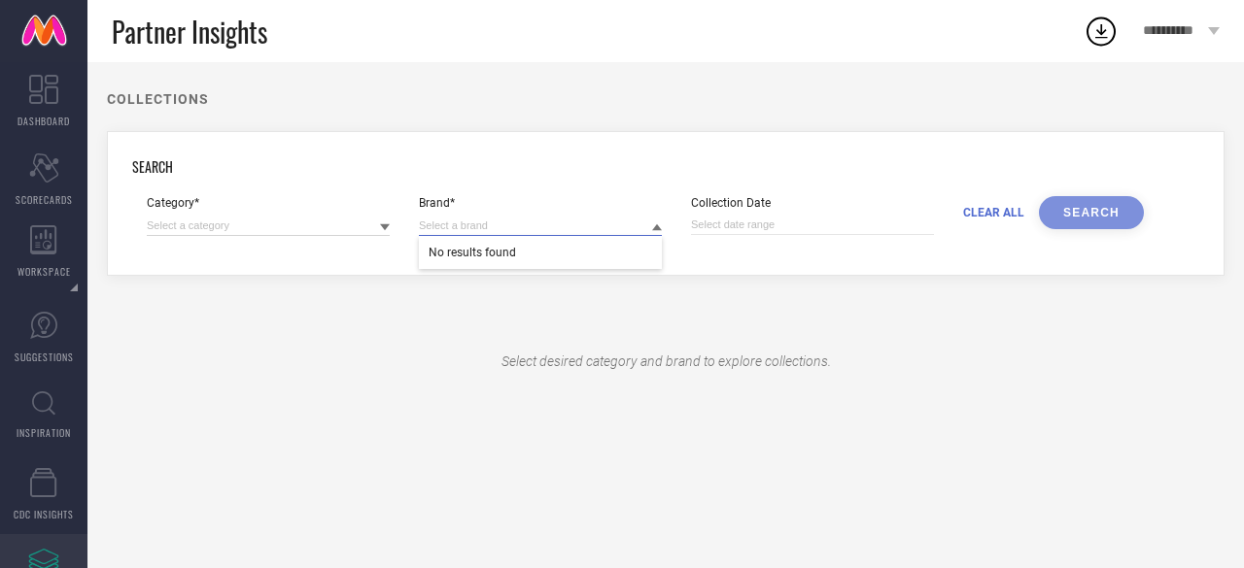
click at [482, 226] on input at bounding box center [540, 226] width 243 height 20
click at [487, 226] on input at bounding box center [540, 226] width 243 height 20
paste input "Alphanso Products Pvt Ltd"
type input "Alphanso Products Pvt Ltd"
click at [426, 143] on div "SEARCH Category* Brand* Alphanso Products Pvt Ltd No results found Collection D…" at bounding box center [665, 203] width 1117 height 145
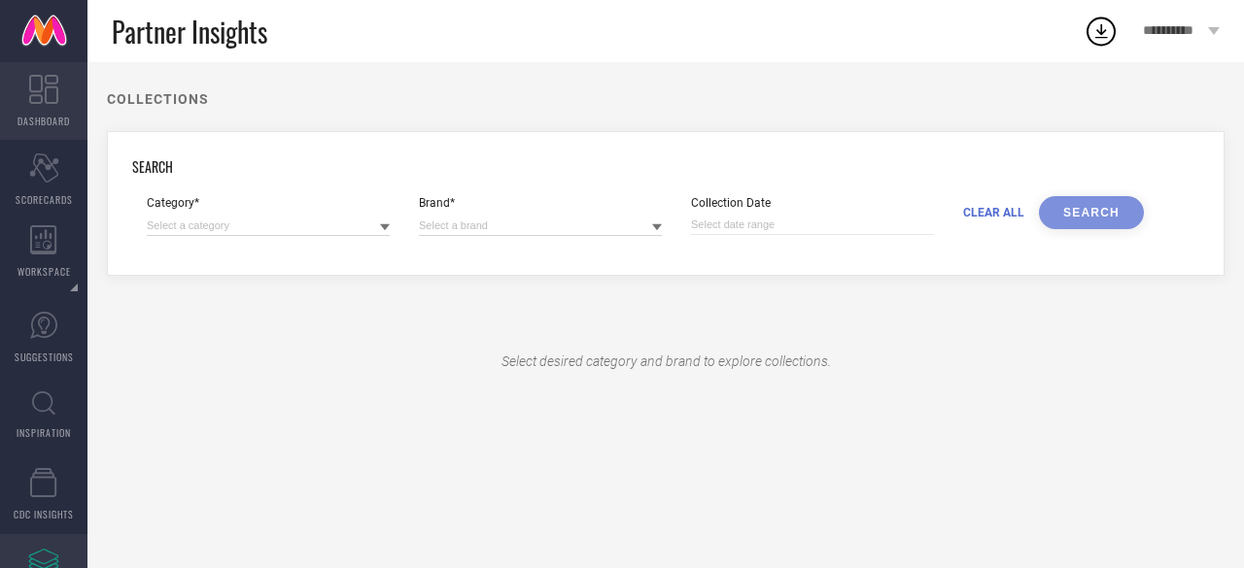
click at [40, 100] on icon at bounding box center [43, 89] width 29 height 29
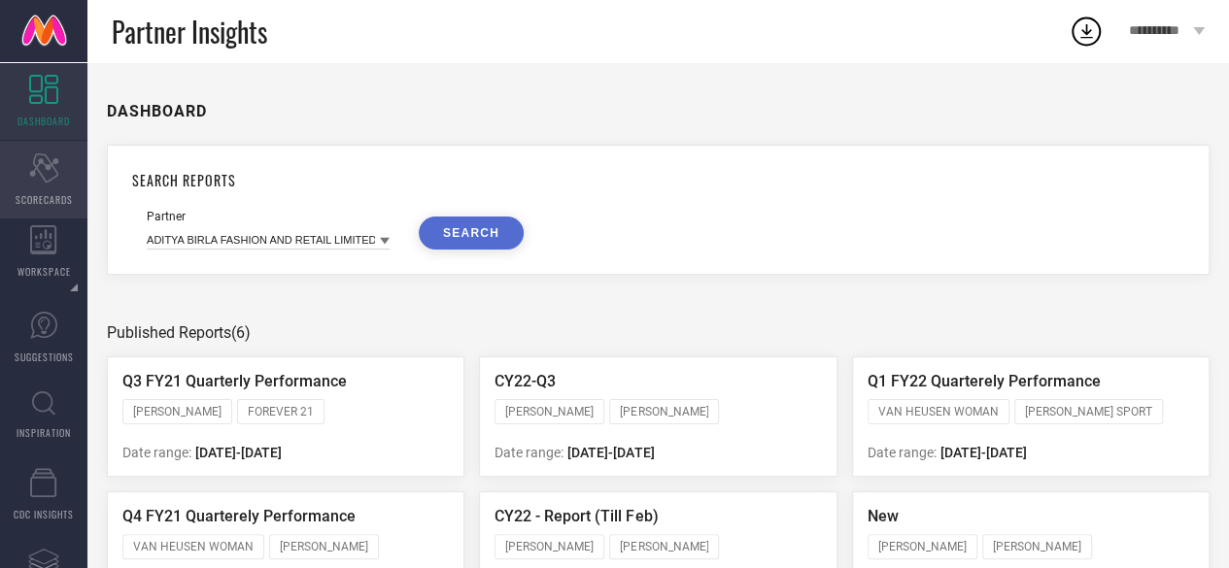
click at [74, 186] on div "Scorecard SCORECARDS" at bounding box center [43, 180] width 87 height 78
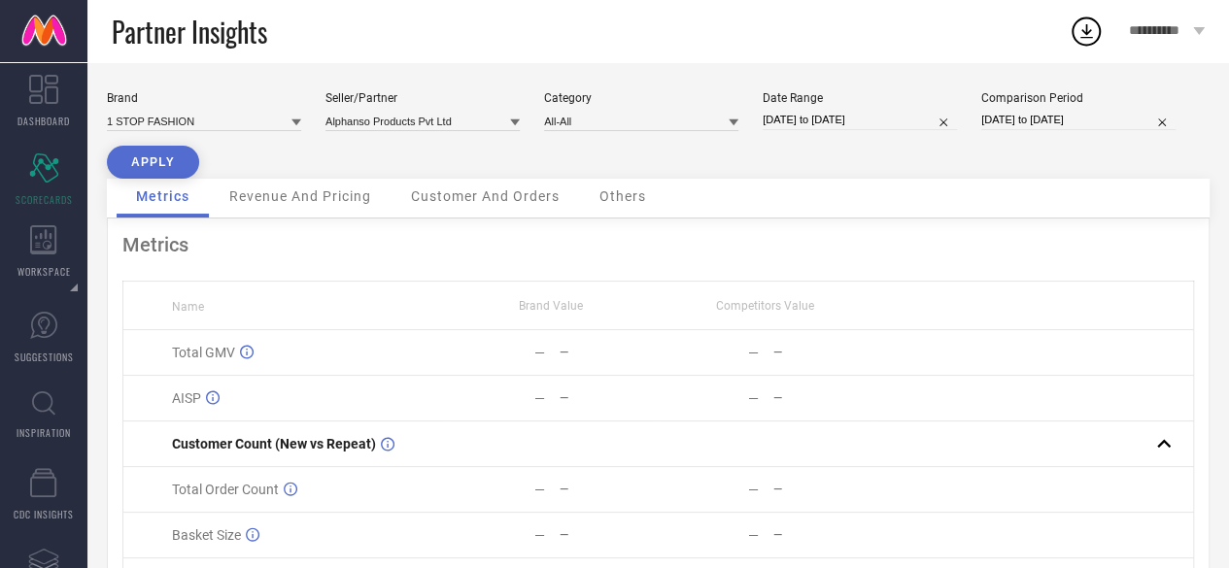
click at [297, 127] on icon at bounding box center [296, 123] width 10 height 10
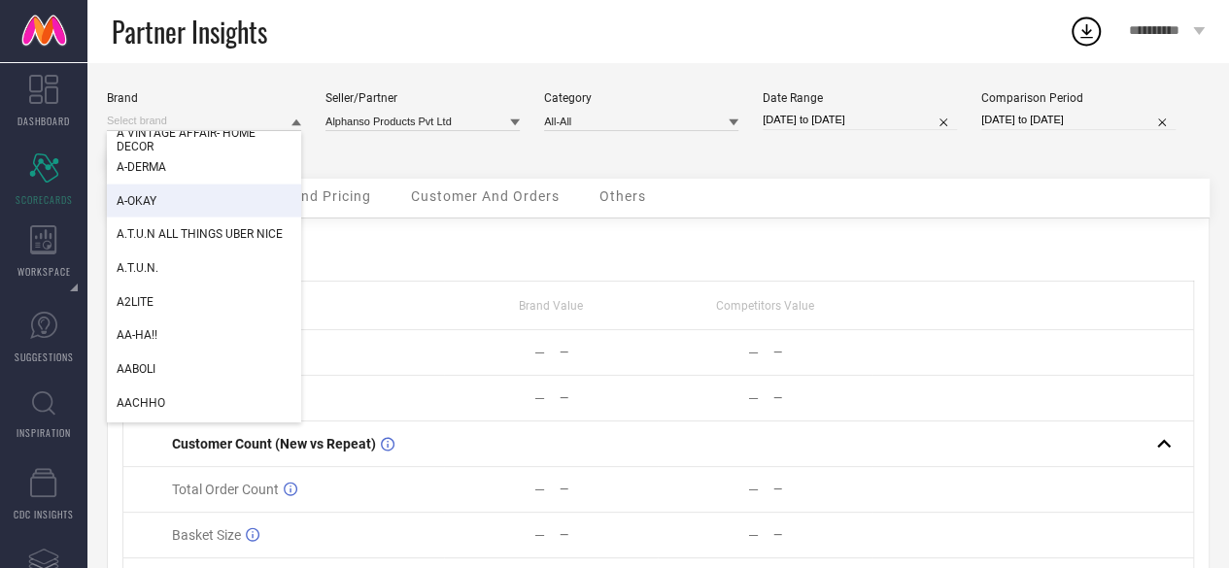
scroll to position [2104, 0]
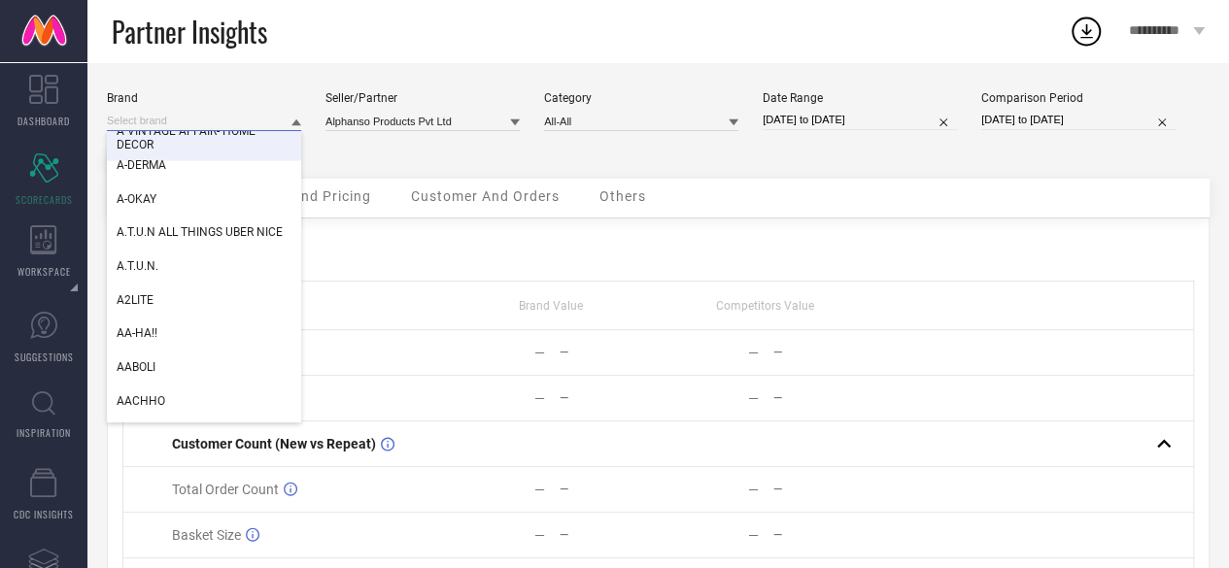
click at [169, 123] on input at bounding box center [204, 121] width 194 height 20
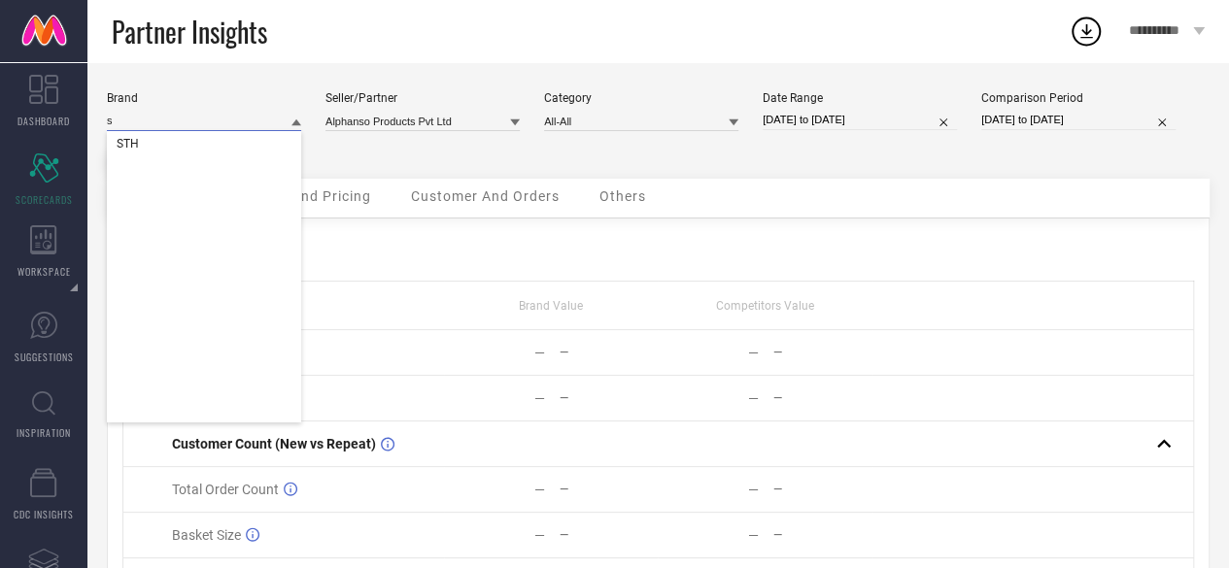
scroll to position [0, 0]
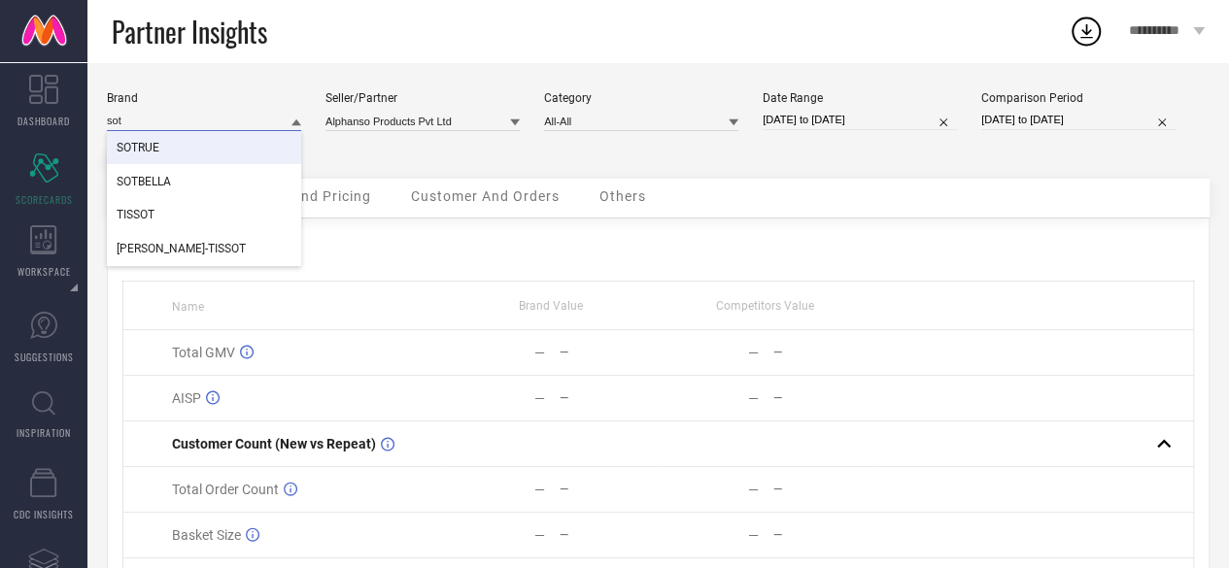
type input "sot"
click at [154, 139] on div "SOTRUE" at bounding box center [204, 147] width 194 height 33
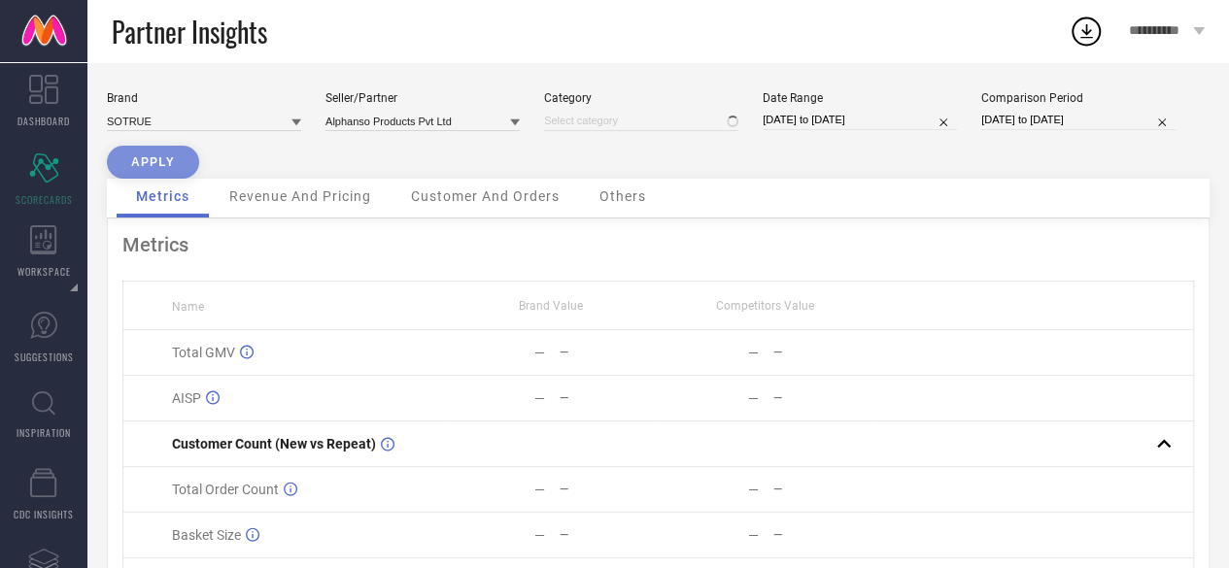
type input "All-All"
click at [154, 165] on button "APPLY" at bounding box center [153, 162] width 92 height 33
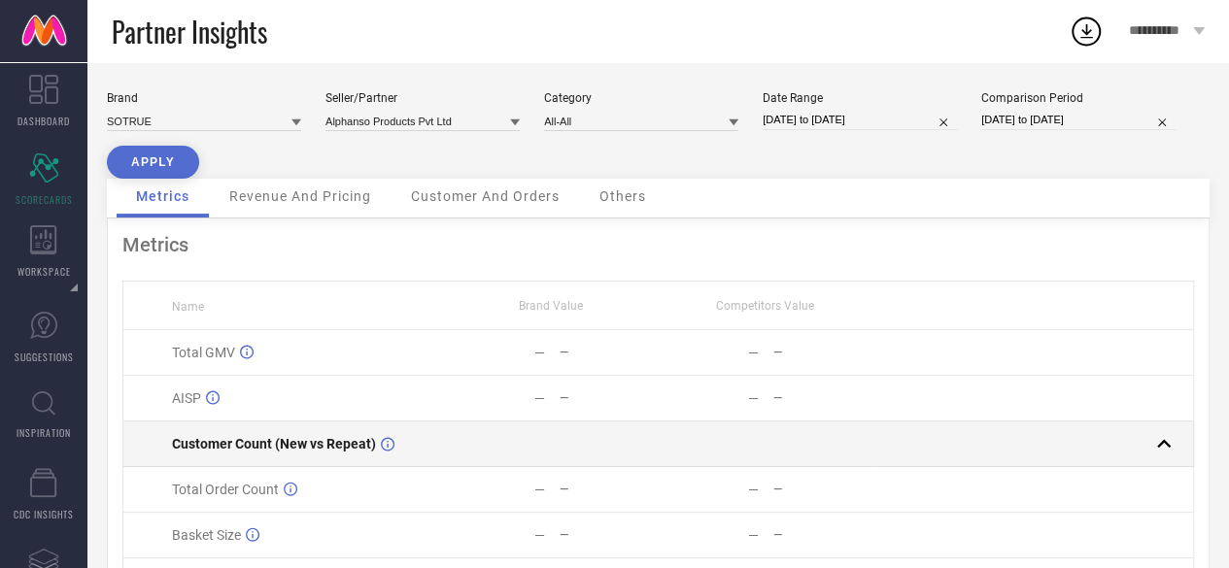
click at [1150, 458] on icon at bounding box center [1163, 443] width 27 height 27
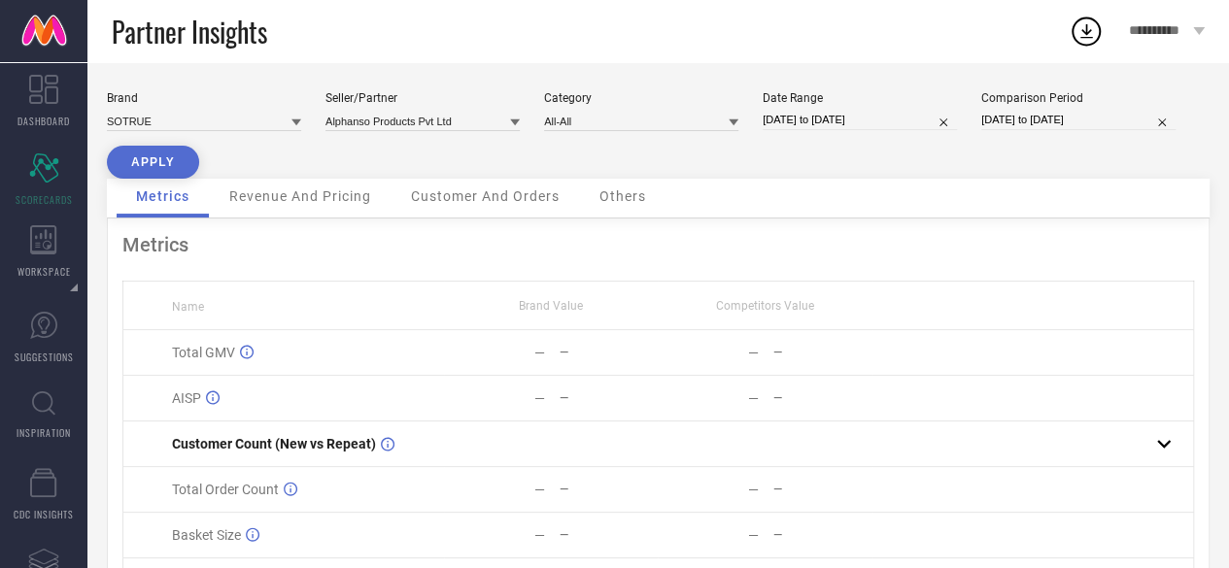
click at [597, 203] on div "Others" at bounding box center [622, 198] width 85 height 39
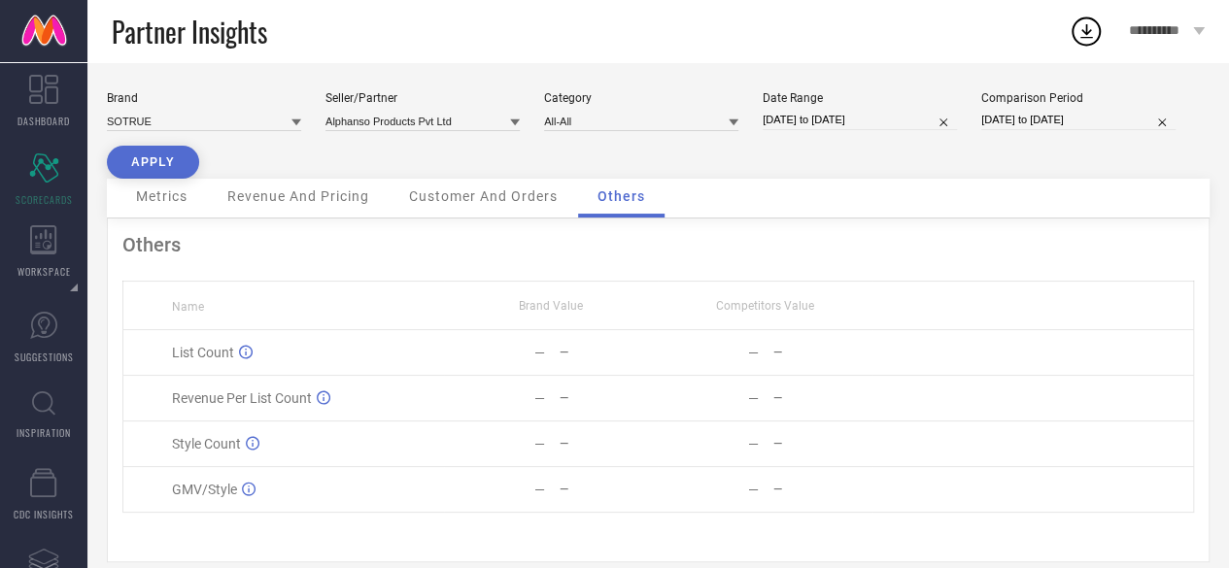
click at [505, 212] on div "Customer And Orders" at bounding box center [484, 198] width 188 height 39
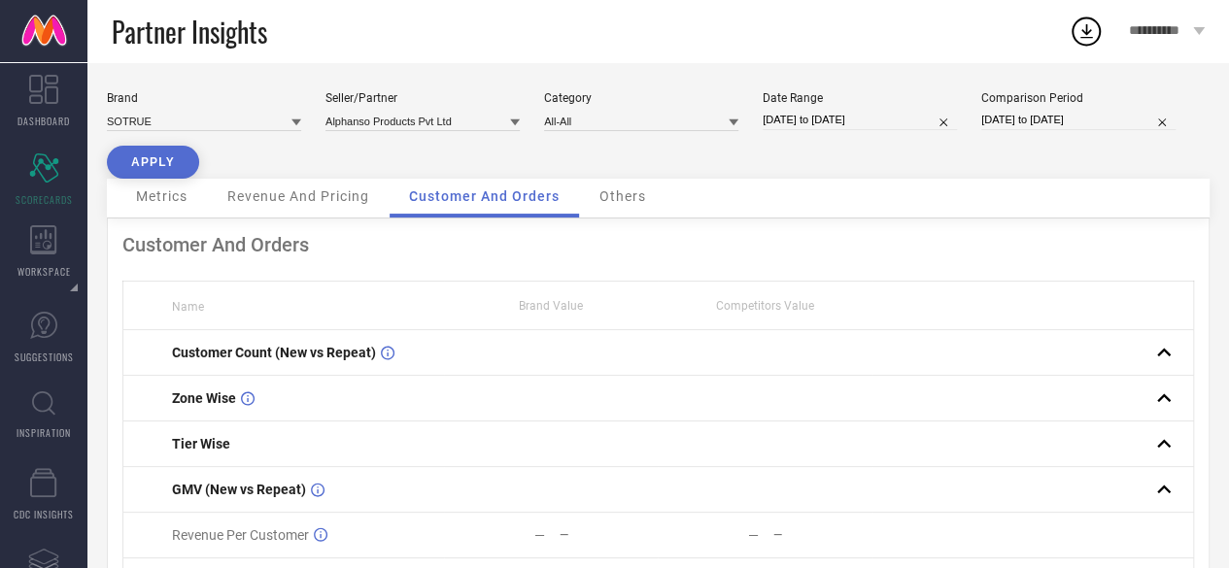
click at [309, 204] on span "Revenue And Pricing" at bounding box center [298, 196] width 142 height 16
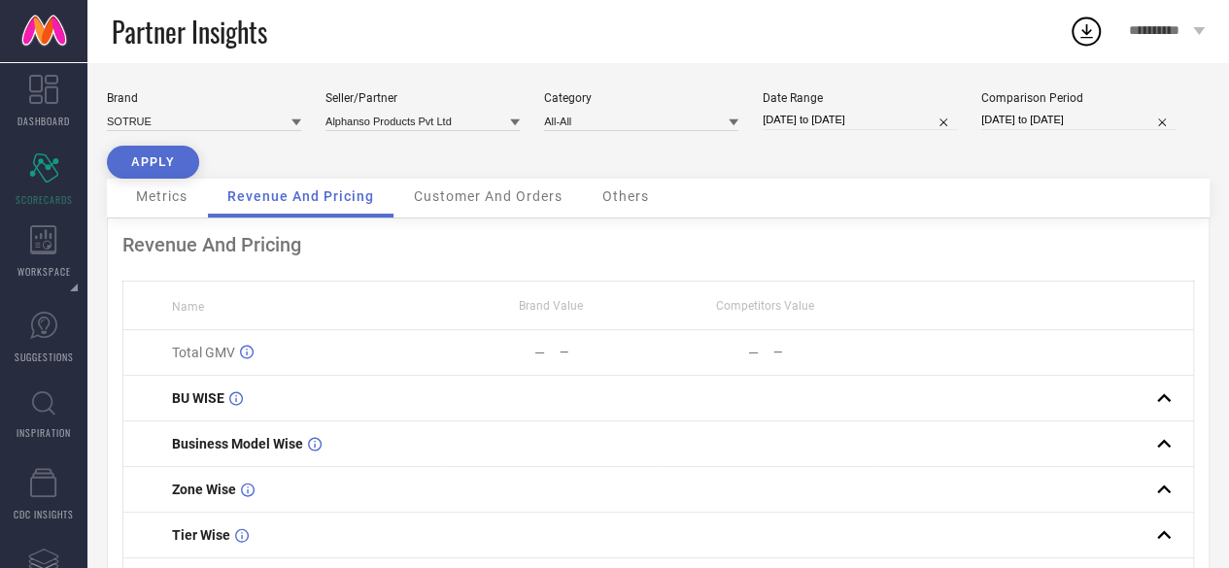
scroll to position [163, 0]
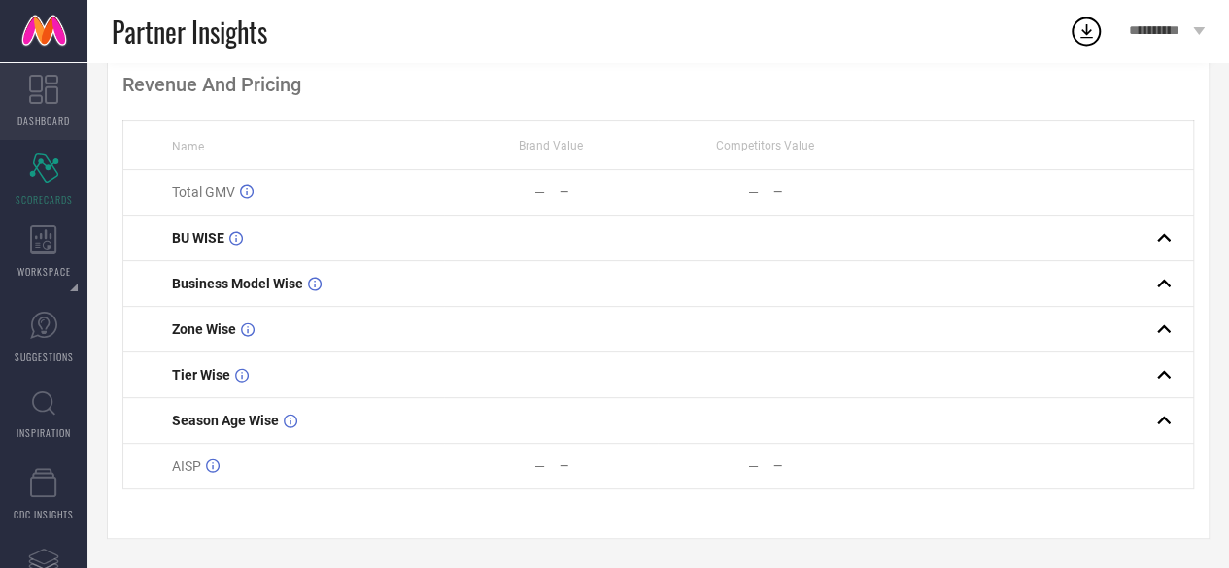
click at [62, 86] on link "DASHBOARD" at bounding box center [43, 101] width 87 height 78
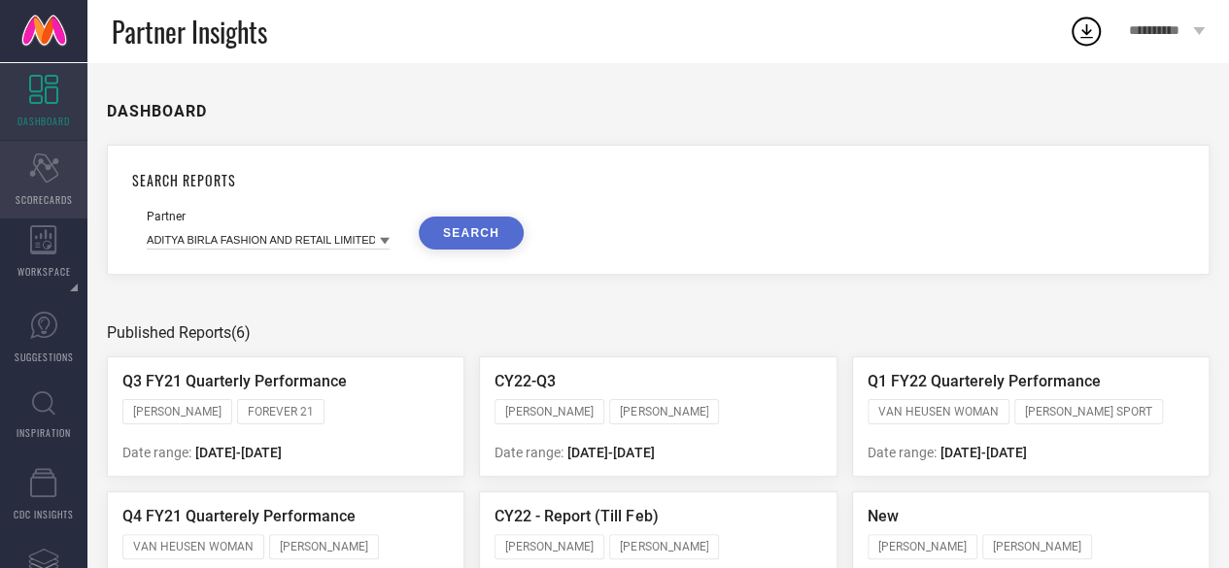
click at [51, 176] on icon "Scorecard" at bounding box center [44, 168] width 30 height 29
